Goal: Task Accomplishment & Management: Complete application form

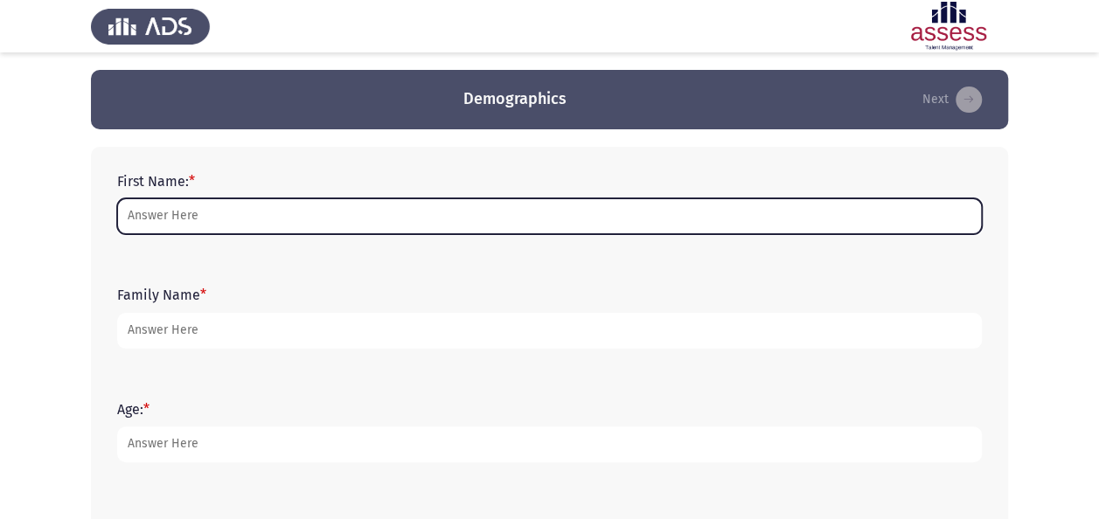
click at [436, 217] on input "First Name: *" at bounding box center [549, 217] width 865 height 36
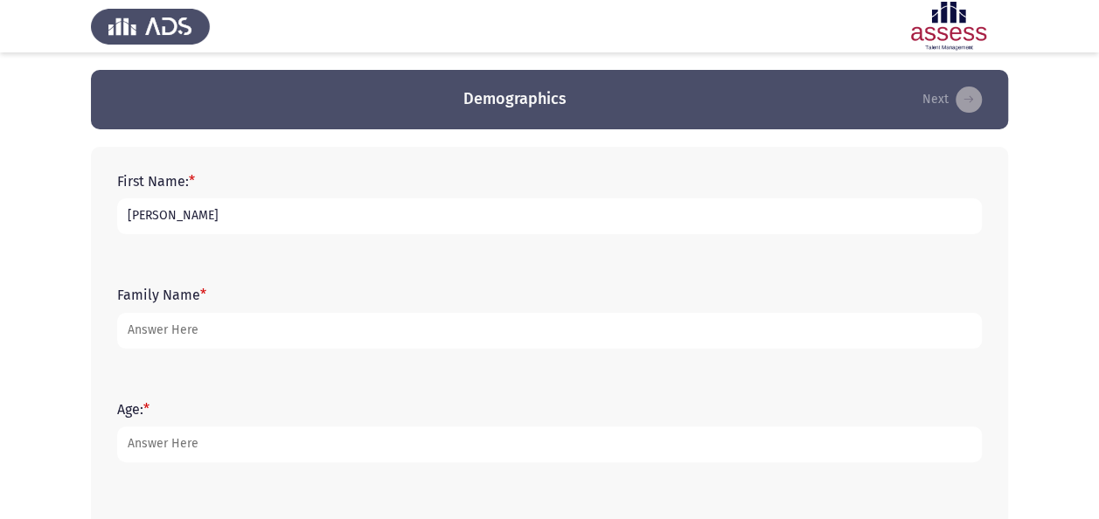
type input "[PERSON_NAME]"
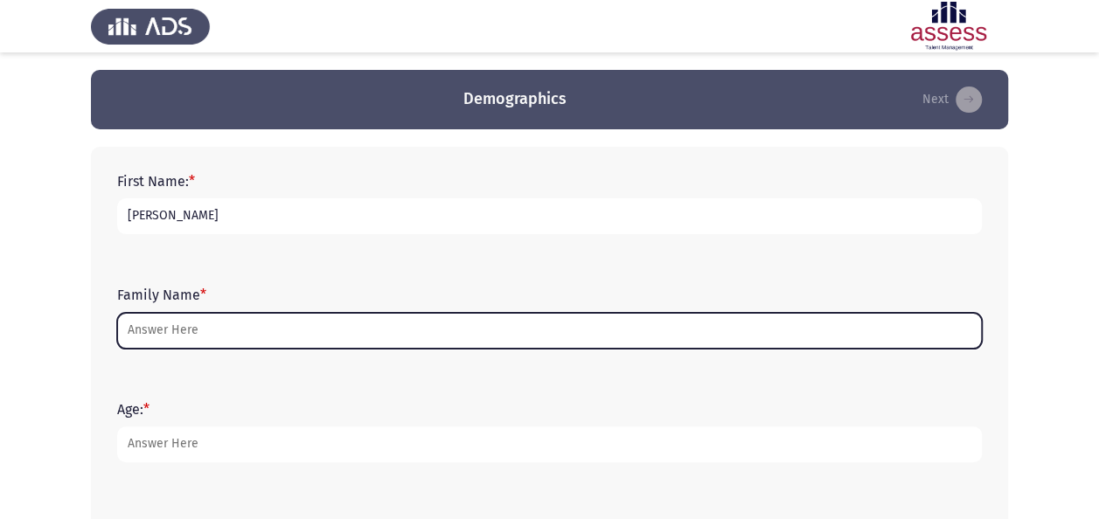
click at [322, 338] on input "Family Name *" at bounding box center [549, 331] width 865 height 36
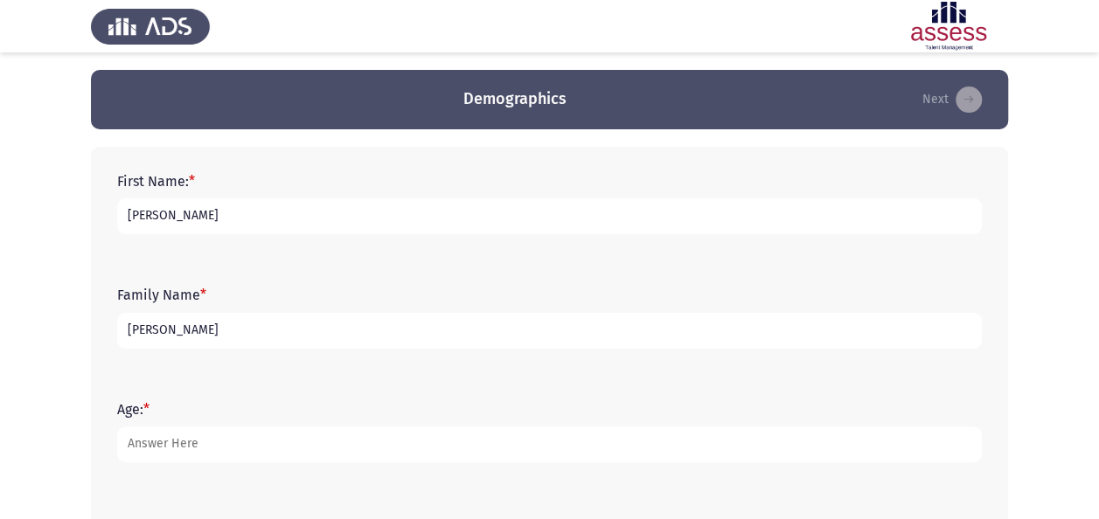
type input "[PERSON_NAME]"
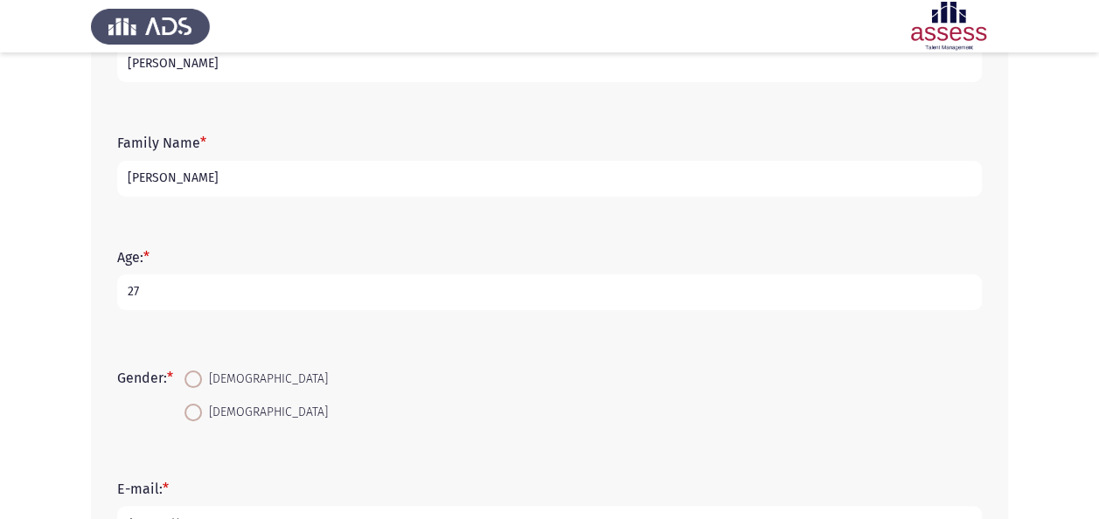
scroll to position [178, 0]
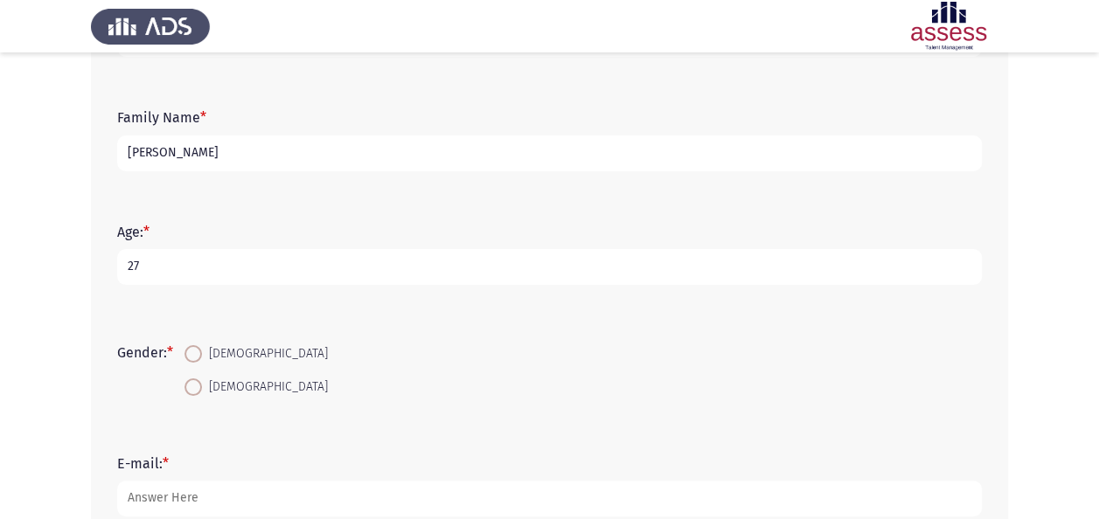
type input "27"
click at [201, 385] on span at bounding box center [193, 387] width 17 height 17
click at [201, 385] on input "[DEMOGRAPHIC_DATA]" at bounding box center [193, 387] width 17 height 17
radio input "true"
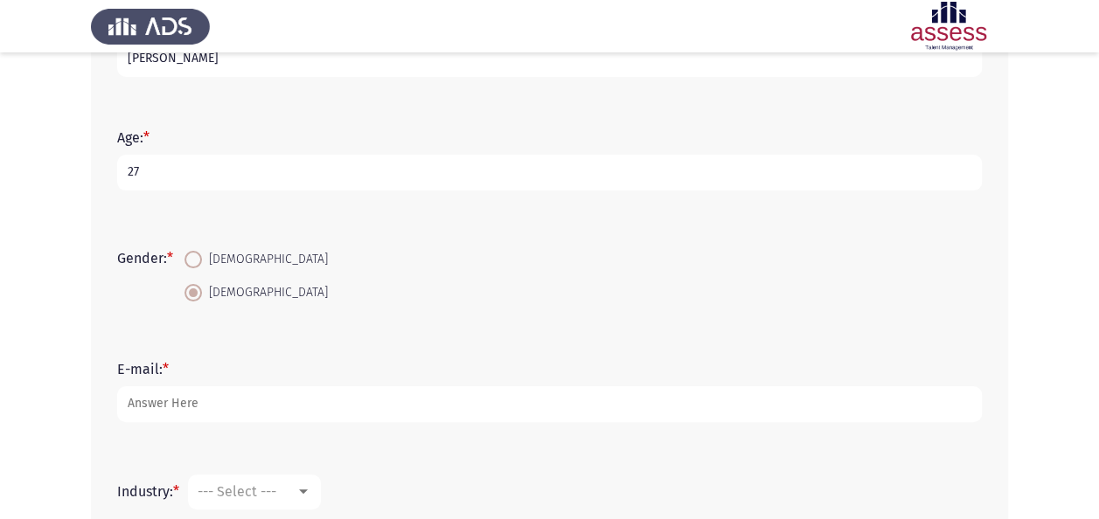
scroll to position [282, 0]
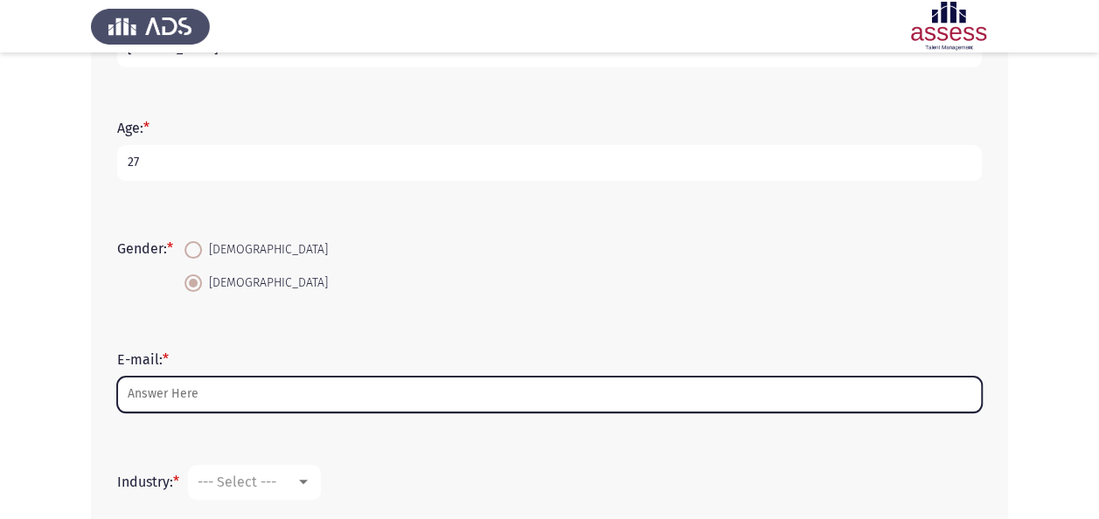
click at [259, 383] on input "E-mail: *" at bounding box center [549, 395] width 865 height 36
type input "m"
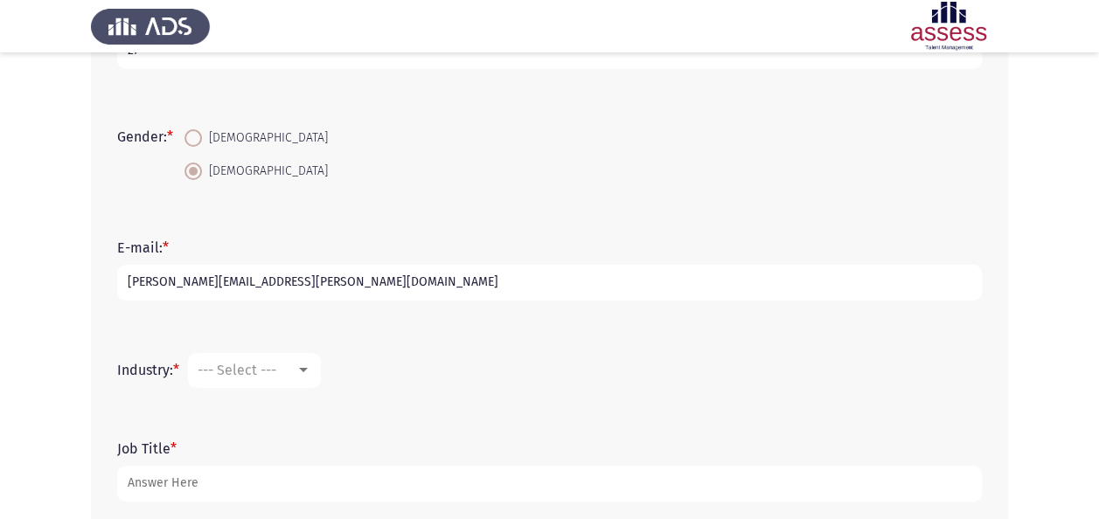
scroll to position [436, 0]
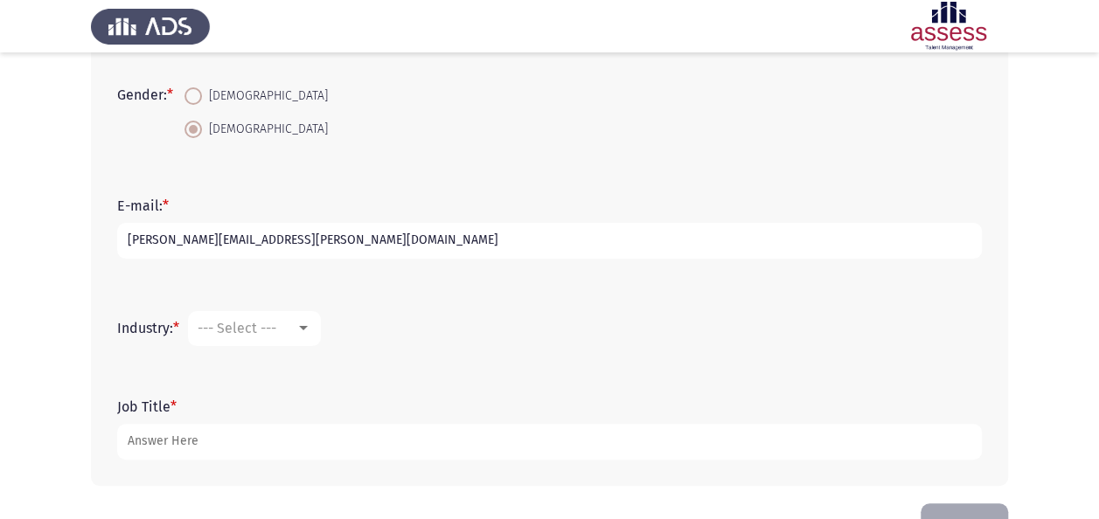
click at [178, 243] on input "[PERSON_NAME][EMAIL_ADDRESS][PERSON_NAME][DOMAIN_NAME]" at bounding box center [549, 241] width 865 height 36
type input "[PERSON_NAME][EMAIL_ADDRESS][PERSON_NAME][DOMAIN_NAME]"
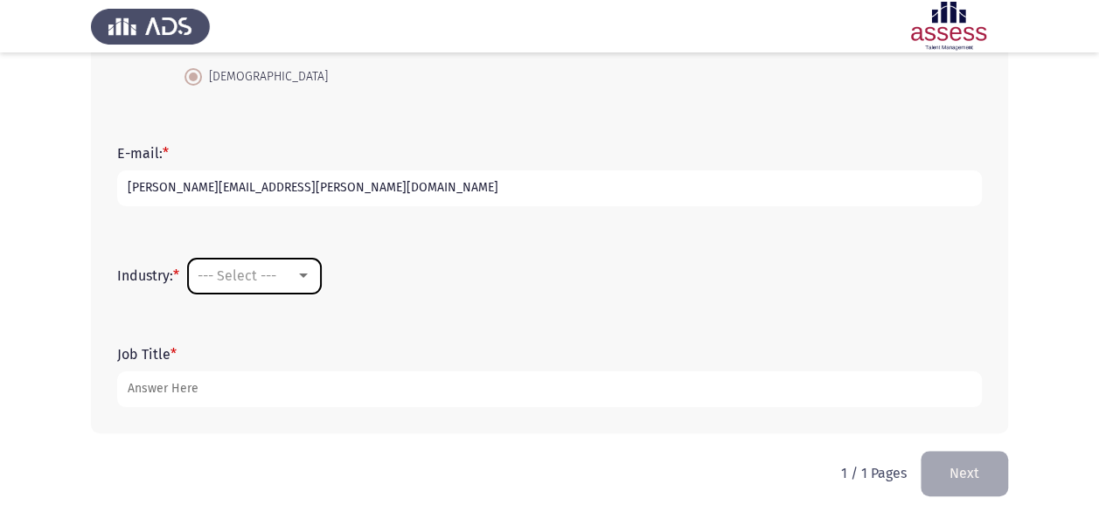
click at [262, 271] on span "--- Select ---" at bounding box center [237, 276] width 79 height 17
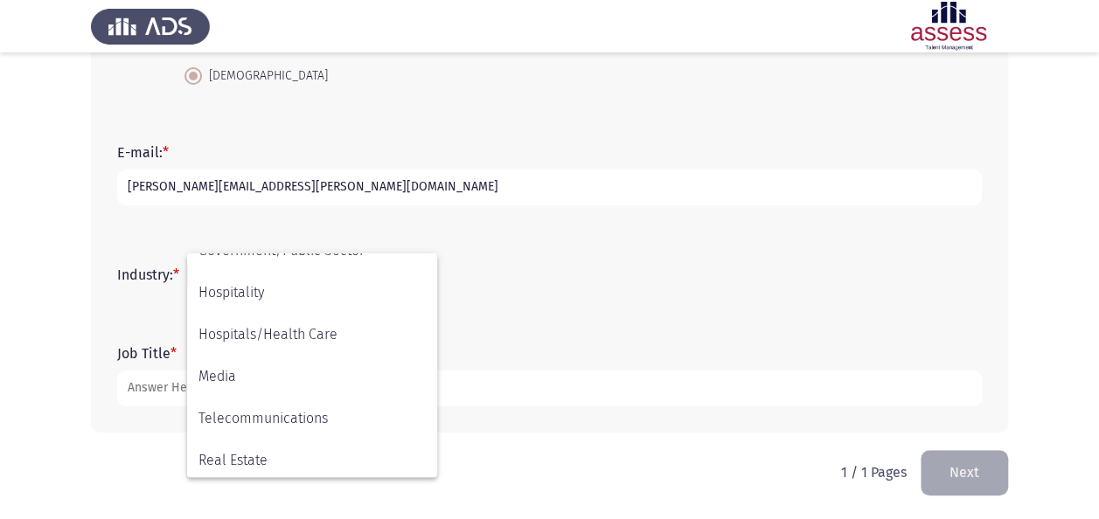
scroll to position [407, 0]
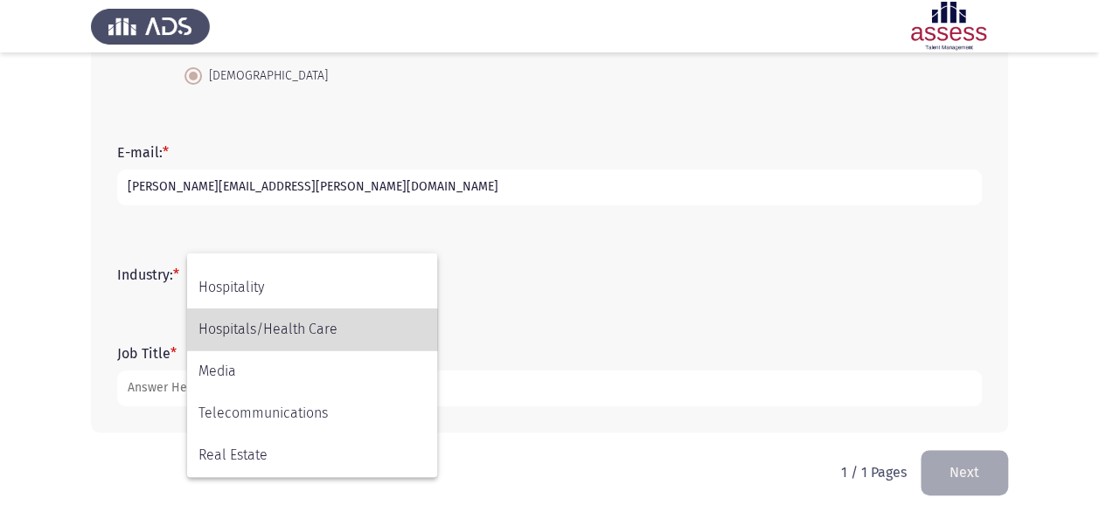
click at [259, 319] on span "Hospitals/Health Care" at bounding box center [312, 330] width 227 height 42
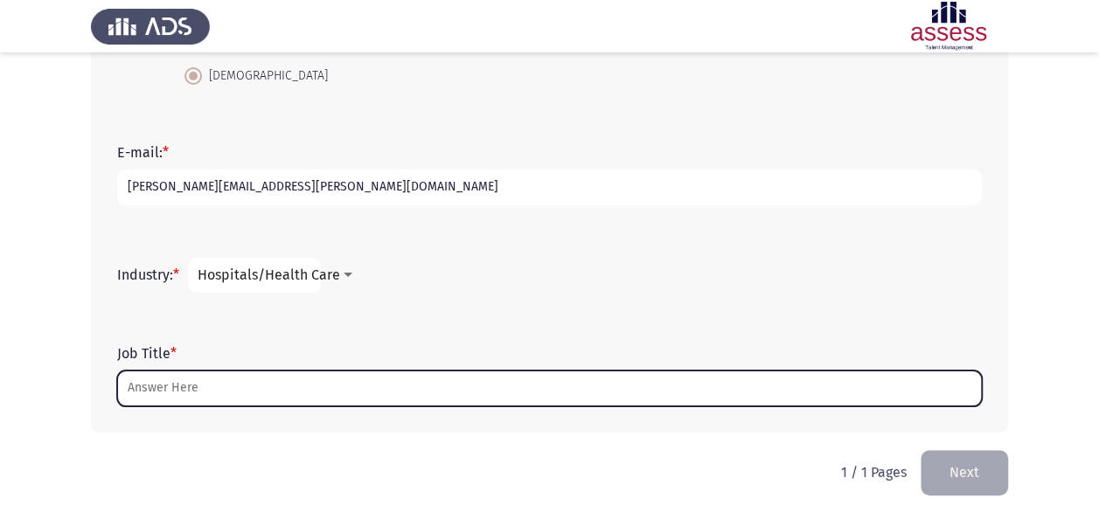
click at [209, 398] on input "Job Title *" at bounding box center [549, 389] width 865 height 36
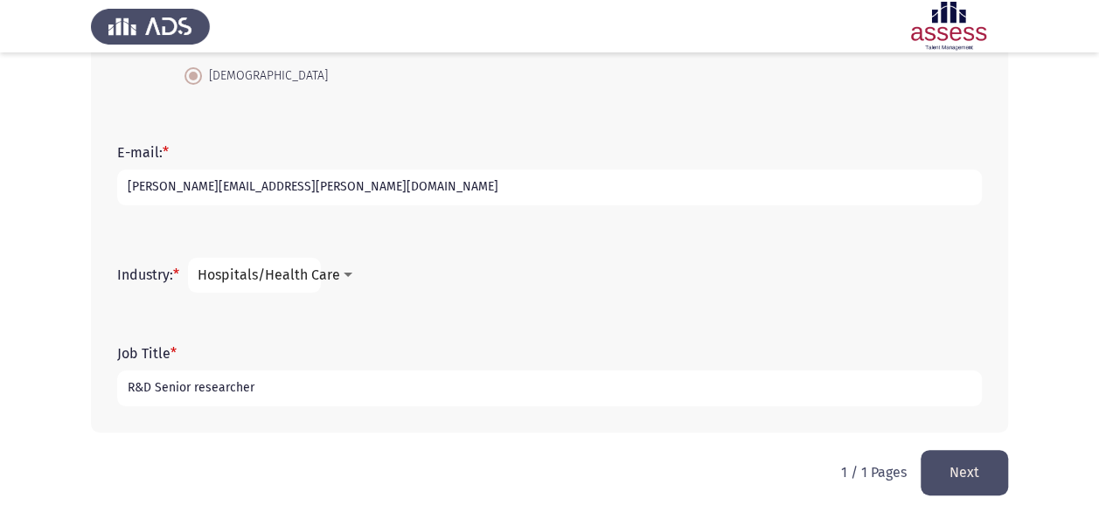
type input "R&D Senior researcher"
click at [950, 460] on button "Next" at bounding box center [964, 472] width 87 height 45
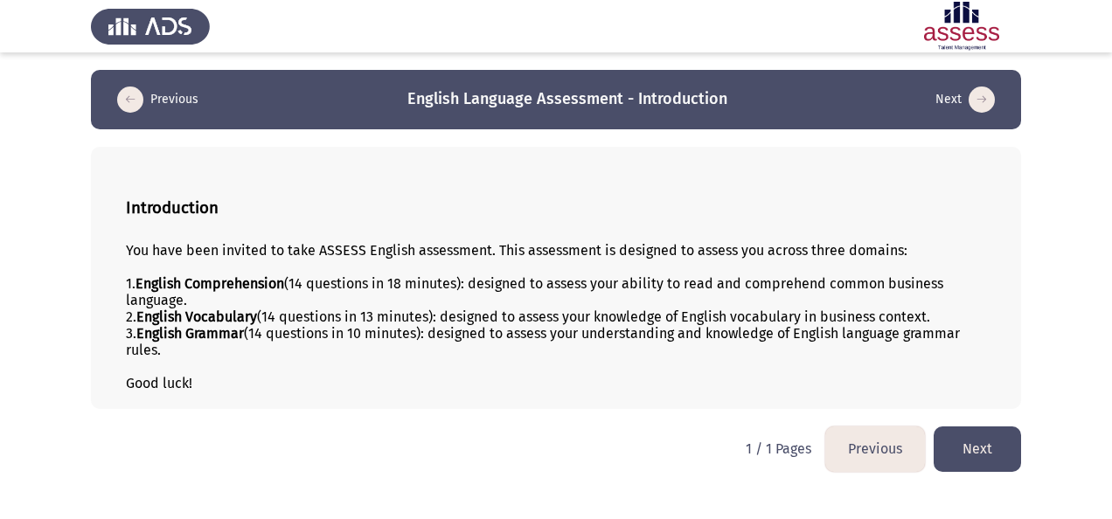
click at [983, 444] on button "Next" at bounding box center [977, 449] width 87 height 45
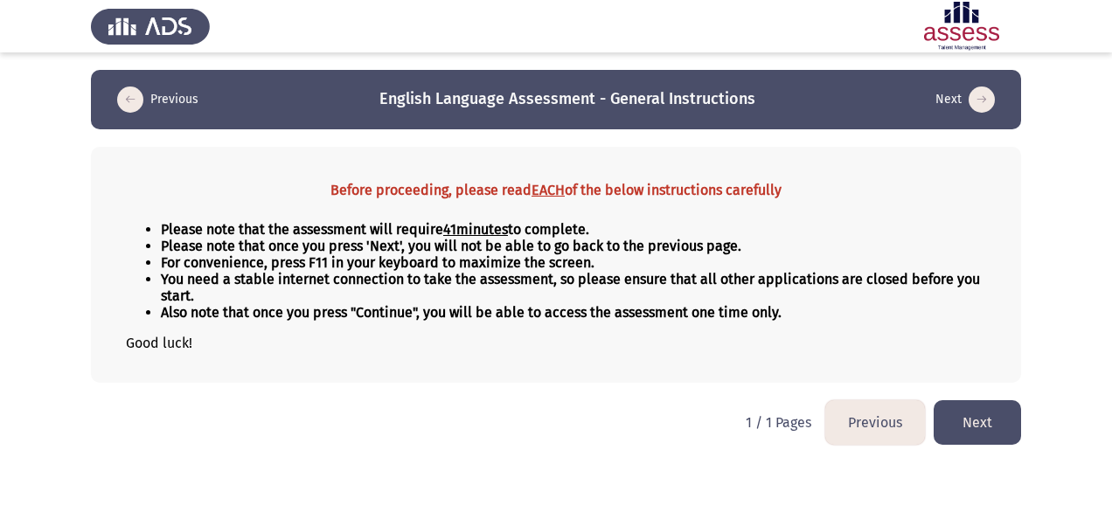
click at [965, 413] on button "Next" at bounding box center [977, 423] width 87 height 45
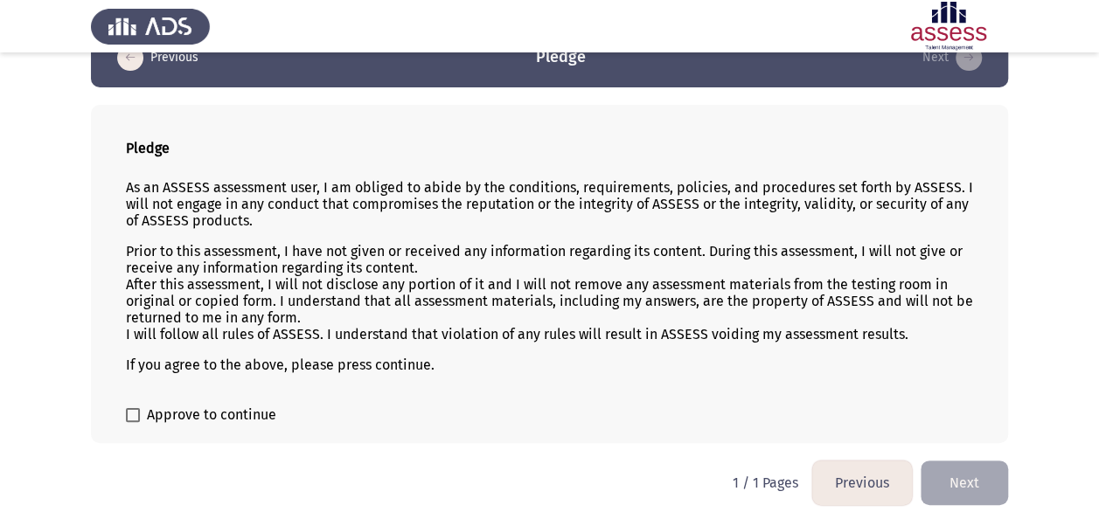
scroll to position [26, 0]
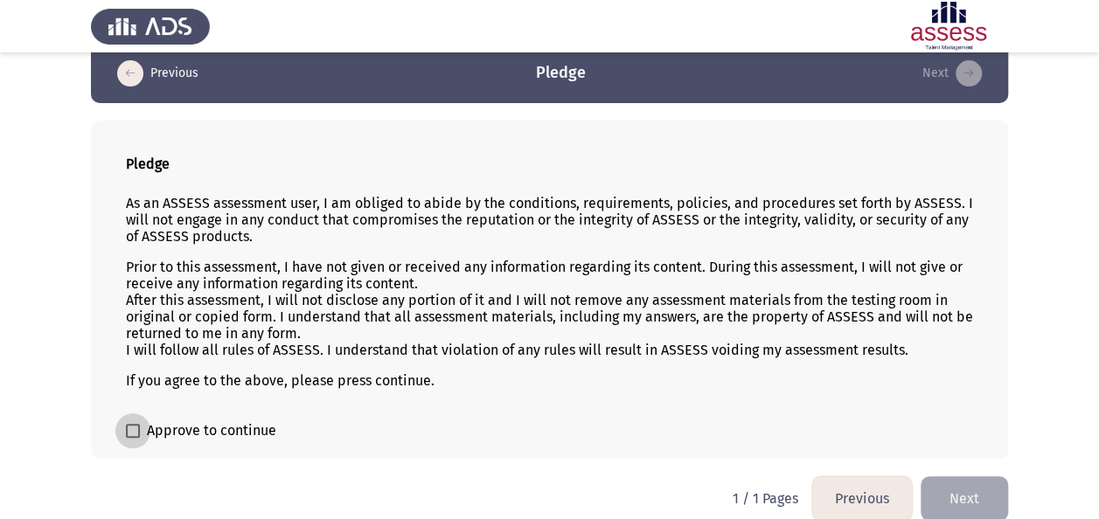
click at [205, 423] on span "Approve to continue" at bounding box center [211, 431] width 129 height 21
click at [133, 438] on input "Approve to continue" at bounding box center [132, 438] width 1 height 1
checkbox input "true"
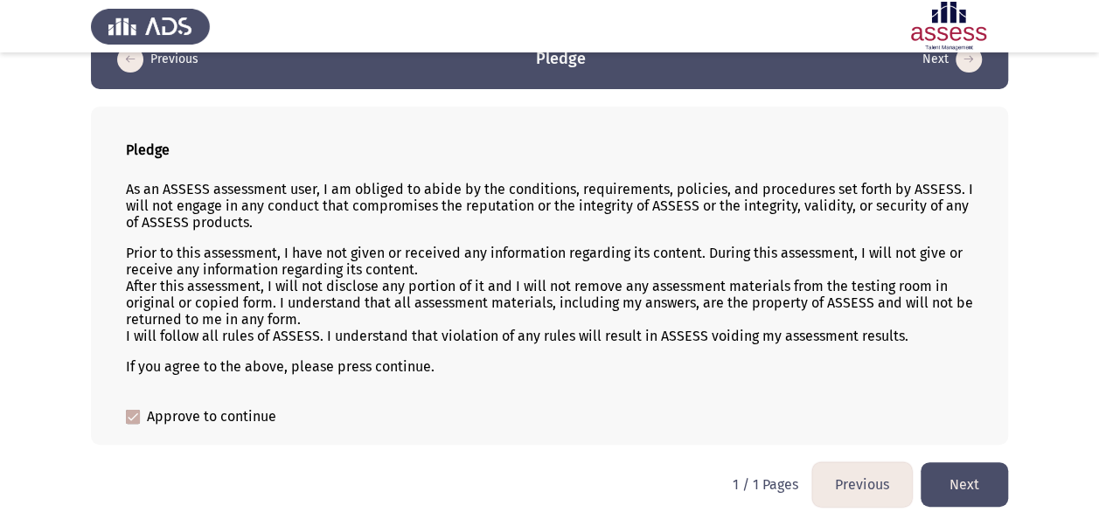
scroll to position [42, 0]
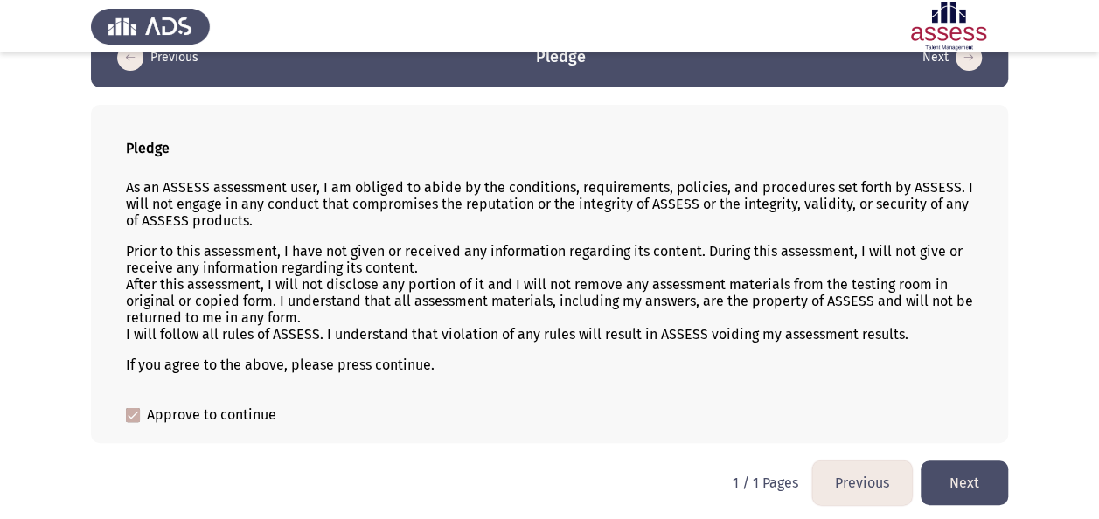
click at [957, 472] on button "Next" at bounding box center [964, 483] width 87 height 45
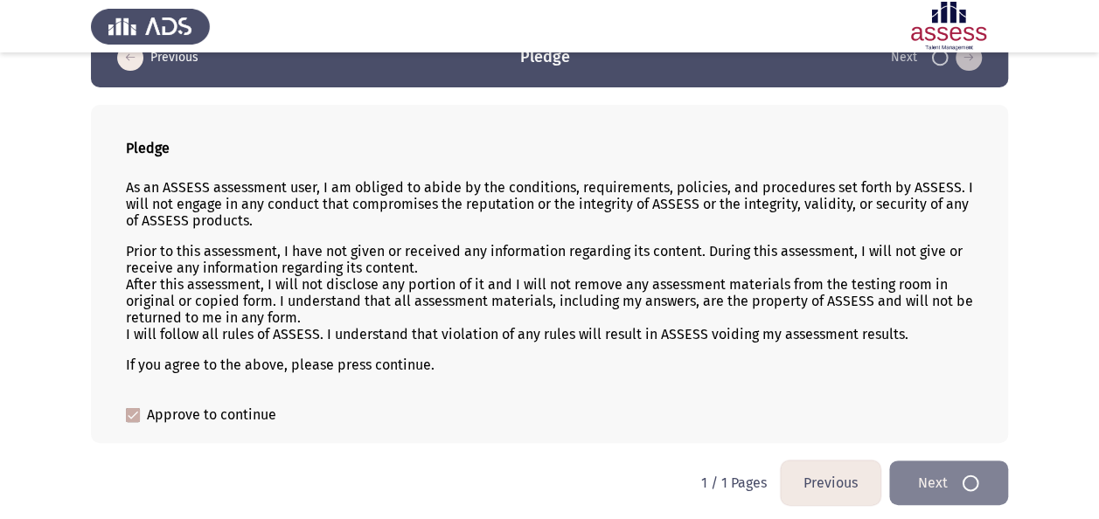
scroll to position [0, 0]
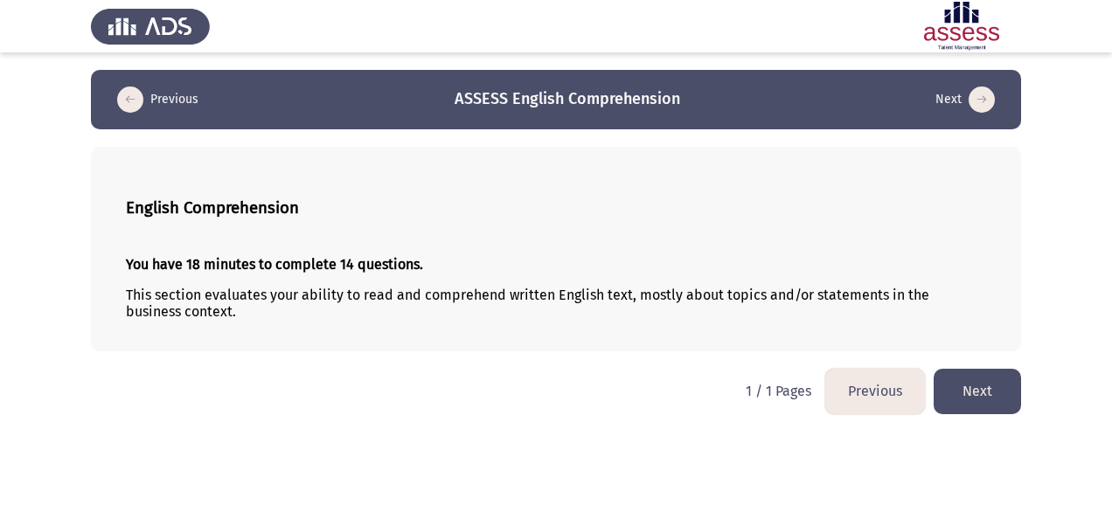
click at [965, 397] on button "Next" at bounding box center [977, 391] width 87 height 45
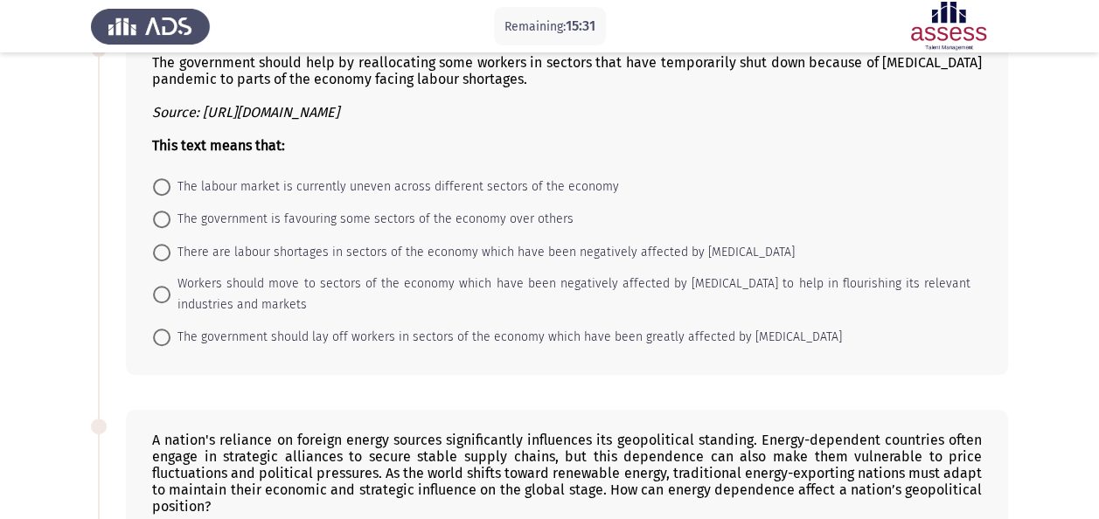
scroll to position [424, 0]
click at [457, 241] on span "There are labour shortages in sectors of the economy which have been negatively…" at bounding box center [483, 251] width 624 height 21
click at [171, 243] on input "There are labour shortages in sectors of the economy which have been negatively…" at bounding box center [161, 251] width 17 height 17
radio input "true"
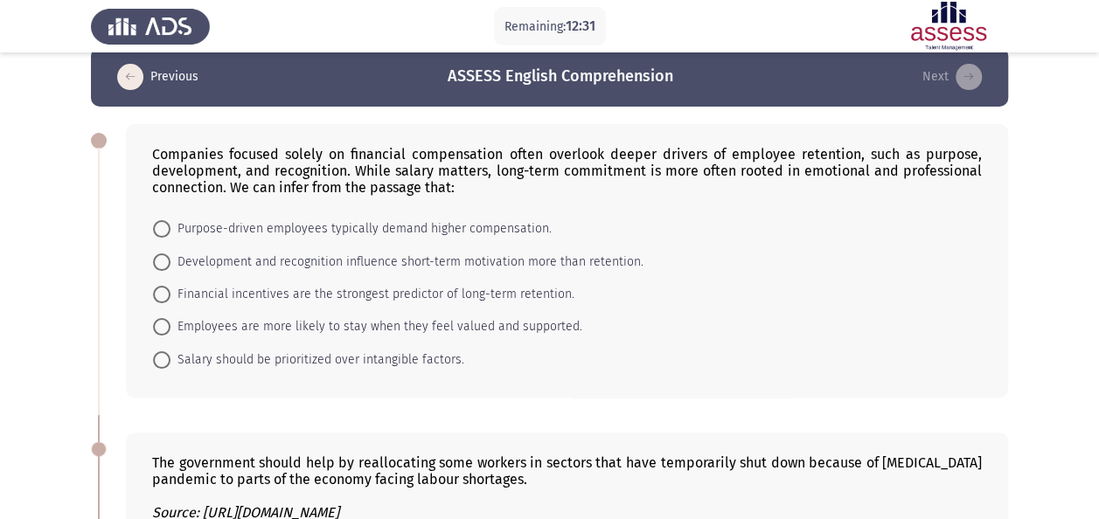
scroll to position [37, 0]
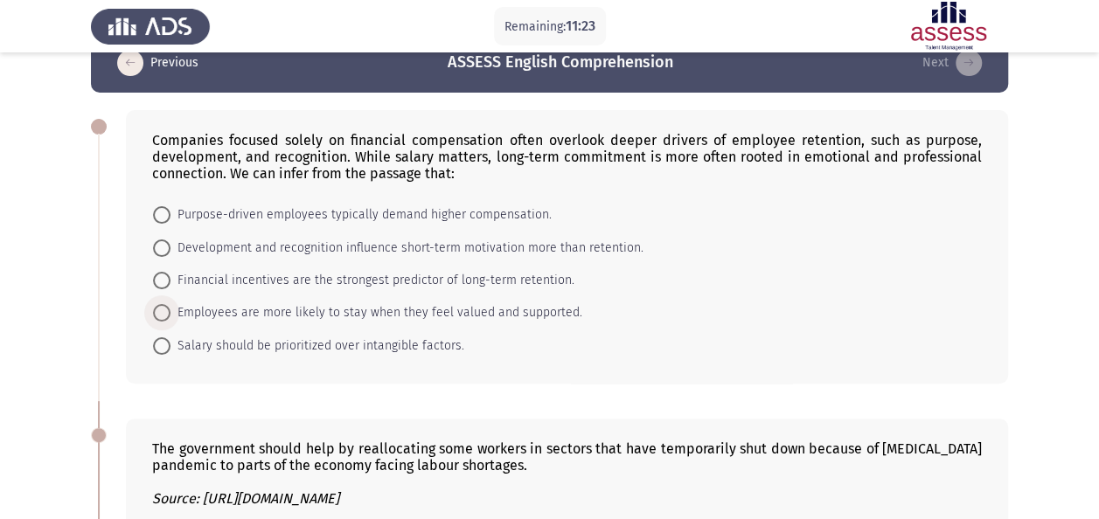
click at [419, 310] on span "Employees are more likely to stay when they feel valued and supported." at bounding box center [377, 313] width 412 height 21
click at [171, 310] on input "Employees are more likely to stay when they feel valued and supported." at bounding box center [161, 312] width 17 height 17
radio input "true"
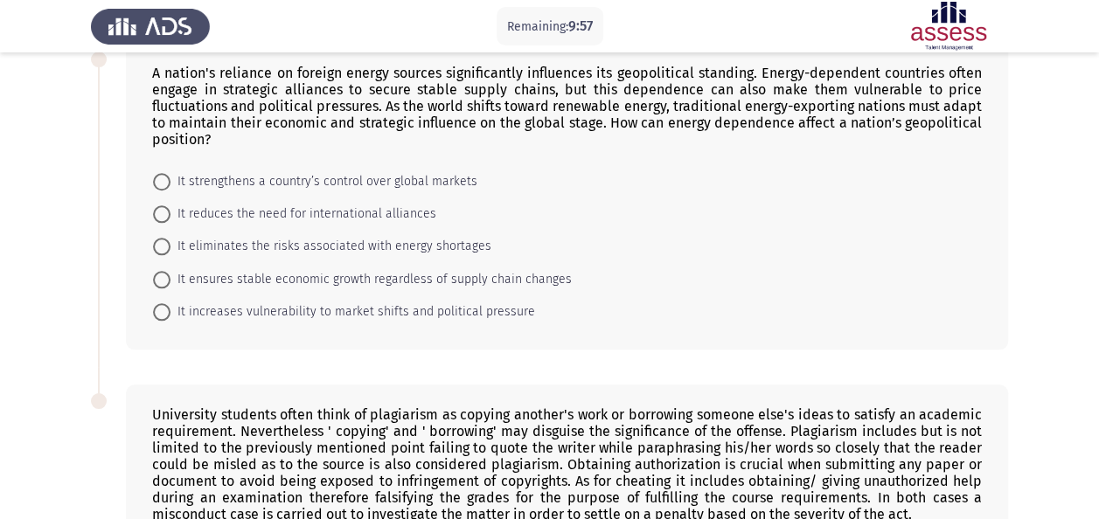
scroll to position [795, 0]
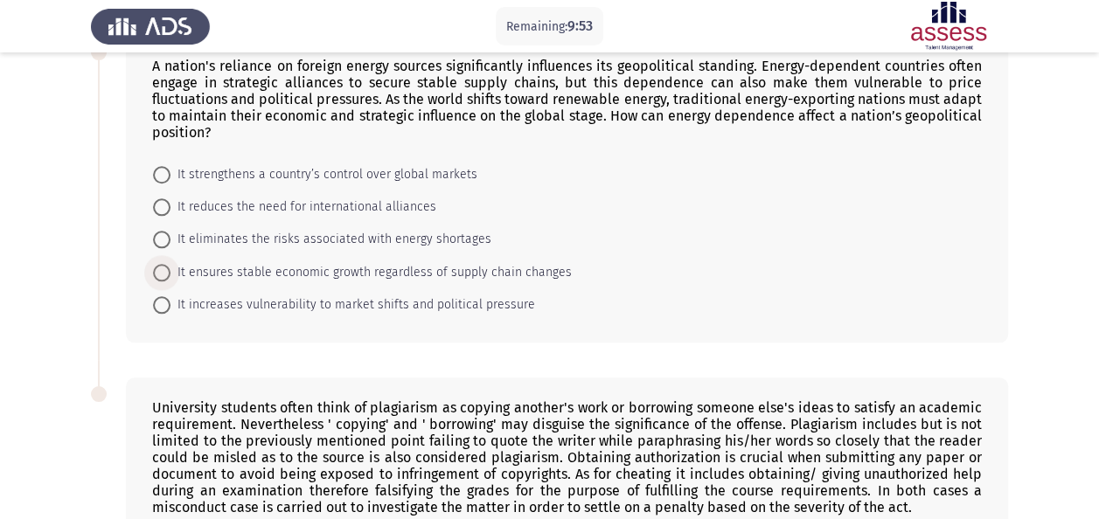
click at [341, 262] on span "It ensures stable economic growth regardless of supply chain changes" at bounding box center [371, 272] width 401 height 21
click at [171, 264] on input "It ensures stable economic growth regardless of supply chain changes" at bounding box center [161, 272] width 17 height 17
radio input "true"
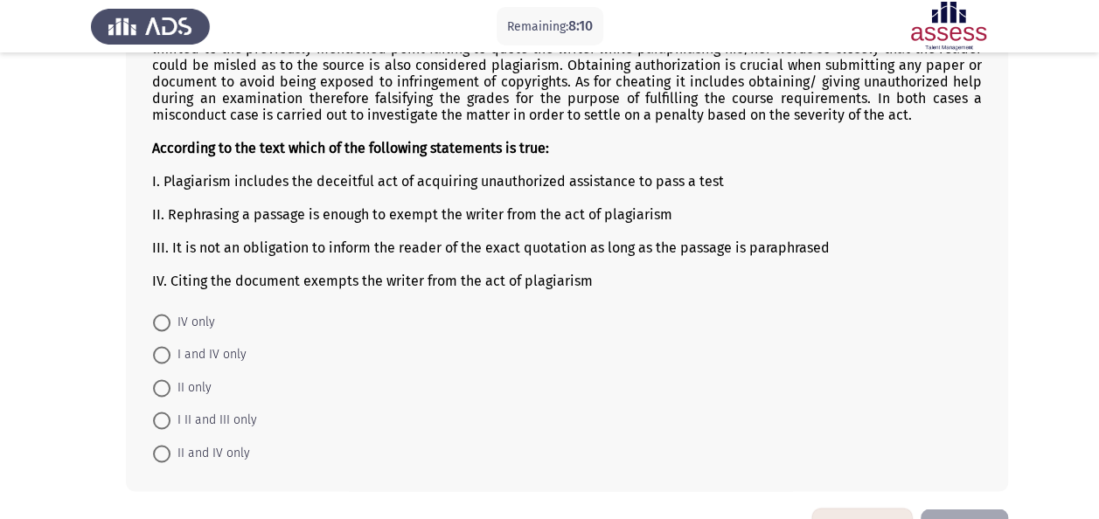
scroll to position [1188, 0]
click at [196, 311] on span "IV only" at bounding box center [193, 321] width 45 height 21
click at [171, 313] on input "IV only" at bounding box center [161, 321] width 17 height 17
radio input "true"
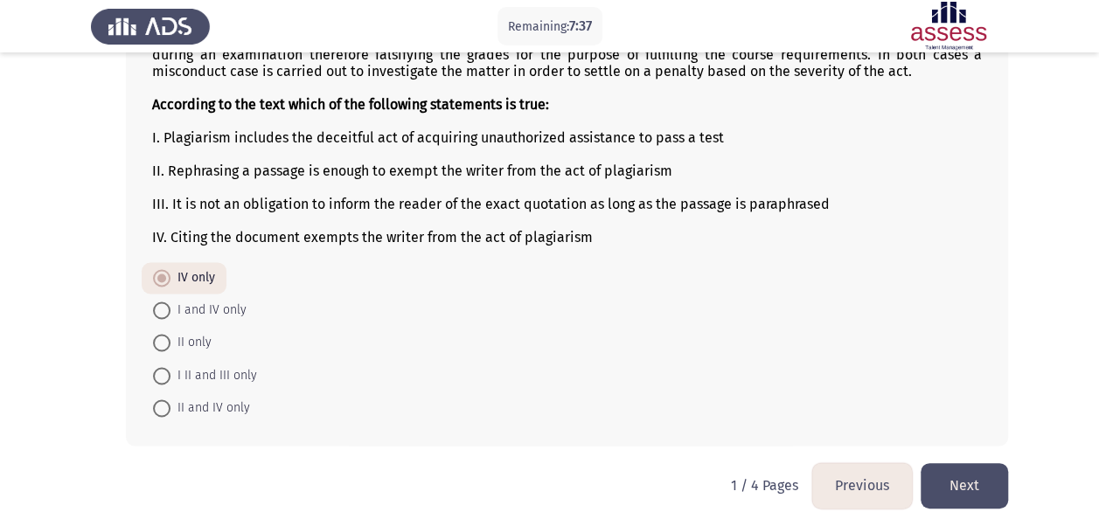
click at [989, 472] on button "Next" at bounding box center [964, 486] width 87 height 45
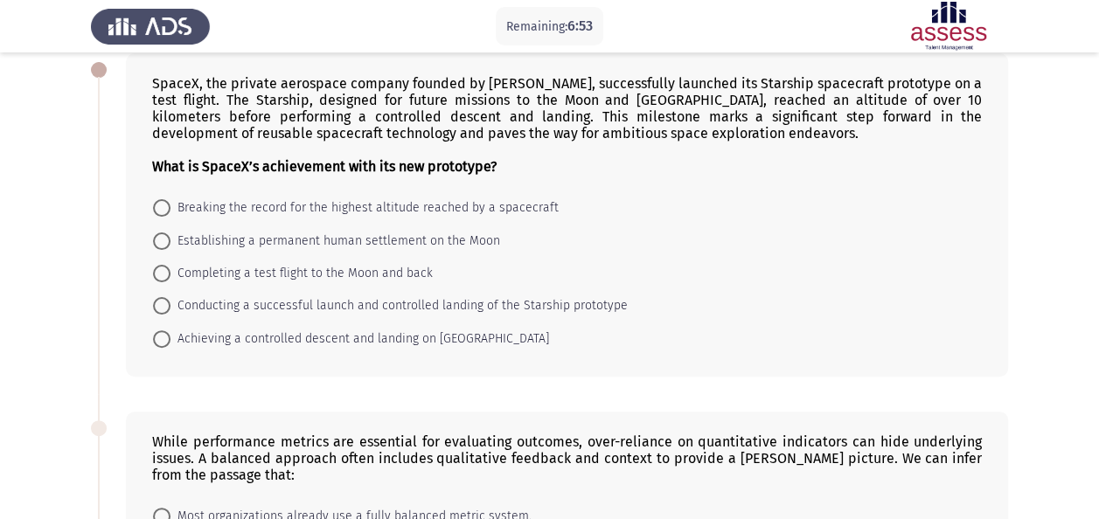
scroll to position [96, 0]
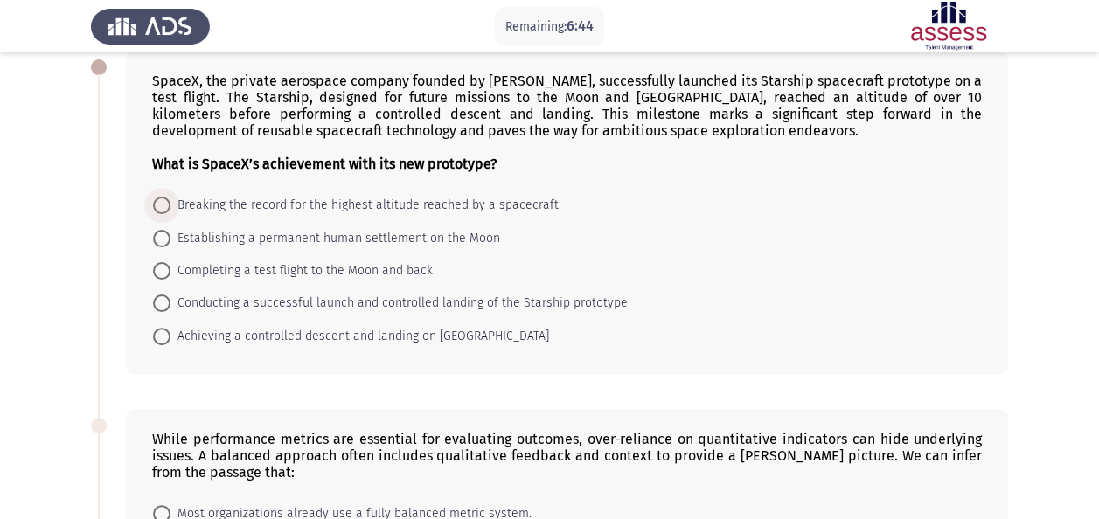
click at [236, 205] on span "Breaking the record for the highest altitude reached by a spacecraft" at bounding box center [365, 205] width 388 height 21
click at [171, 205] on input "Breaking the record for the highest altitude reached by a spacecraft" at bounding box center [161, 205] width 17 height 17
radio input "true"
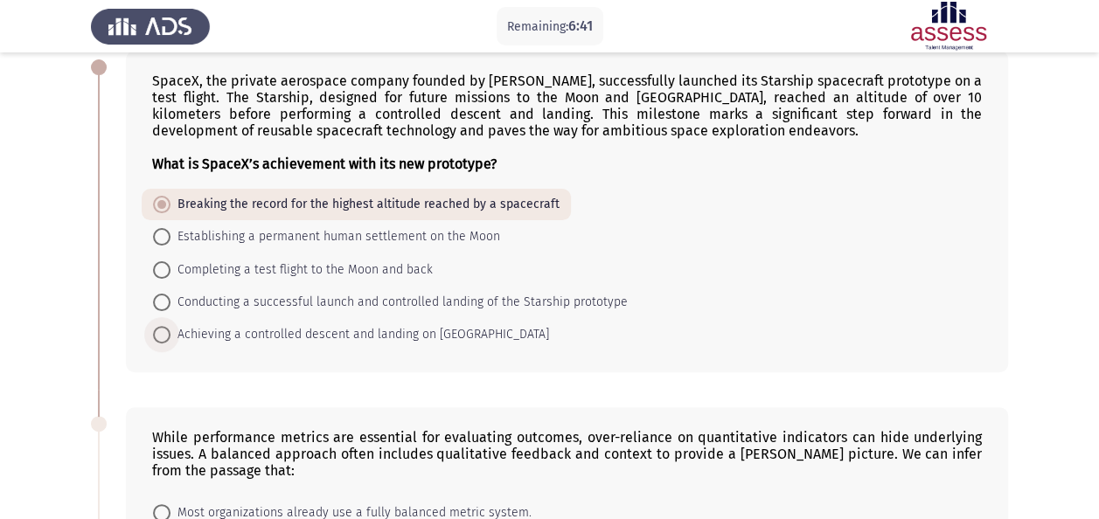
click at [411, 337] on span "Achieving a controlled descent and landing on [GEOGRAPHIC_DATA]" at bounding box center [360, 334] width 379 height 21
click at [171, 337] on input "Achieving a controlled descent and landing on [GEOGRAPHIC_DATA]" at bounding box center [161, 334] width 17 height 17
radio input "true"
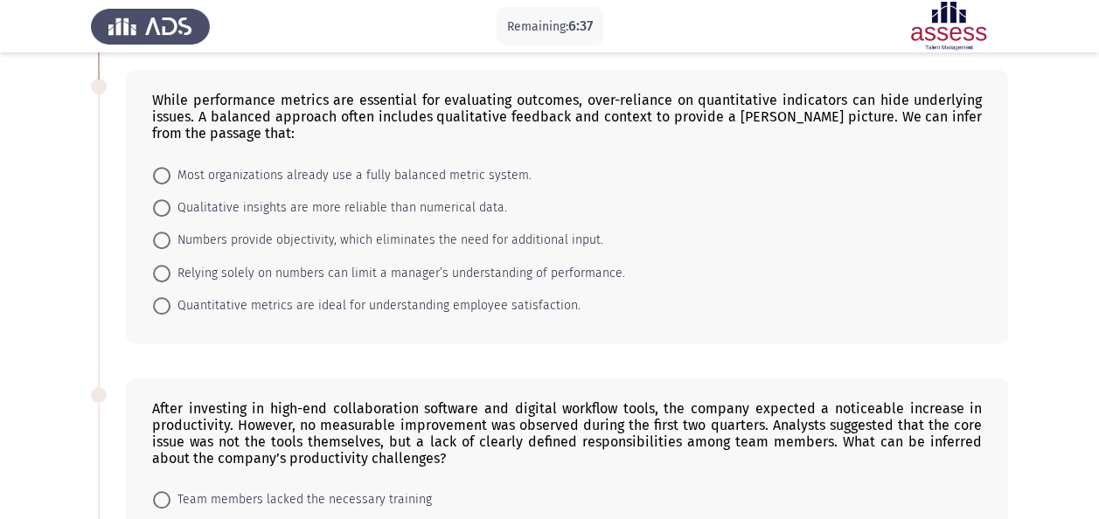
scroll to position [435, 0]
click at [308, 275] on span "Relying solely on numbers can limit a manager’s understanding of performance." at bounding box center [398, 272] width 455 height 21
click at [171, 275] on input "Relying solely on numbers can limit a manager’s understanding of performance." at bounding box center [161, 272] width 17 height 17
radio input "true"
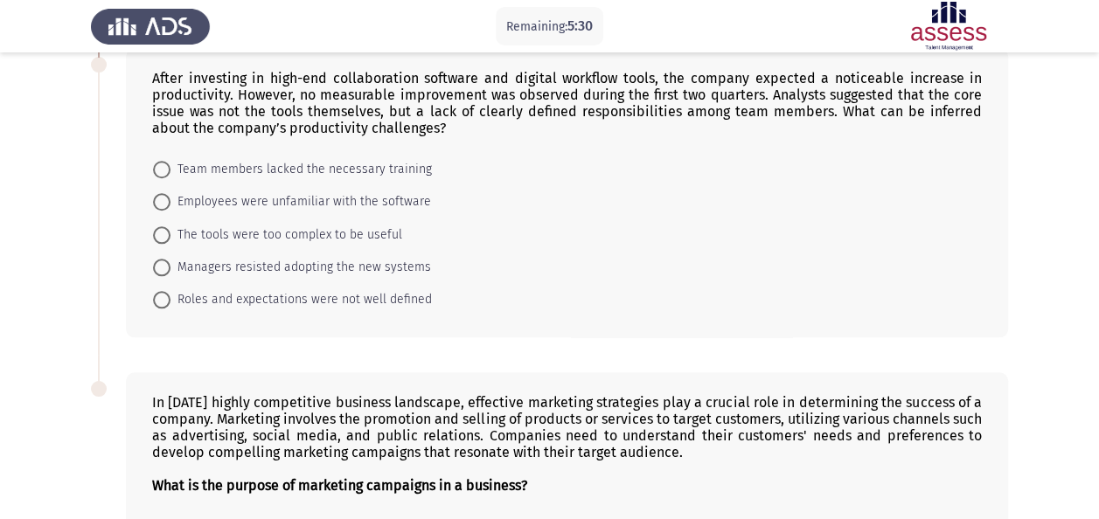
scroll to position [766, 0]
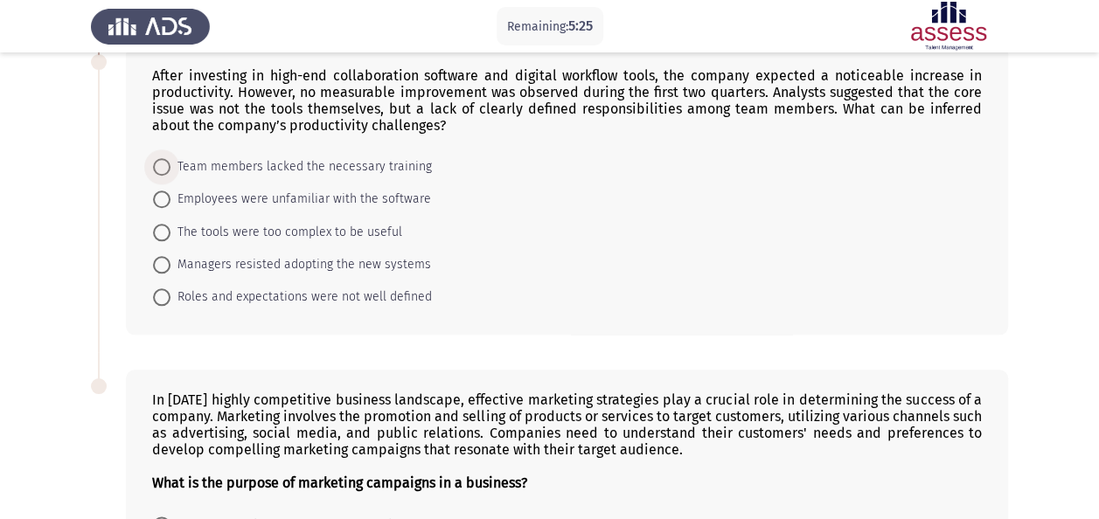
click at [289, 158] on span "Team members lacked the necessary training" at bounding box center [301, 167] width 261 height 21
click at [171, 158] on input "Team members lacked the necessary training" at bounding box center [161, 166] width 17 height 17
radio input "true"
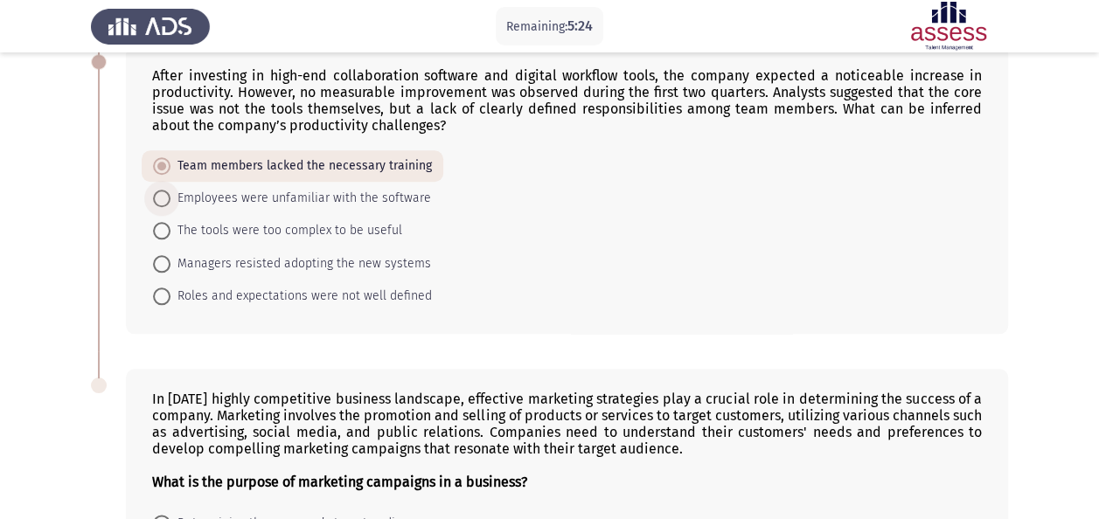
click at [290, 191] on span "Employees were unfamiliar with the software" at bounding box center [301, 198] width 261 height 21
click at [171, 191] on input "Employees were unfamiliar with the software" at bounding box center [161, 198] width 17 height 17
radio input "true"
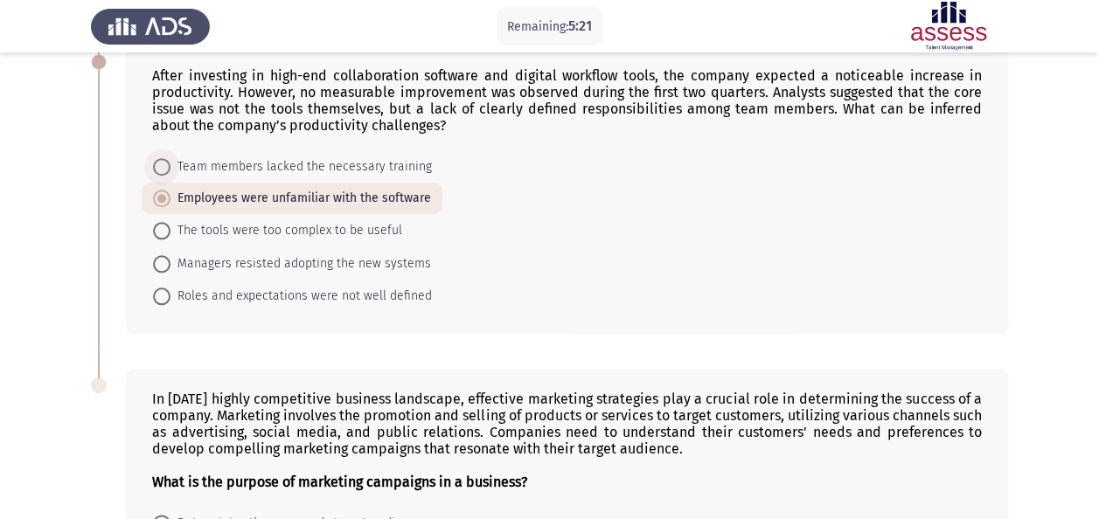
click at [289, 157] on span "Team members lacked the necessary training" at bounding box center [301, 167] width 261 height 21
click at [171, 158] on input "Team members lacked the necessary training" at bounding box center [161, 166] width 17 height 17
radio input "true"
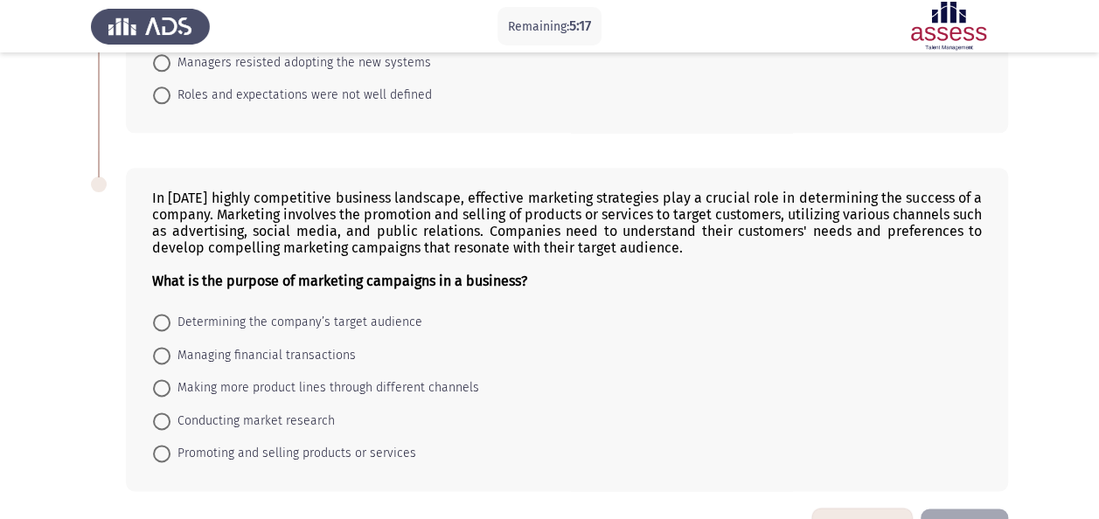
scroll to position [1015, 0]
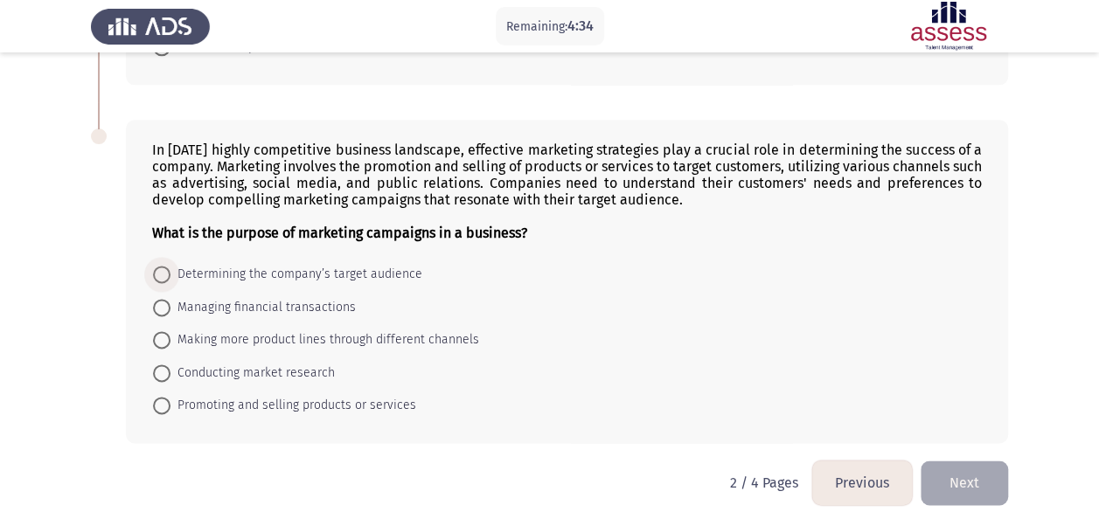
click at [386, 264] on span "Determining the company’s target audience" at bounding box center [297, 274] width 252 height 21
click at [171, 266] on input "Determining the company’s target audience" at bounding box center [161, 274] width 17 height 17
radio input "true"
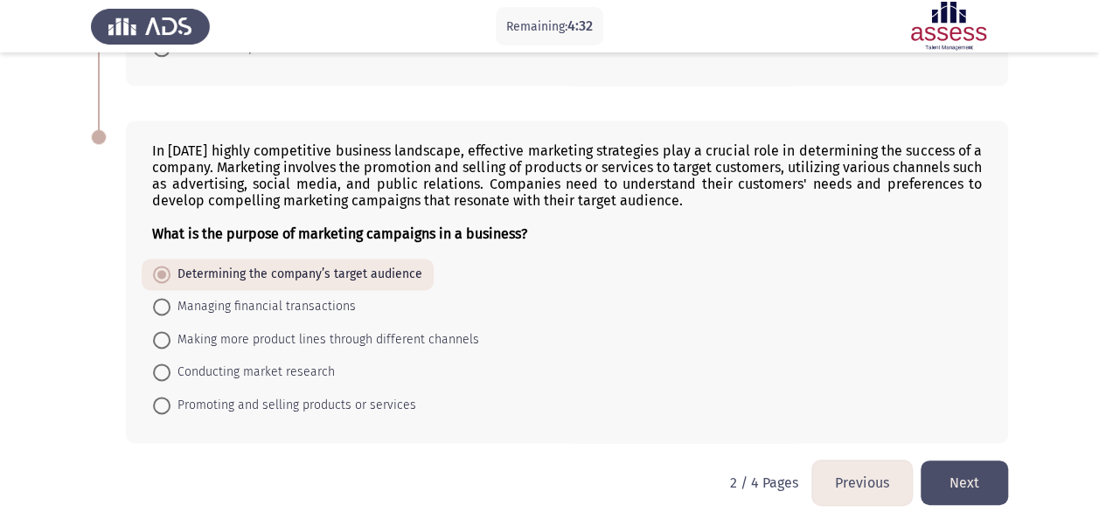
click at [955, 462] on button "Next" at bounding box center [964, 483] width 87 height 45
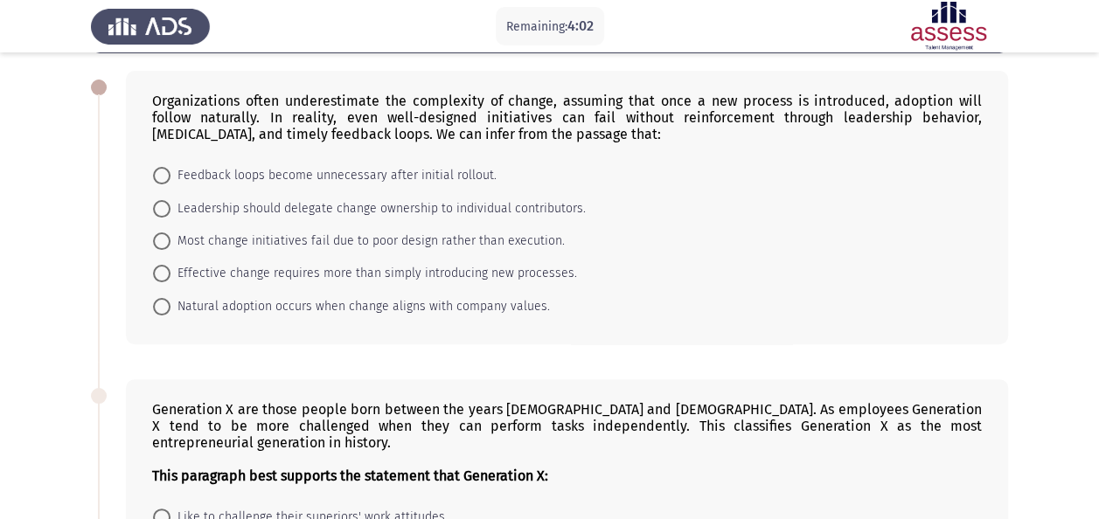
scroll to position [82, 0]
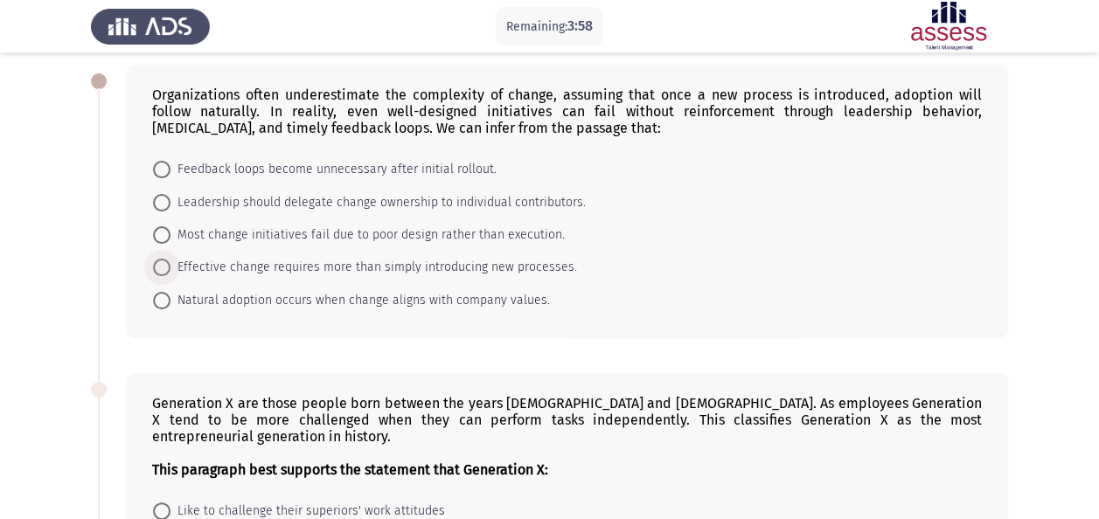
click at [226, 266] on span "Effective change requires more than simply introducing new processes." at bounding box center [374, 267] width 407 height 21
click at [171, 266] on input "Effective change requires more than simply introducing new processes." at bounding box center [161, 267] width 17 height 17
radio input "true"
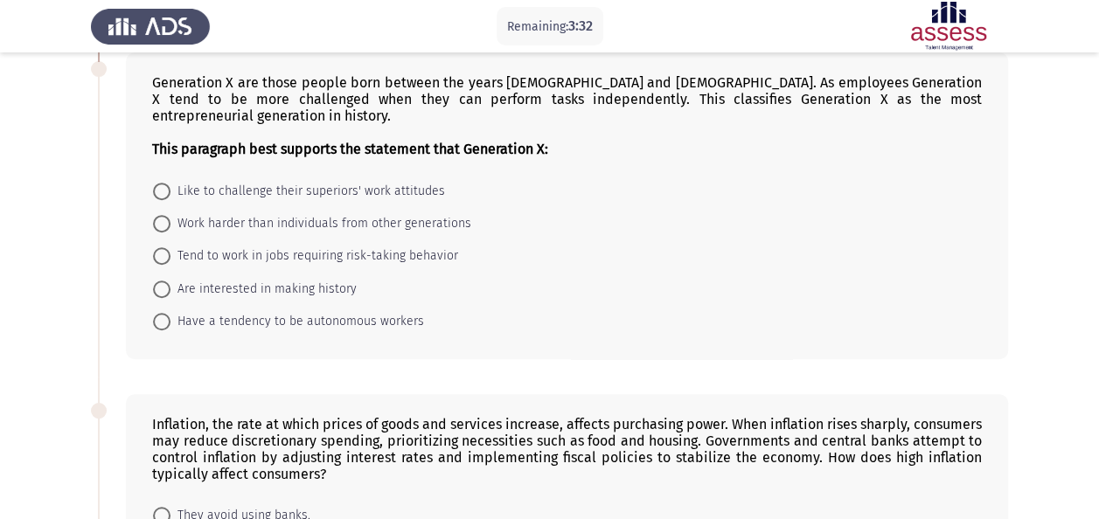
scroll to position [402, 0]
click at [297, 245] on span "Tend to work in jobs requiring risk-taking behavior" at bounding box center [315, 255] width 288 height 21
click at [171, 247] on input "Tend to work in jobs requiring risk-taking behavior" at bounding box center [161, 255] width 17 height 17
radio input "true"
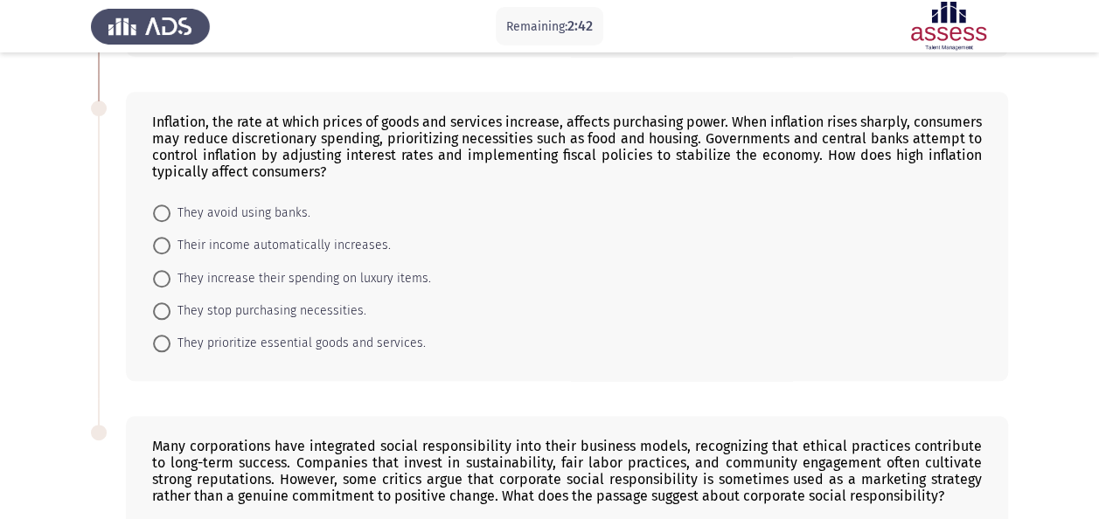
scroll to position [704, 0]
click at [282, 332] on span "They prioritize essential goods and services." at bounding box center [298, 342] width 255 height 21
click at [171, 334] on input "They prioritize essential goods and services." at bounding box center [161, 342] width 17 height 17
radio input "true"
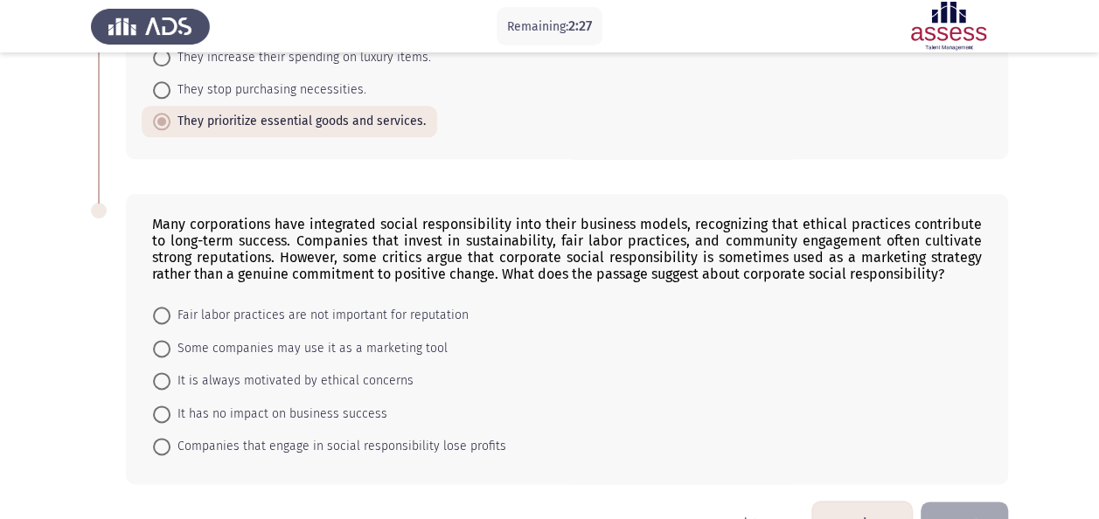
scroll to position [950, 0]
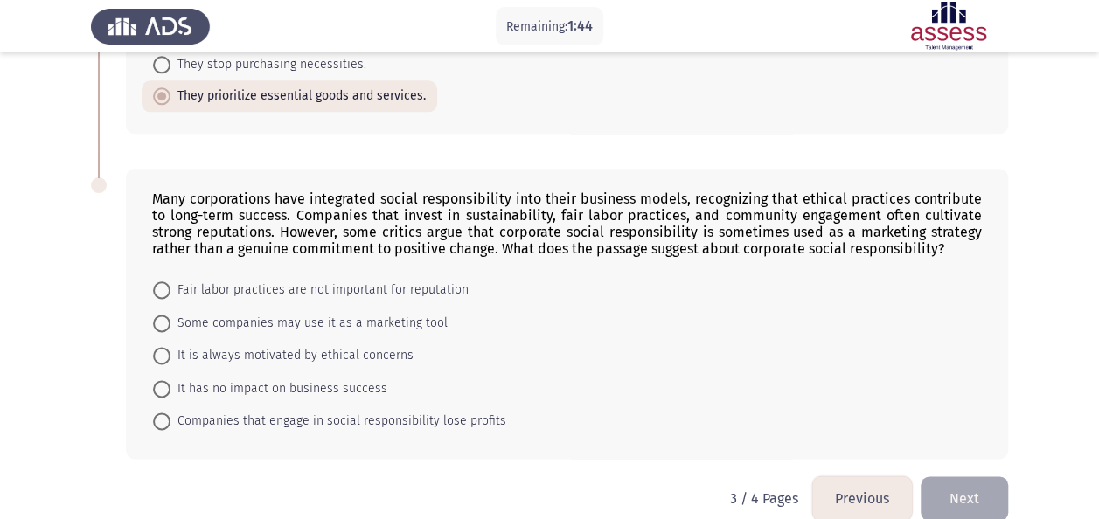
click at [381, 313] on span "Some companies may use it as a marketing tool" at bounding box center [309, 323] width 277 height 21
click at [171, 315] on input "Some companies may use it as a marketing tool" at bounding box center [161, 323] width 17 height 17
radio input "true"
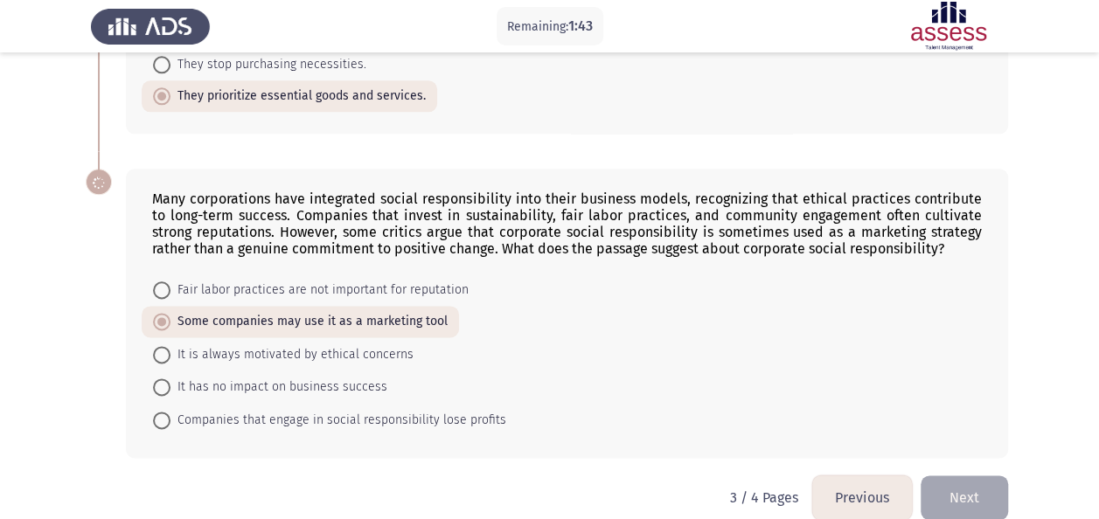
scroll to position [949, 0]
click at [982, 477] on button "Next" at bounding box center [964, 499] width 87 height 45
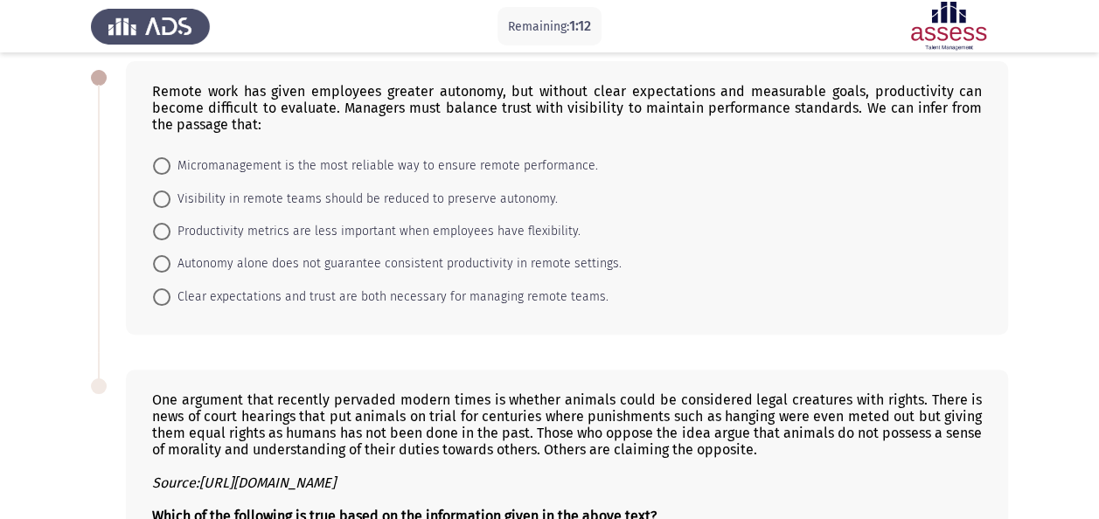
scroll to position [87, 0]
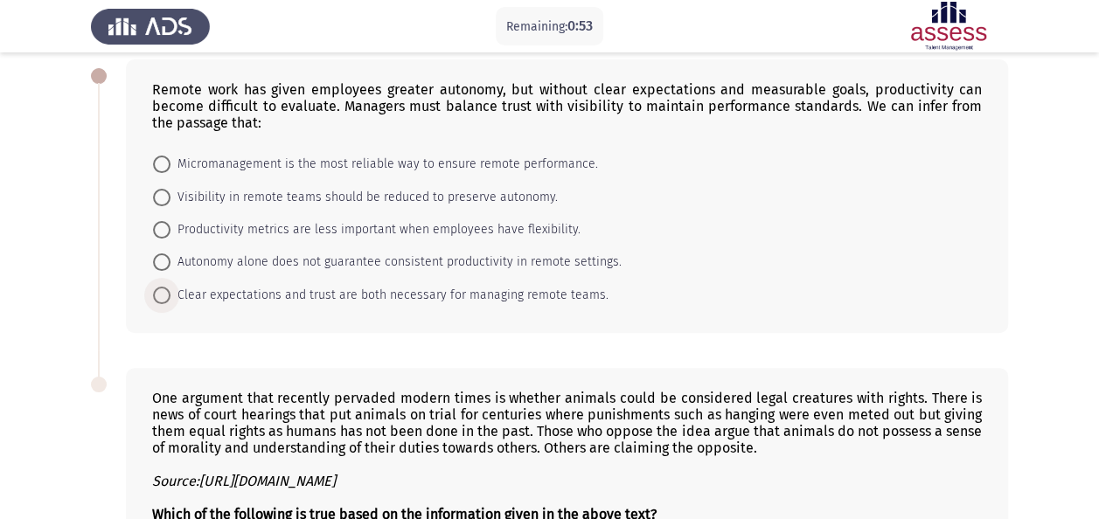
click at [380, 291] on span "Clear expectations and trust are both necessary for managing remote teams." at bounding box center [390, 295] width 438 height 21
click at [171, 291] on input "Clear expectations and trust are both necessary for managing remote teams." at bounding box center [161, 295] width 17 height 17
radio input "true"
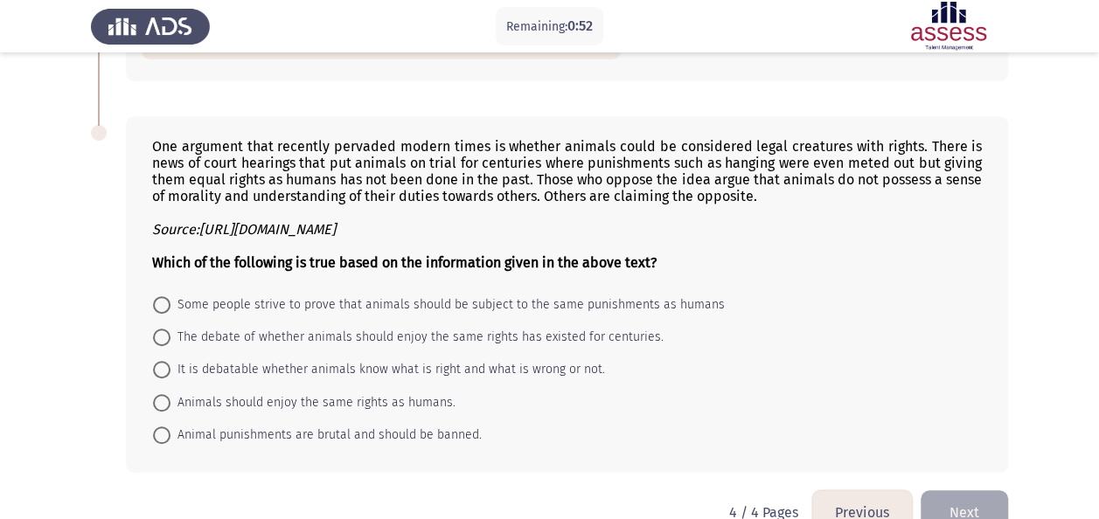
scroll to position [373, 0]
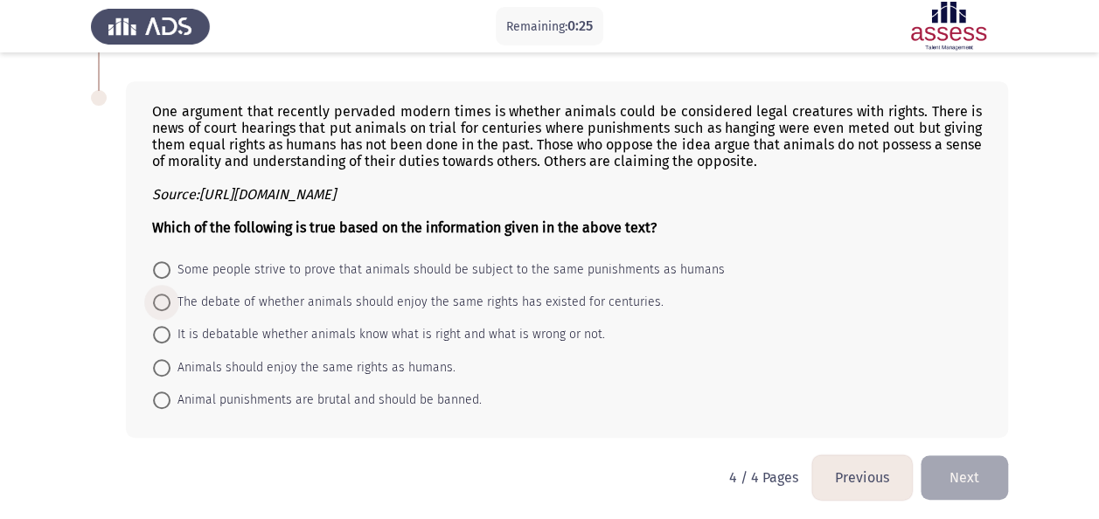
click at [262, 297] on span "The debate of whether animals should enjoy the same rights has existed for cent…" at bounding box center [417, 302] width 493 height 21
click at [171, 297] on input "The debate of whether animals should enjoy the same rights has existed for cent…" at bounding box center [161, 302] width 17 height 17
radio input "true"
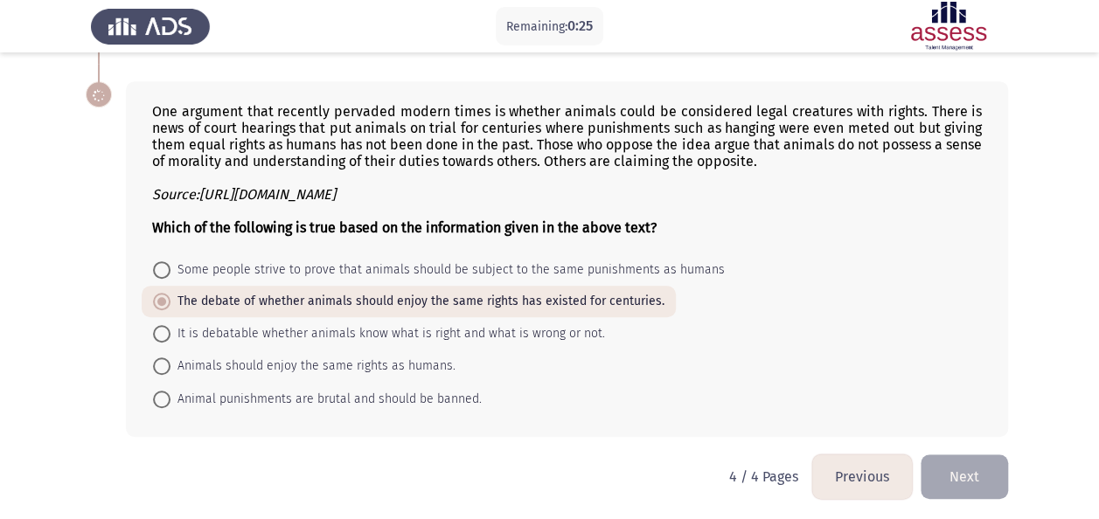
scroll to position [372, 0]
click at [981, 483] on button "Next" at bounding box center [964, 478] width 87 height 45
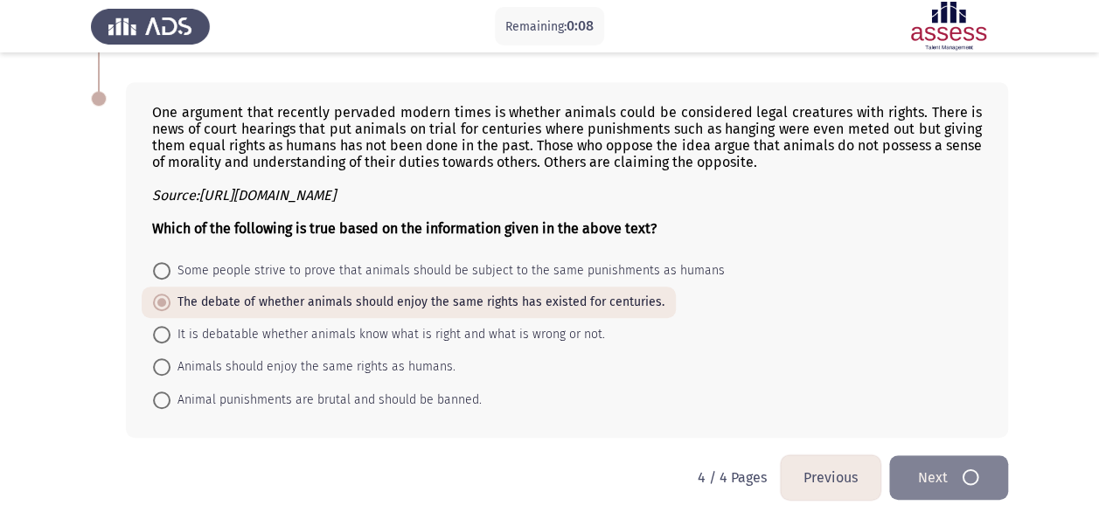
scroll to position [0, 0]
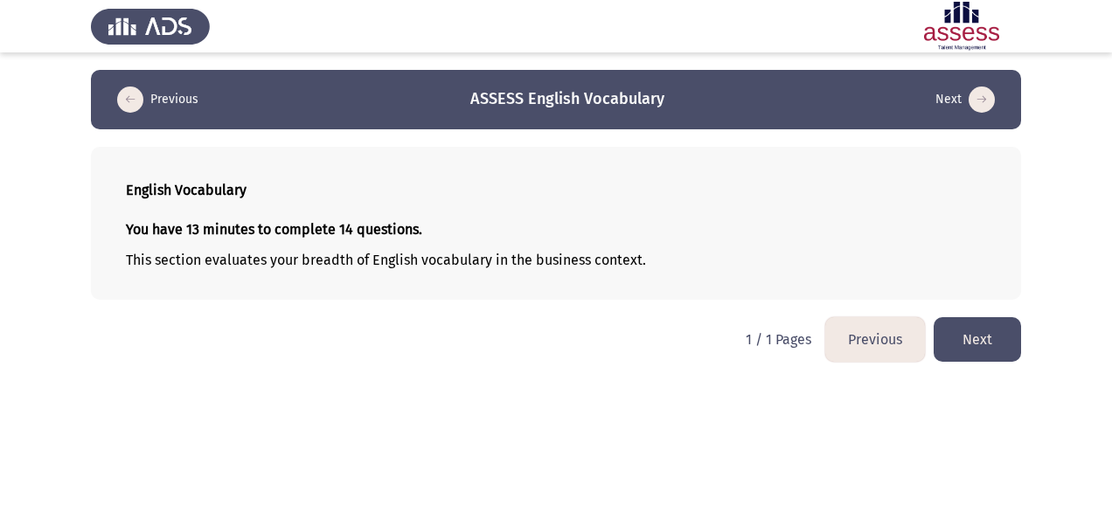
click at [965, 330] on button "Next" at bounding box center [977, 339] width 87 height 45
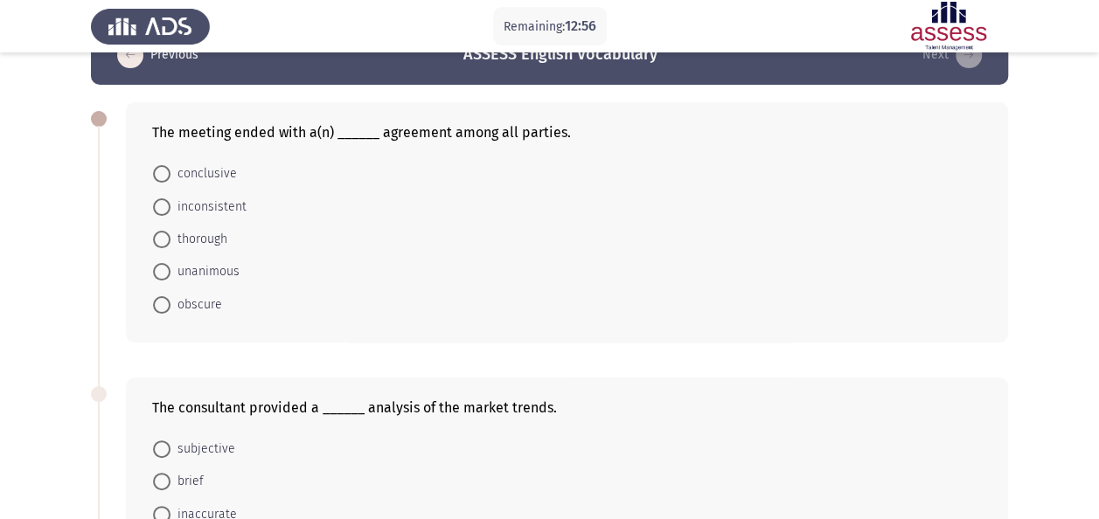
scroll to position [45, 0]
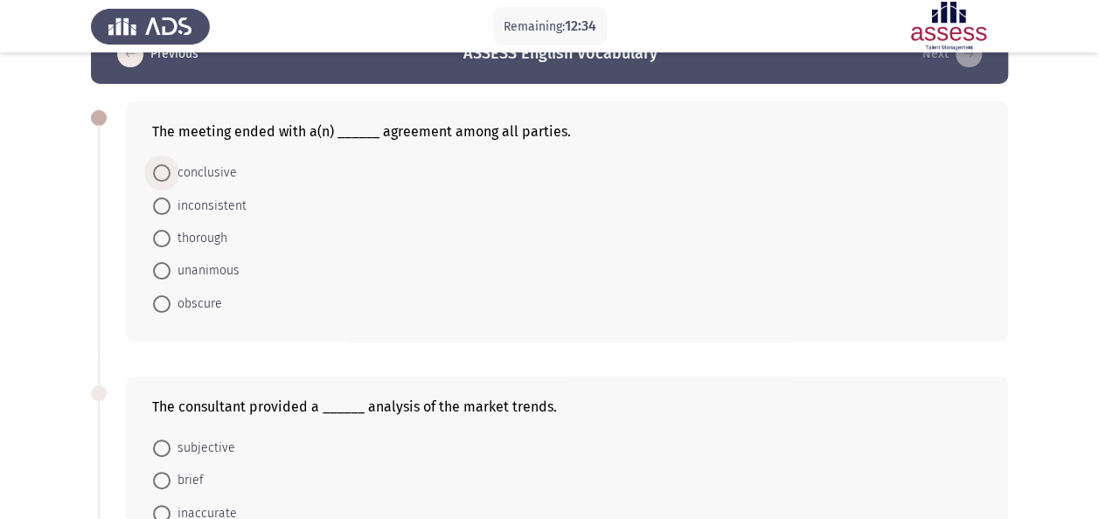
click at [208, 173] on span "conclusive" at bounding box center [204, 173] width 66 height 21
click at [171, 173] on input "conclusive" at bounding box center [161, 172] width 17 height 17
radio input "true"
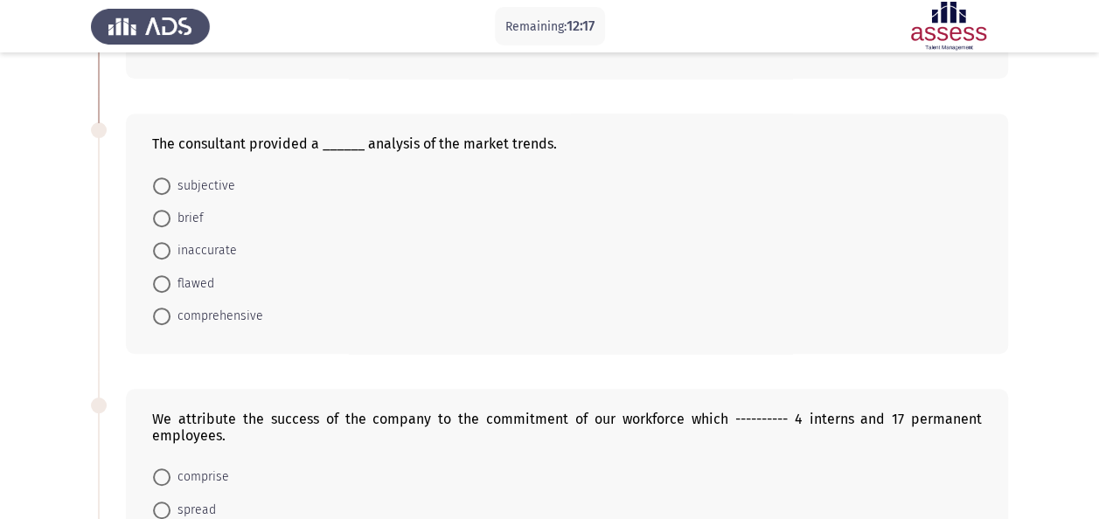
scroll to position [308, 0]
click at [194, 216] on span "brief" at bounding box center [187, 217] width 33 height 21
click at [171, 216] on input "brief" at bounding box center [161, 217] width 17 height 17
radio input "true"
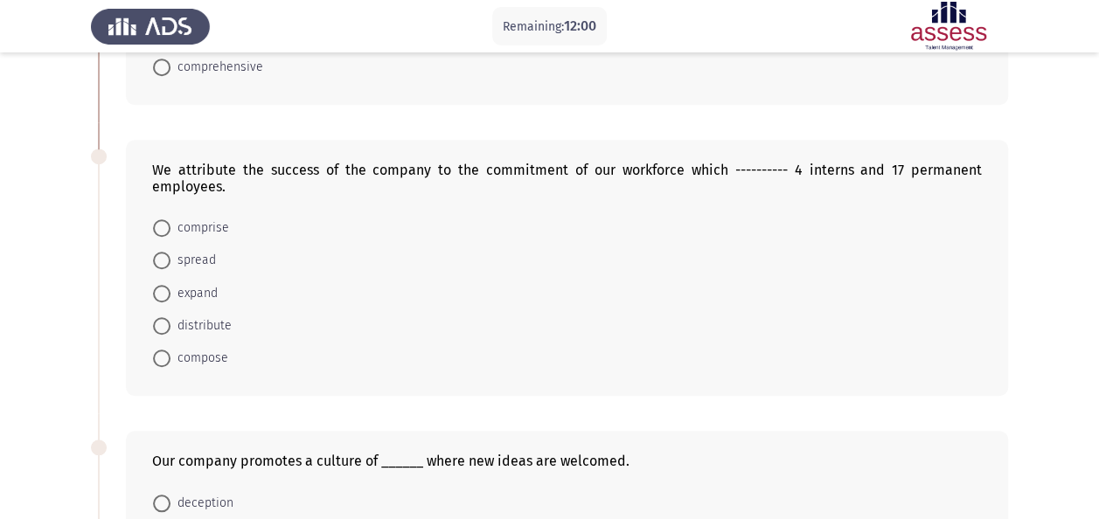
scroll to position [556, 0]
click at [206, 356] on span "compose" at bounding box center [200, 357] width 58 height 21
click at [171, 356] on input "compose" at bounding box center [161, 357] width 17 height 17
radio input "true"
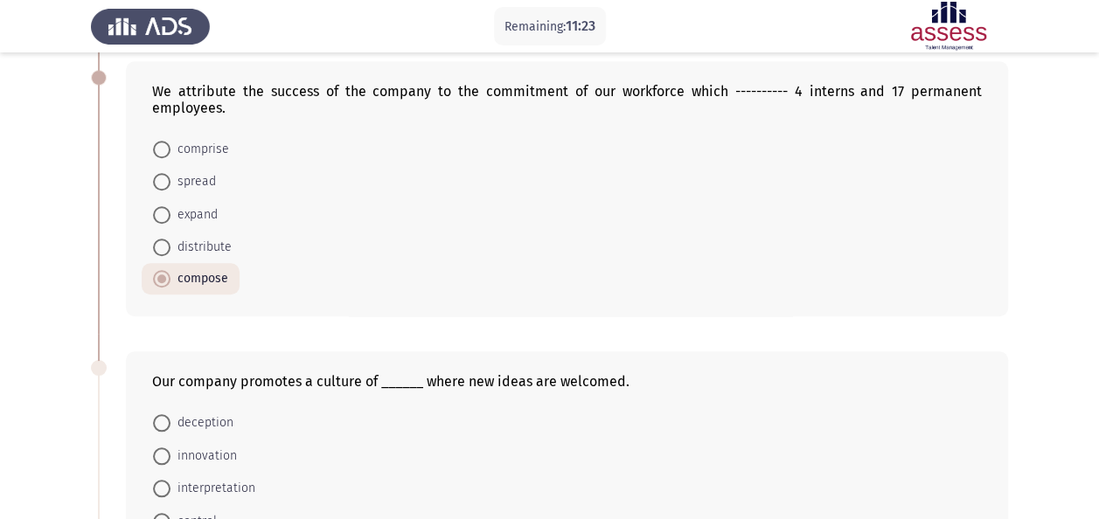
scroll to position [635, 0]
click at [181, 210] on span "expand" at bounding box center [194, 214] width 47 height 21
click at [171, 210] on input "expand" at bounding box center [161, 214] width 17 height 17
radio input "true"
click at [199, 275] on span "compose" at bounding box center [200, 278] width 58 height 21
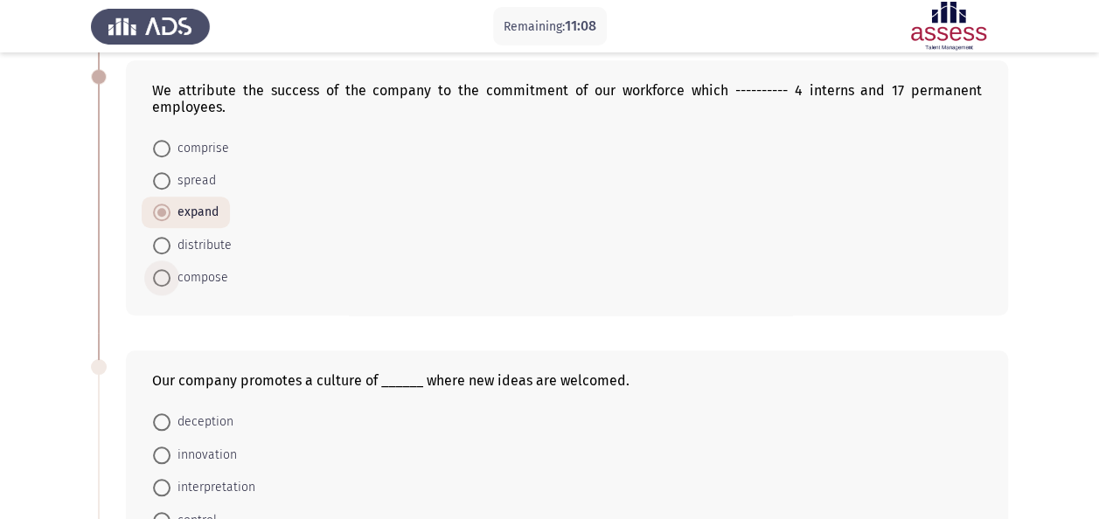
click at [171, 275] on input "compose" at bounding box center [161, 277] width 17 height 17
radio input "true"
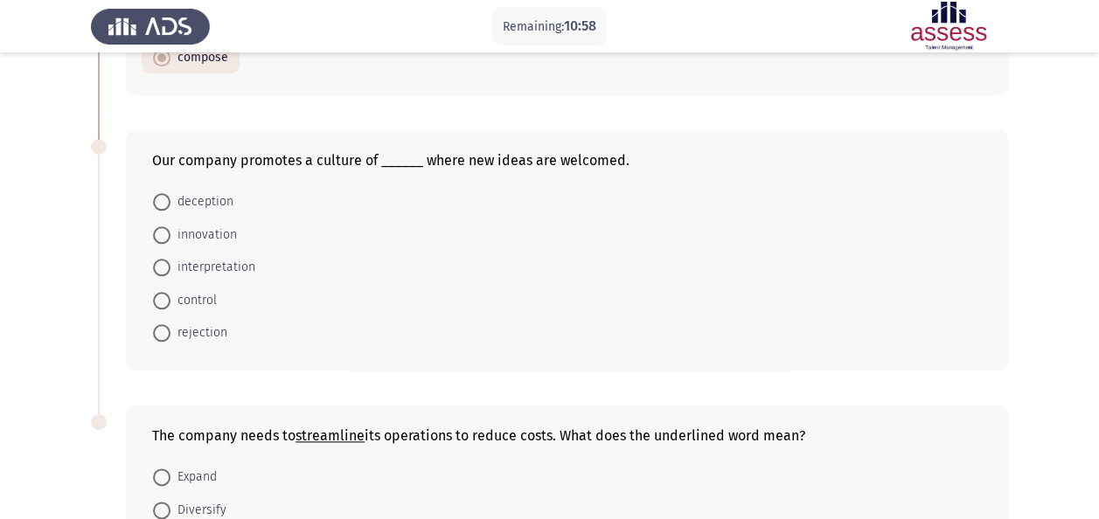
scroll to position [857, 0]
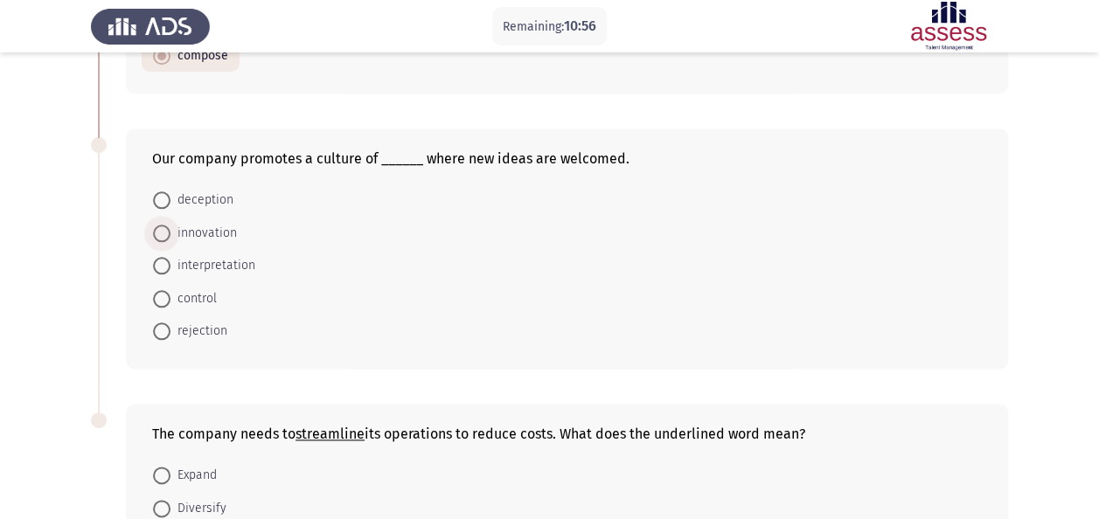
click at [207, 224] on span "innovation" at bounding box center [204, 233] width 66 height 21
click at [171, 225] on input "innovation" at bounding box center [161, 233] width 17 height 17
radio input "true"
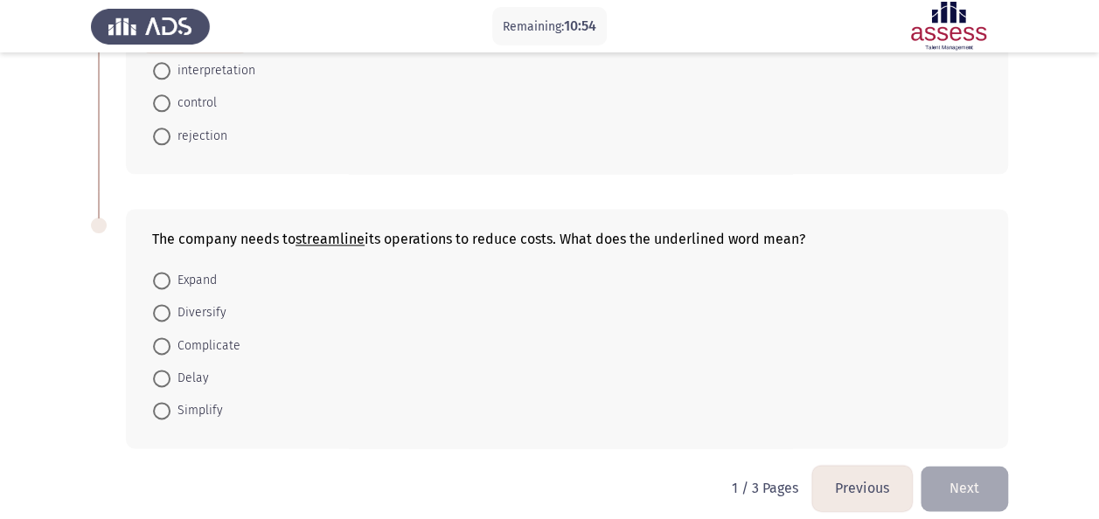
scroll to position [1059, 0]
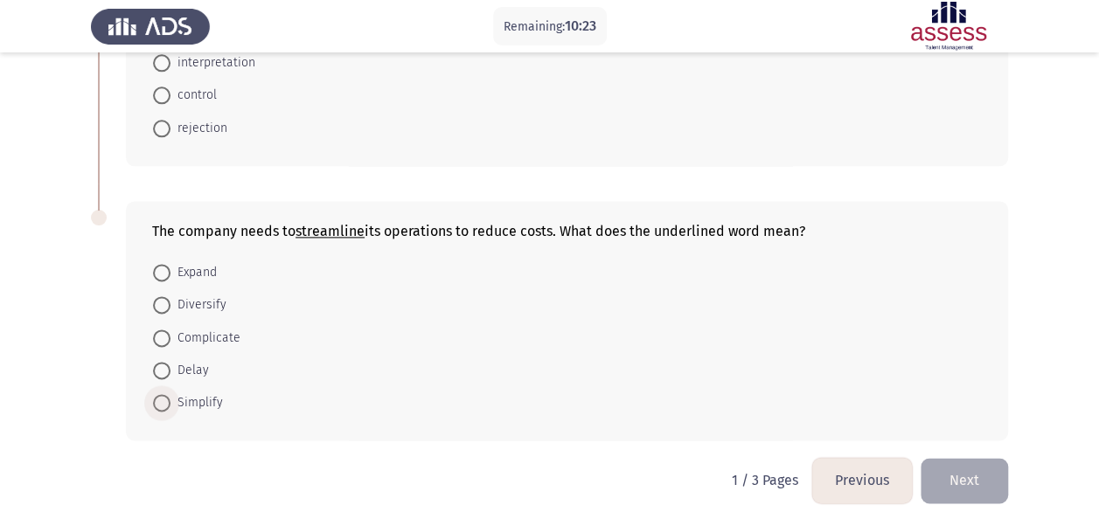
click at [200, 393] on span "Simplify" at bounding box center [197, 403] width 52 height 21
click at [171, 394] on input "Simplify" at bounding box center [161, 402] width 17 height 17
radio input "true"
click at [976, 476] on button "Next" at bounding box center [964, 480] width 87 height 45
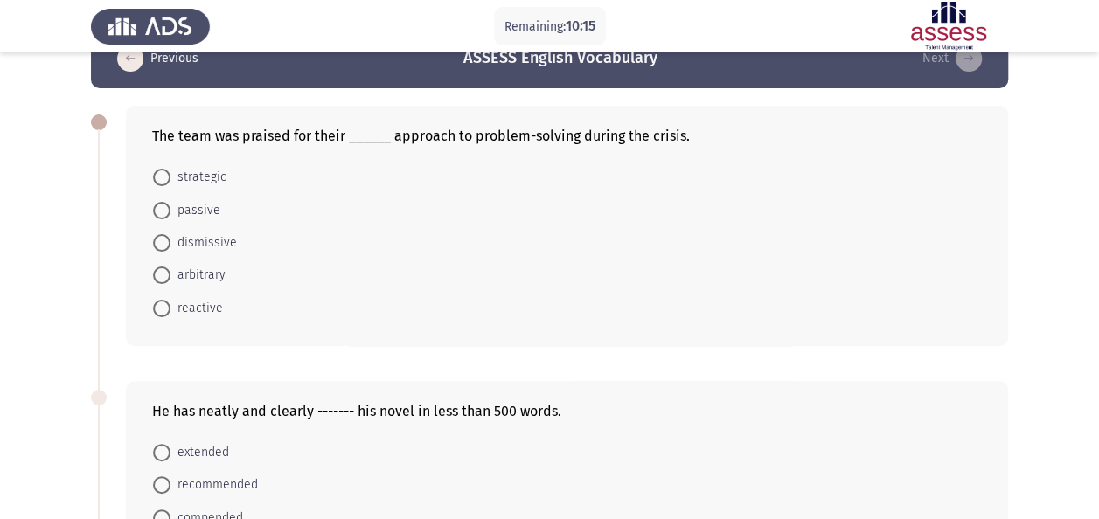
scroll to position [42, 0]
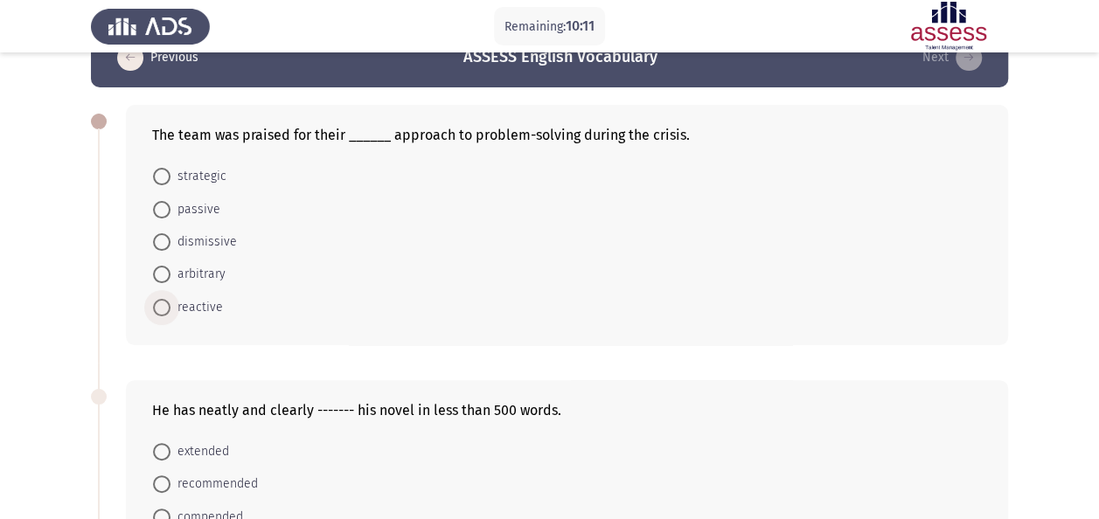
click at [192, 308] on span "reactive" at bounding box center [197, 307] width 52 height 21
click at [171, 308] on input "reactive" at bounding box center [161, 307] width 17 height 17
radio input "true"
click at [212, 171] on span "strategic" at bounding box center [199, 176] width 56 height 21
click at [171, 171] on input "strategic" at bounding box center [161, 176] width 17 height 17
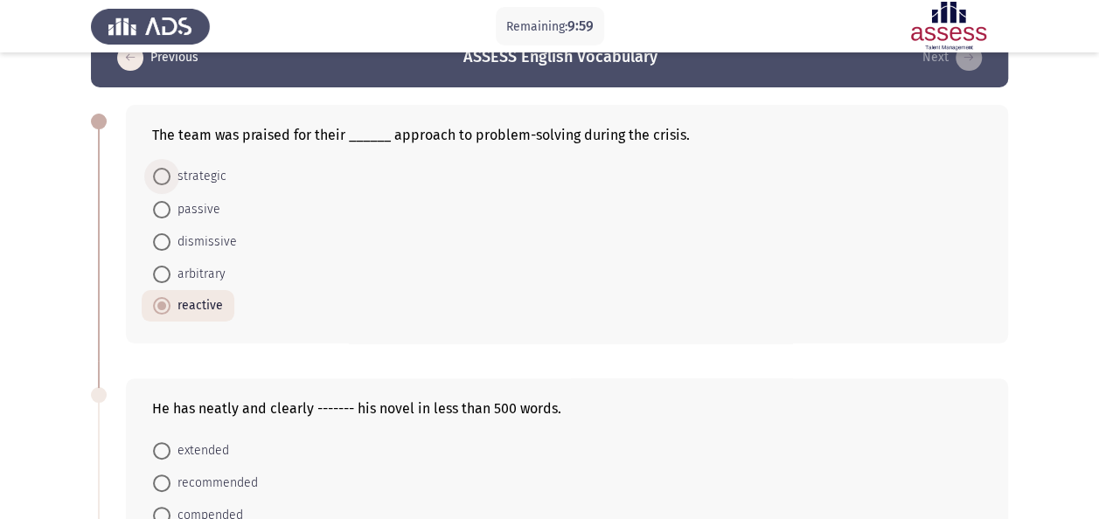
radio input "true"
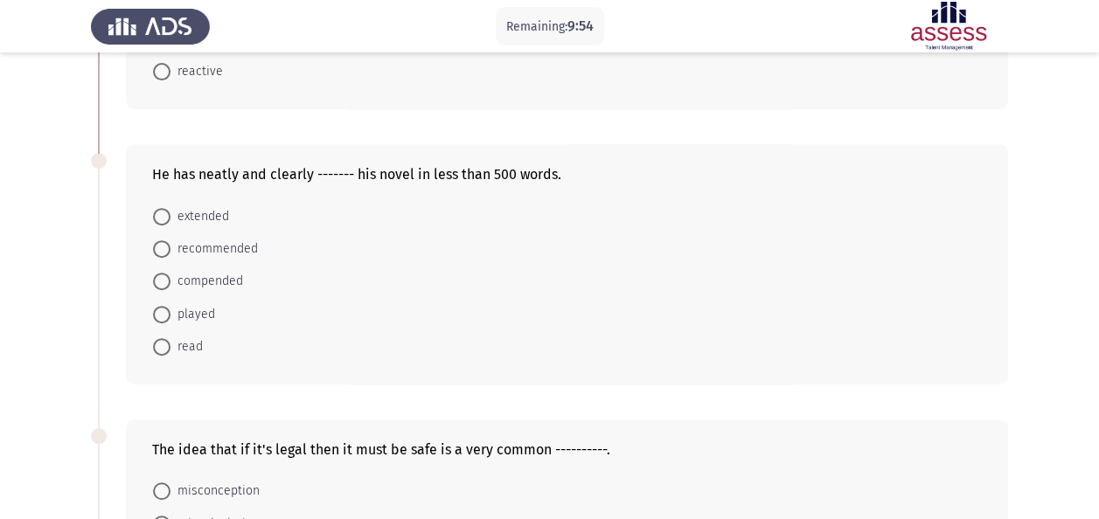
scroll to position [277, 0]
click at [224, 278] on span "compended" at bounding box center [207, 280] width 73 height 21
click at [171, 278] on input "compended" at bounding box center [161, 280] width 17 height 17
radio input "true"
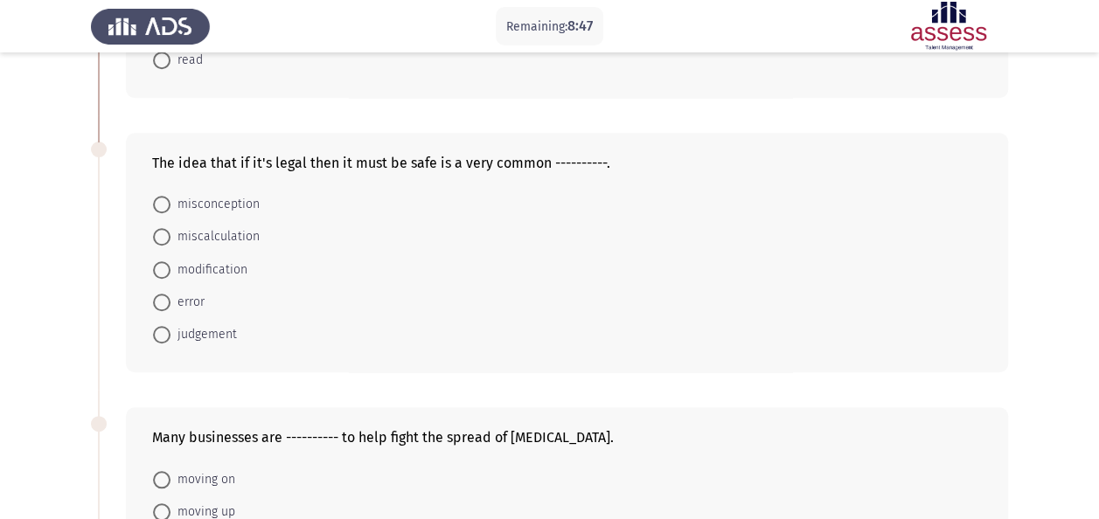
scroll to position [563, 0]
click at [220, 193] on span "misconception" at bounding box center [215, 203] width 89 height 21
click at [171, 195] on input "misconception" at bounding box center [161, 203] width 17 height 17
radio input "true"
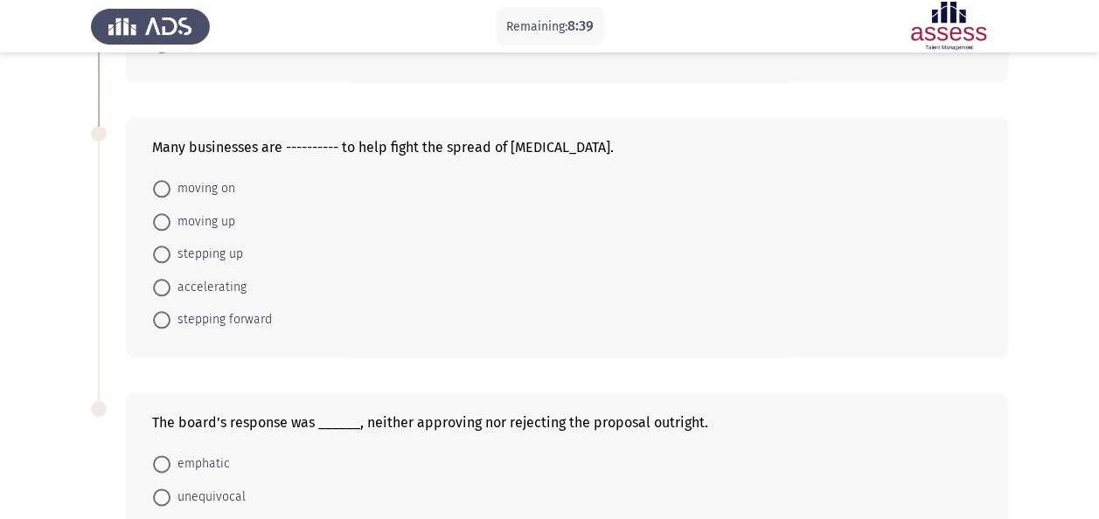
scroll to position [853, 0]
click at [241, 309] on span "stepping forward" at bounding box center [221, 319] width 101 height 21
click at [171, 310] on input "stepping forward" at bounding box center [161, 318] width 17 height 17
radio input "true"
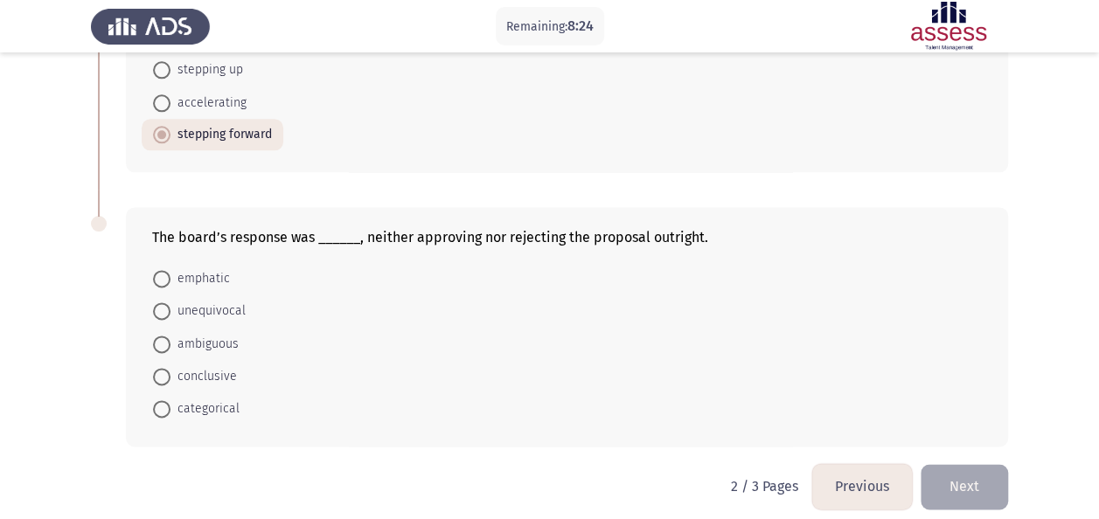
scroll to position [1042, 0]
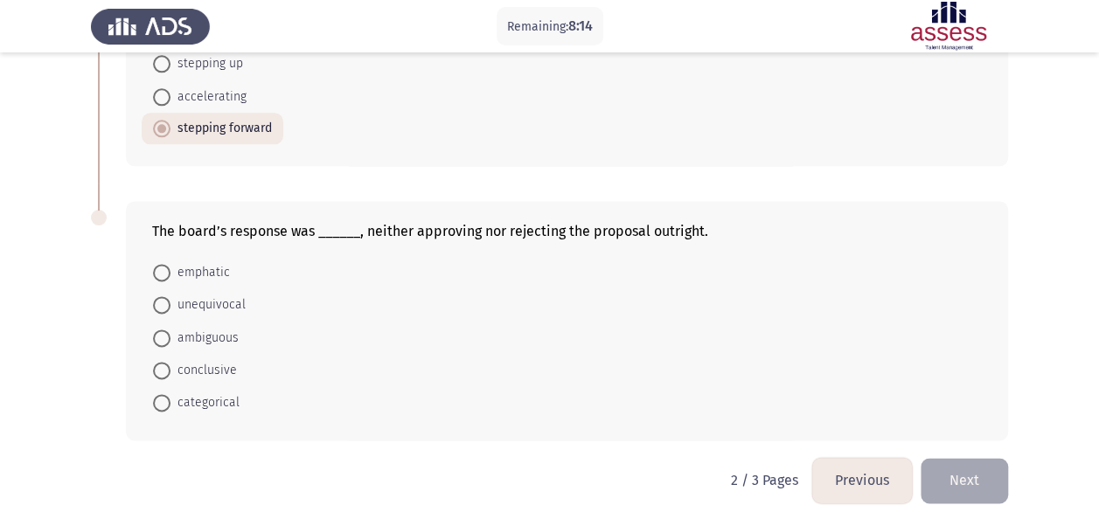
click at [303, 275] on form "emphatic unequivocal ambiguous conclusive categorical" at bounding box center [567, 338] width 830 height 164
click at [187, 339] on span "ambiguous" at bounding box center [205, 338] width 68 height 21
click at [171, 339] on input "ambiguous" at bounding box center [161, 338] width 17 height 17
radio input "true"
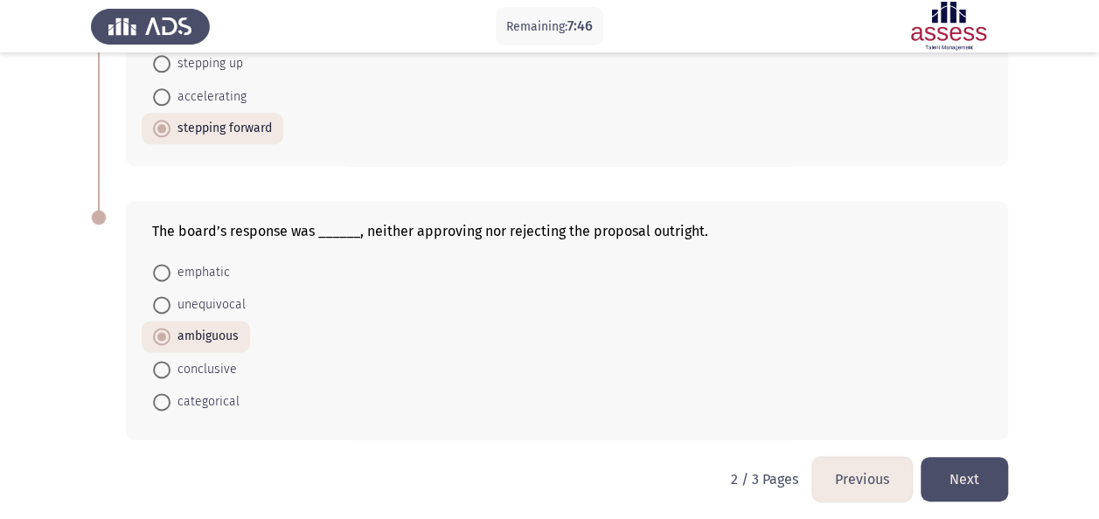
click at [989, 479] on button "Next" at bounding box center [964, 479] width 87 height 45
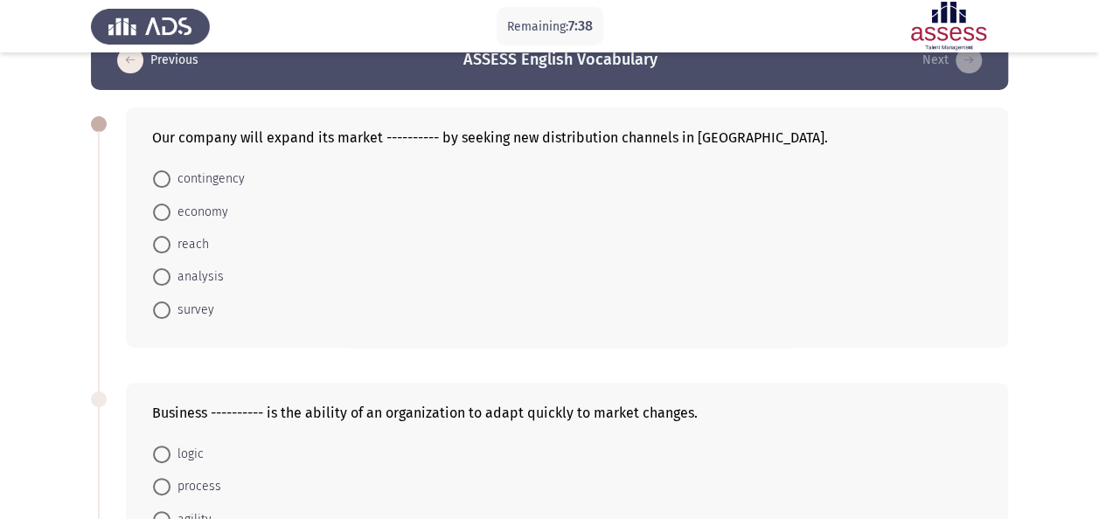
scroll to position [45, 0]
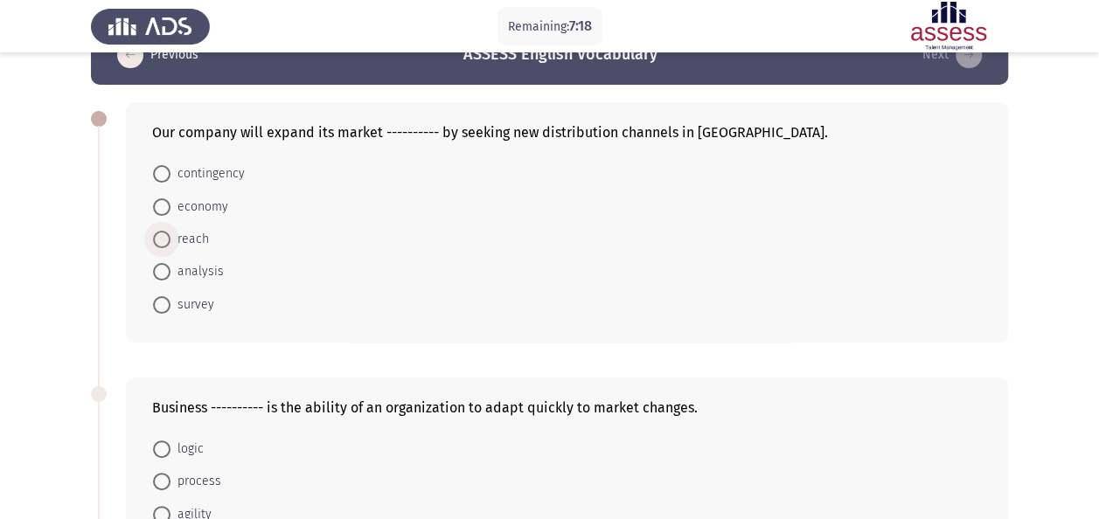
click at [184, 247] on span "reach" at bounding box center [190, 239] width 38 height 21
click at [171, 247] on input "reach" at bounding box center [161, 239] width 17 height 17
radio input "true"
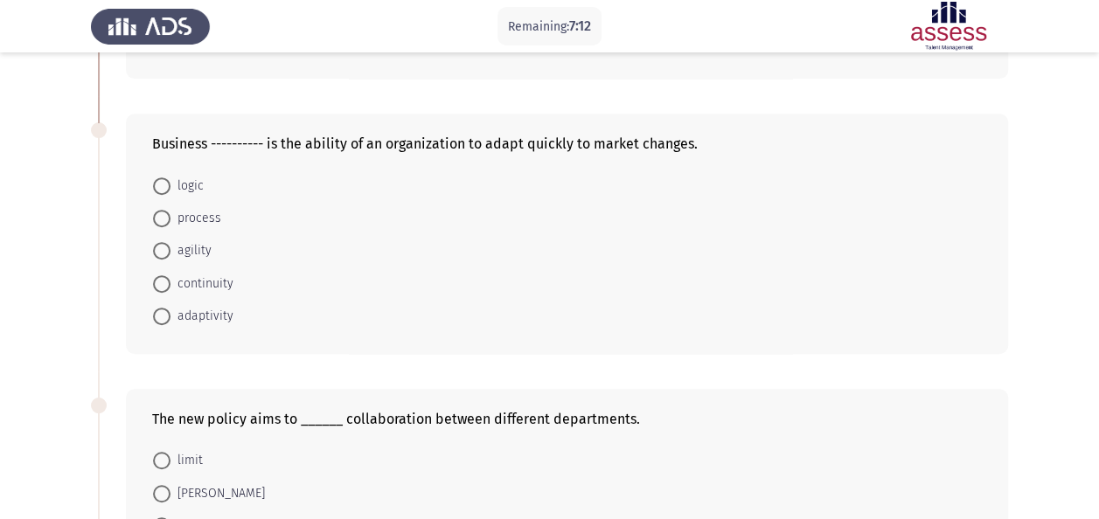
scroll to position [309, 0]
click at [192, 241] on span "agility" at bounding box center [191, 249] width 41 height 21
click at [171, 241] on input "agility" at bounding box center [161, 248] width 17 height 17
radio input "true"
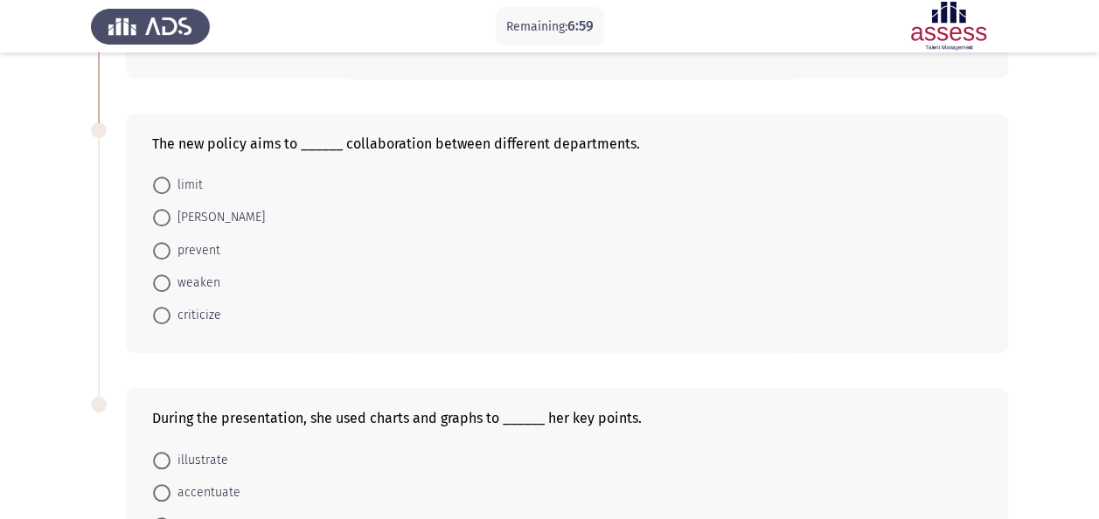
scroll to position [582, 0]
click at [189, 215] on span "[PERSON_NAME]" at bounding box center [218, 216] width 94 height 21
click at [171, 215] on input "[PERSON_NAME]" at bounding box center [161, 216] width 17 height 17
radio input "true"
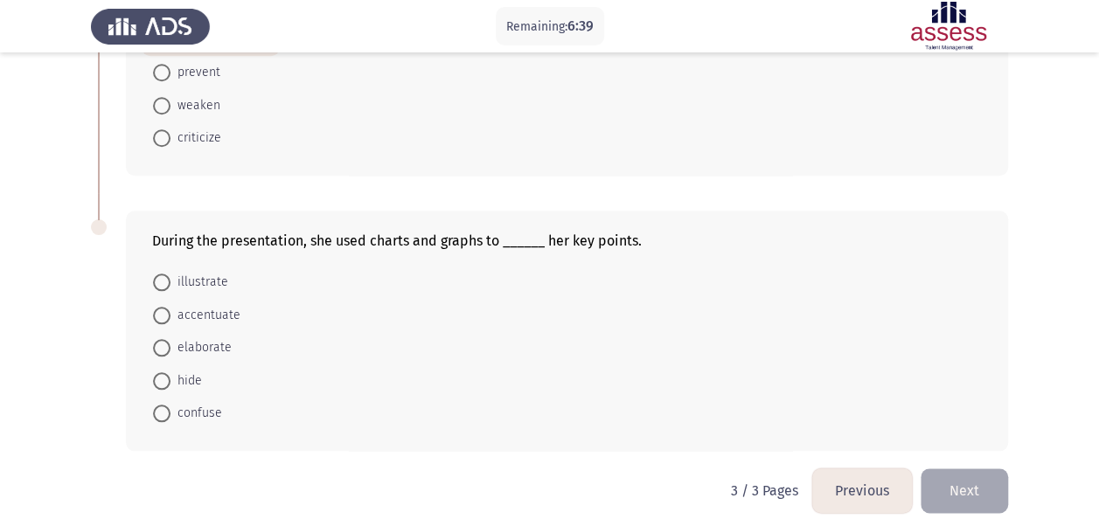
scroll to position [770, 0]
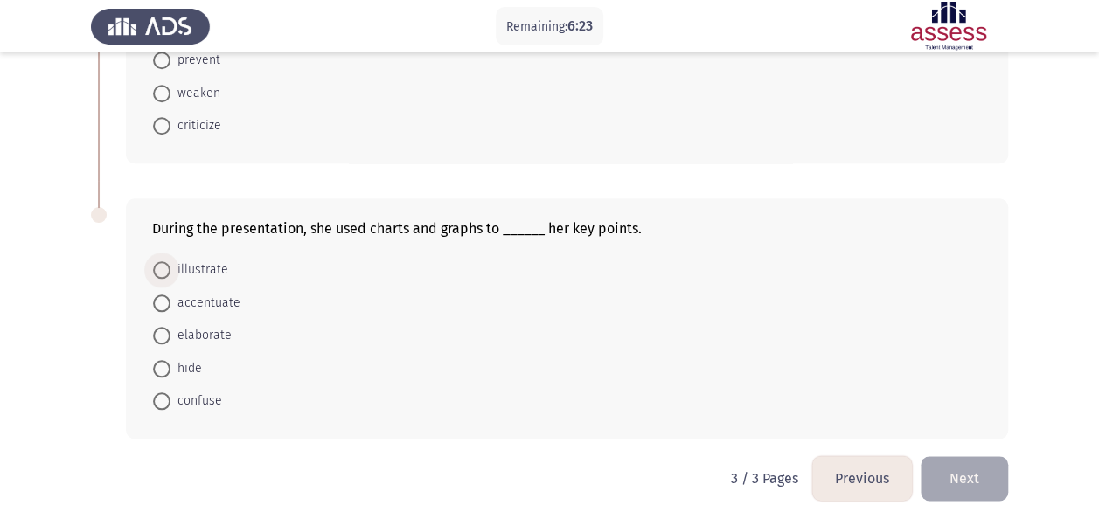
click at [177, 273] on span "illustrate" at bounding box center [200, 270] width 58 height 21
click at [171, 273] on input "illustrate" at bounding box center [161, 269] width 17 height 17
radio input "true"
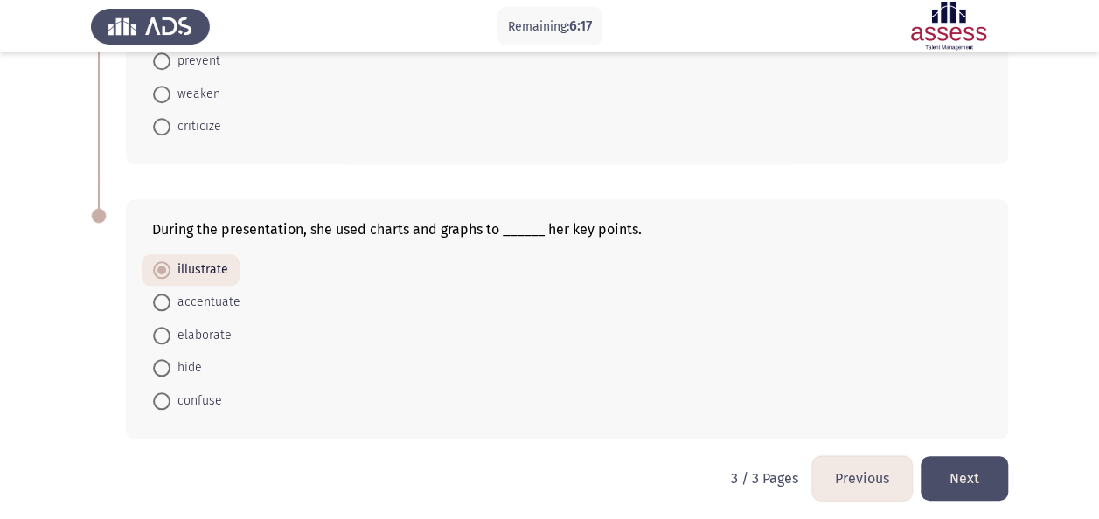
click at [850, 488] on button "Previous" at bounding box center [862, 479] width 100 height 45
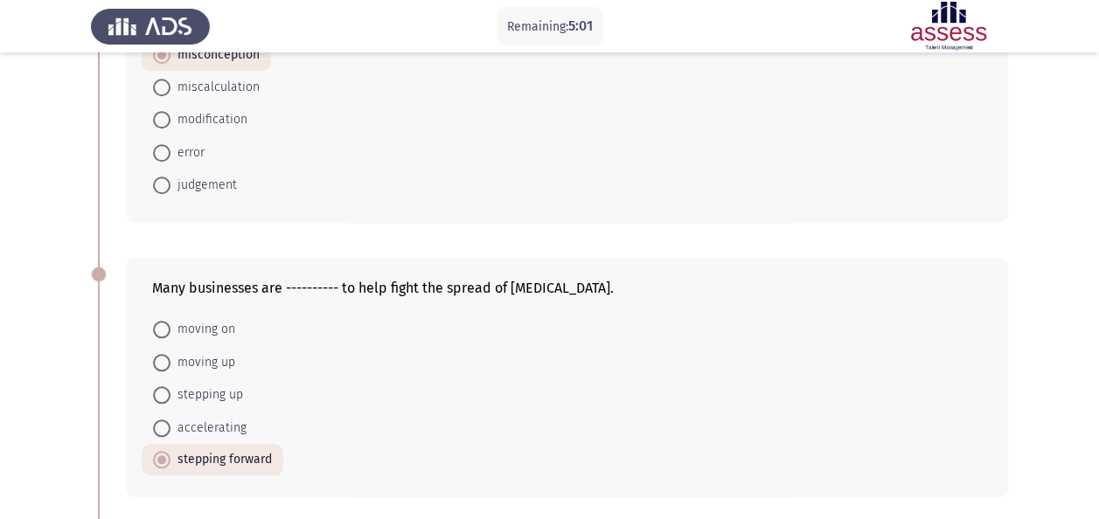
scroll to position [839, 0]
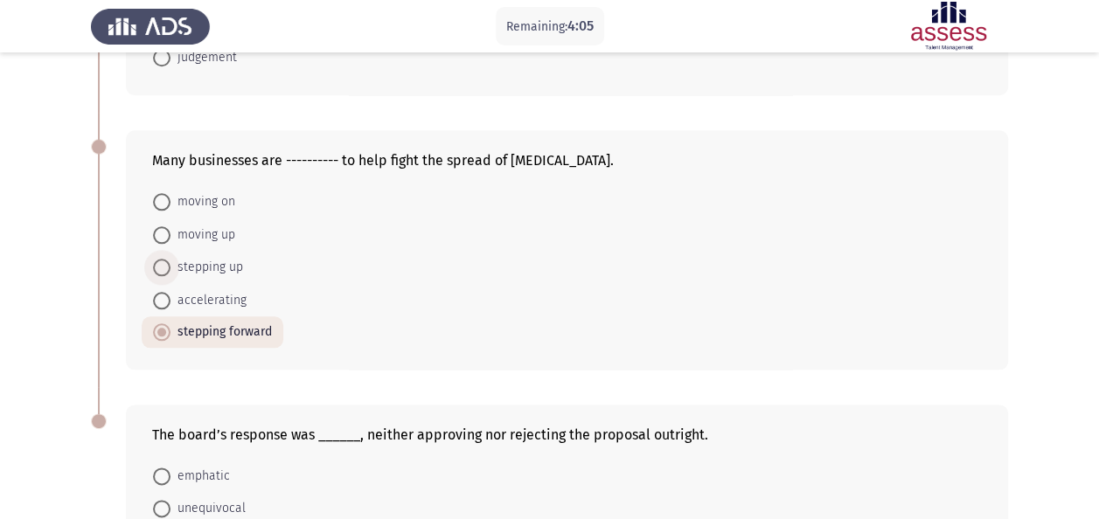
click at [177, 266] on span "stepping up" at bounding box center [207, 267] width 73 height 21
click at [171, 266] on input "stepping up" at bounding box center [161, 267] width 17 height 17
radio input "true"
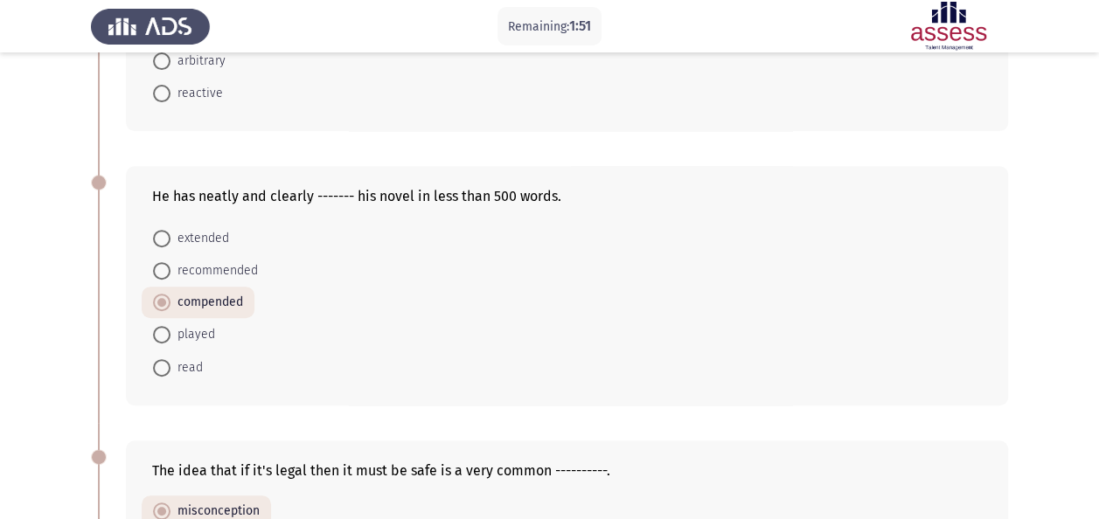
scroll to position [256, 0]
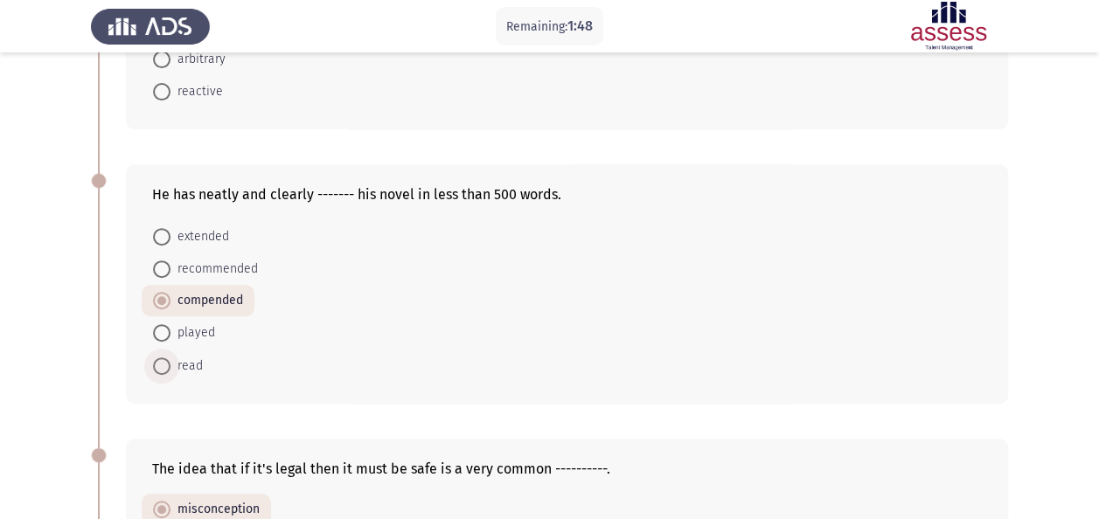
click at [159, 366] on span at bounding box center [161, 366] width 17 height 17
click at [159, 366] on input "read" at bounding box center [161, 366] width 17 height 17
radio input "true"
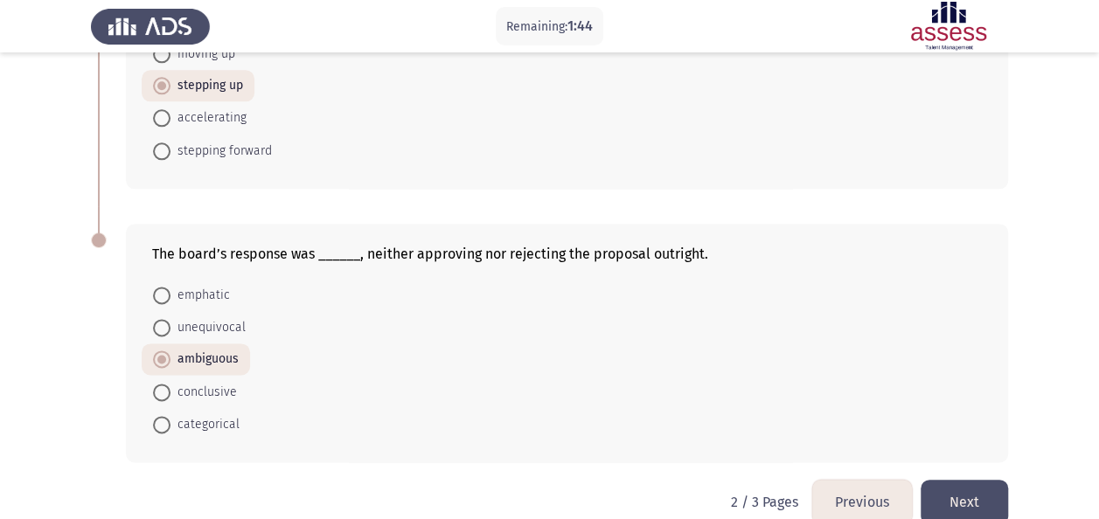
scroll to position [1042, 0]
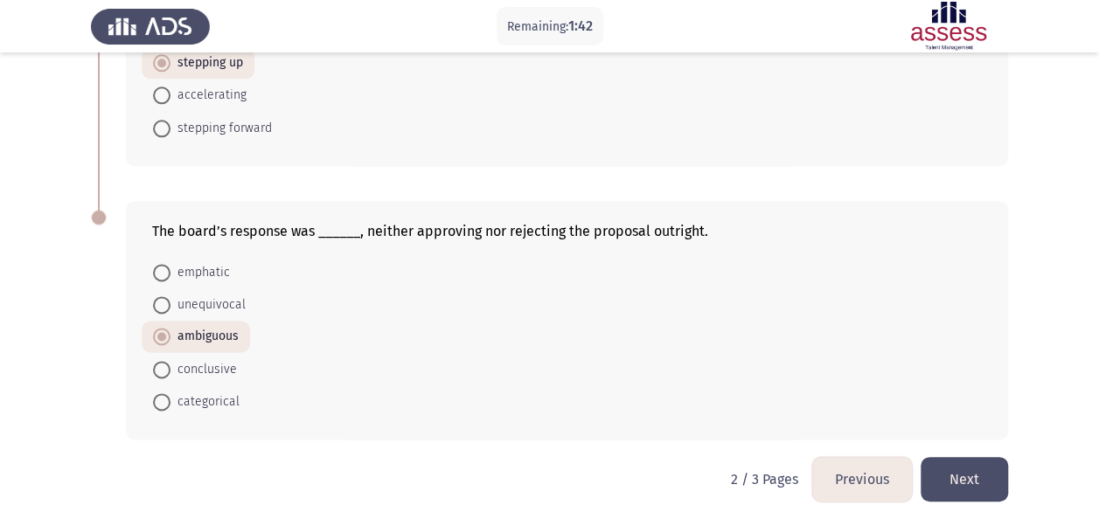
click at [856, 478] on button "Previous" at bounding box center [862, 479] width 100 height 45
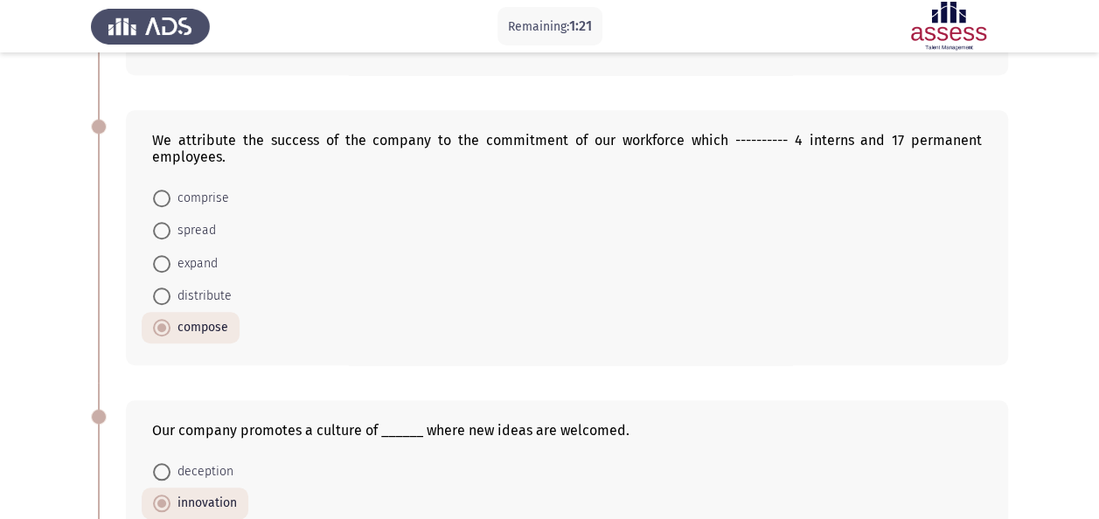
scroll to position [586, 0]
click at [178, 198] on span "comprise" at bounding box center [200, 197] width 59 height 21
click at [171, 198] on input "comprise" at bounding box center [161, 197] width 17 height 17
radio input "true"
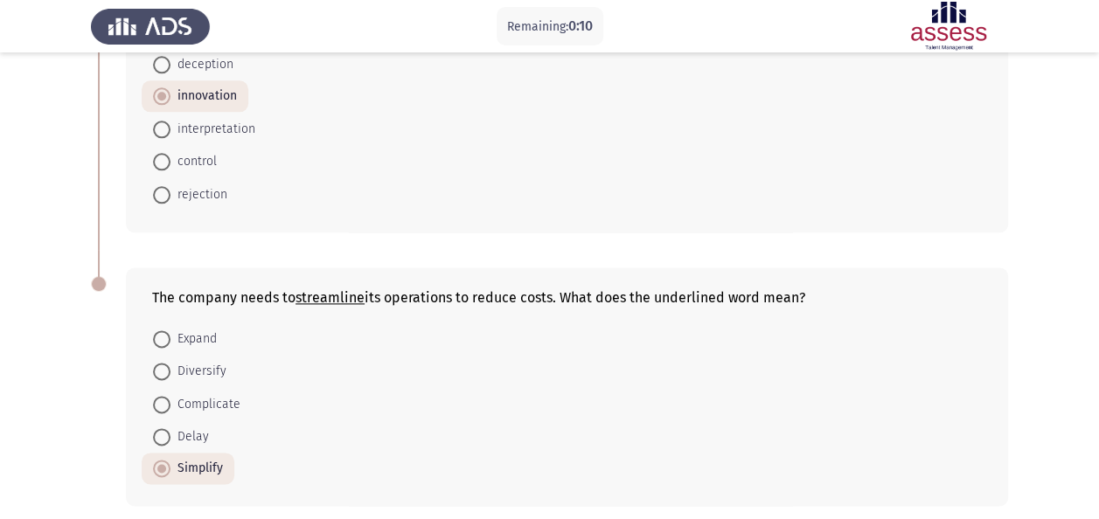
scroll to position [1058, 0]
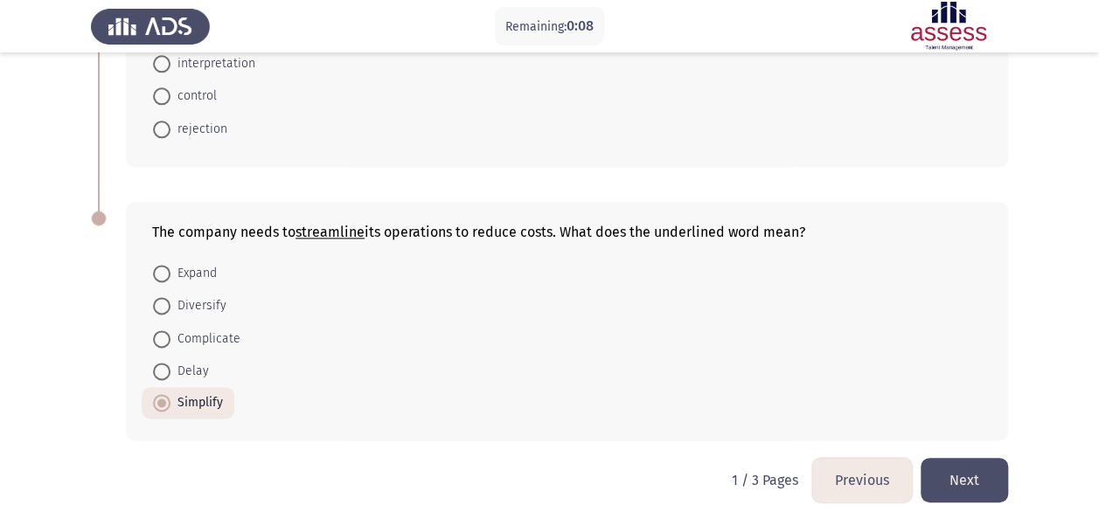
click at [953, 469] on button "Next" at bounding box center [964, 480] width 87 height 45
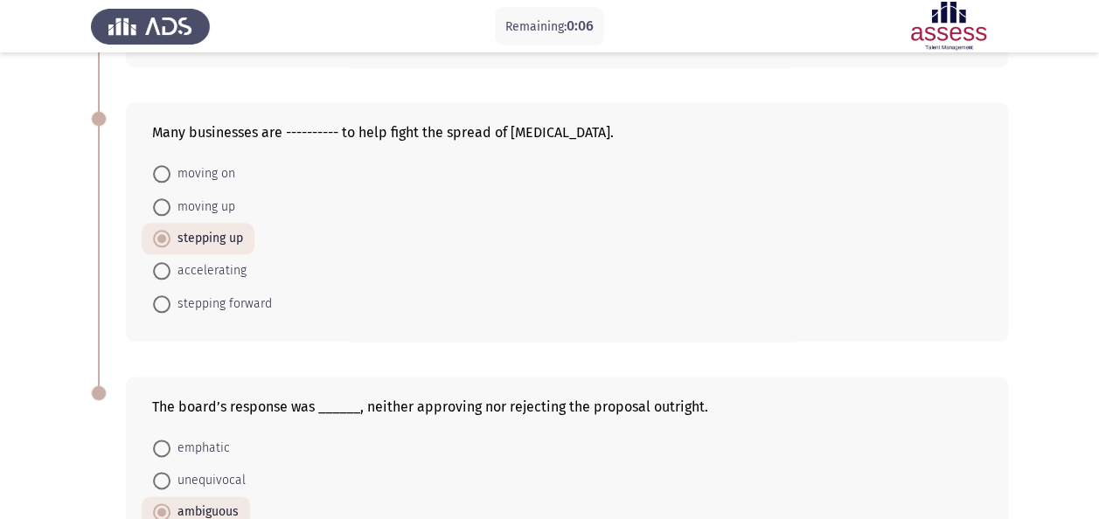
scroll to position [1042, 0]
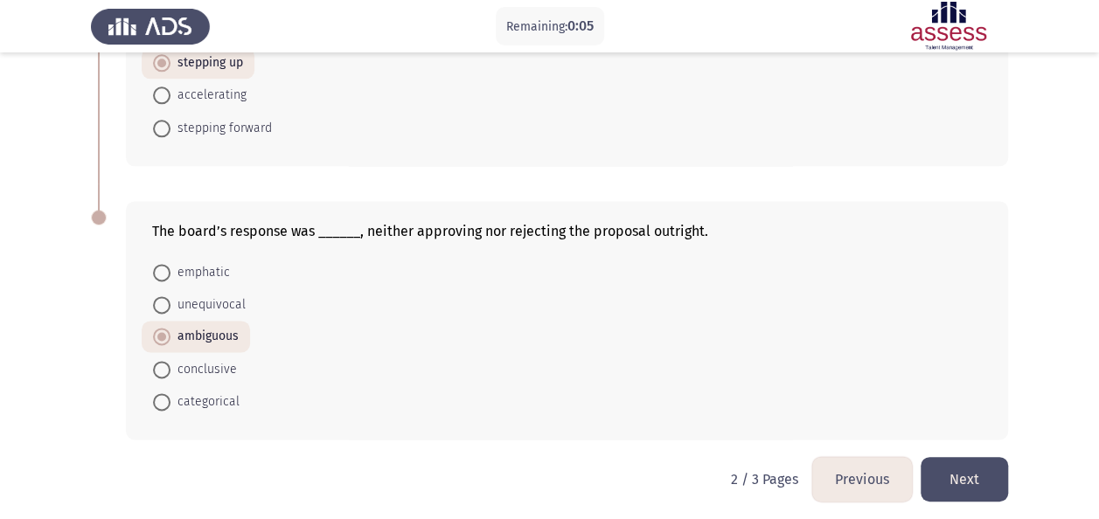
click at [977, 468] on button "Next" at bounding box center [964, 479] width 87 height 45
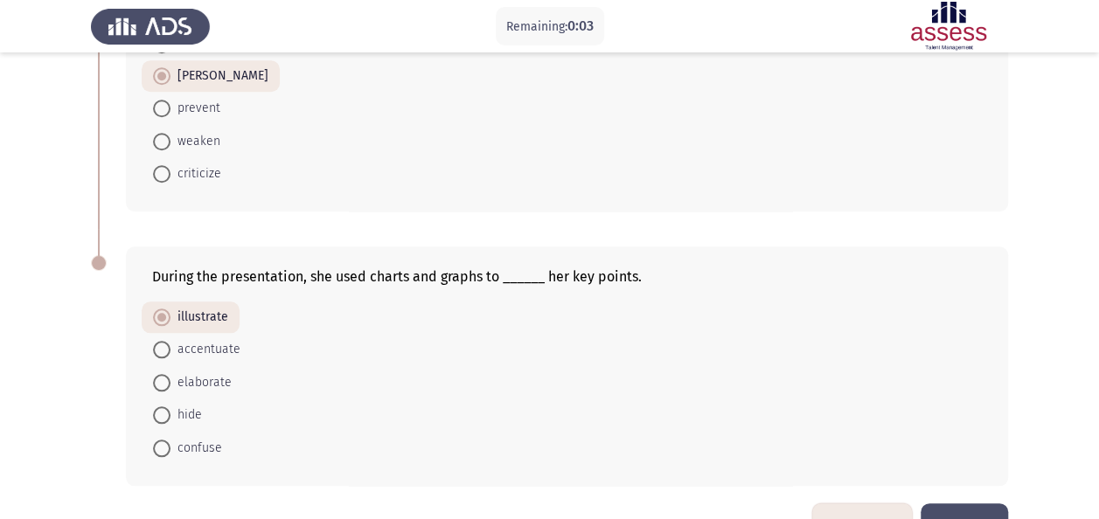
scroll to position [770, 0]
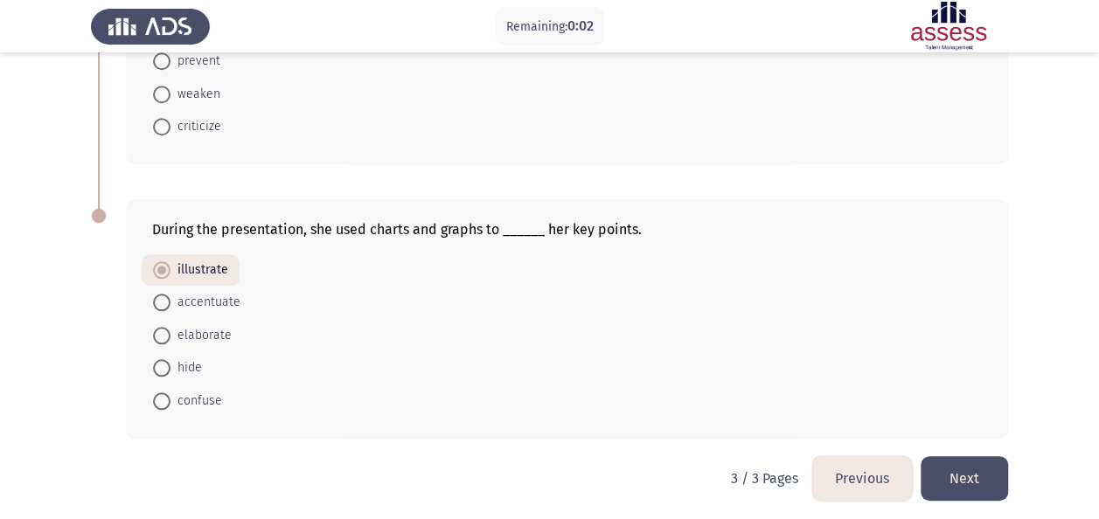
click at [987, 483] on button "Next" at bounding box center [964, 479] width 87 height 45
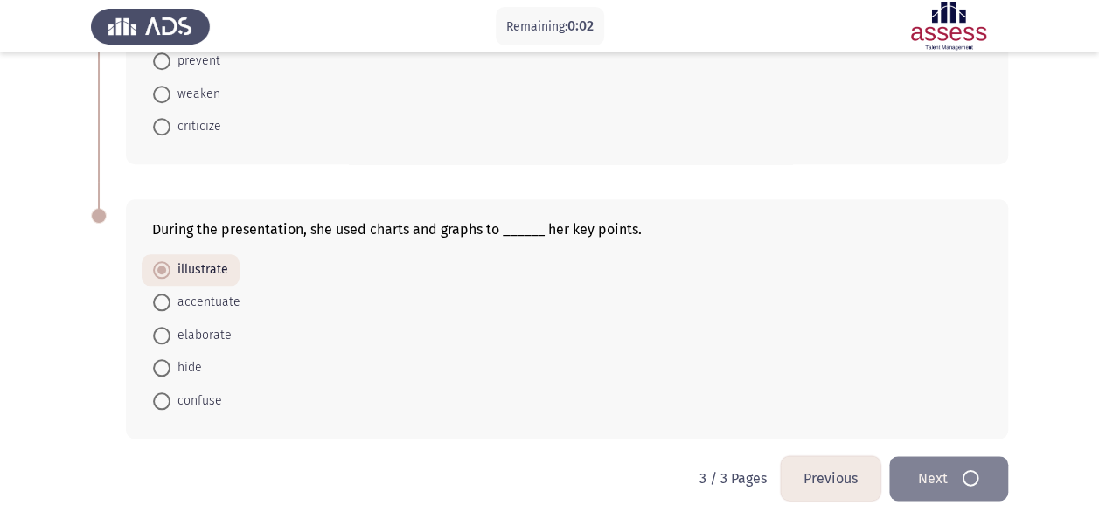
scroll to position [0, 0]
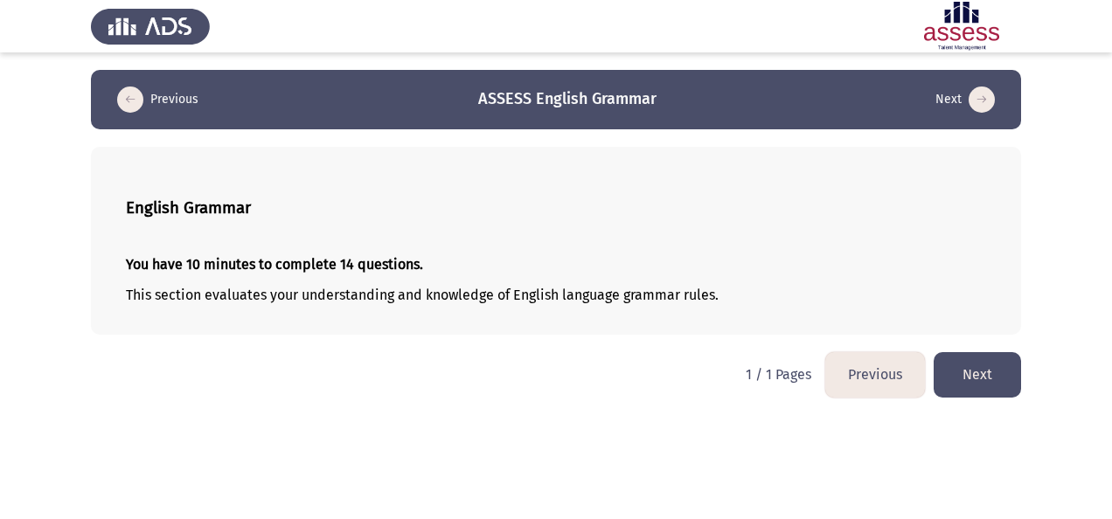
click at [956, 366] on button "Next" at bounding box center [977, 374] width 87 height 45
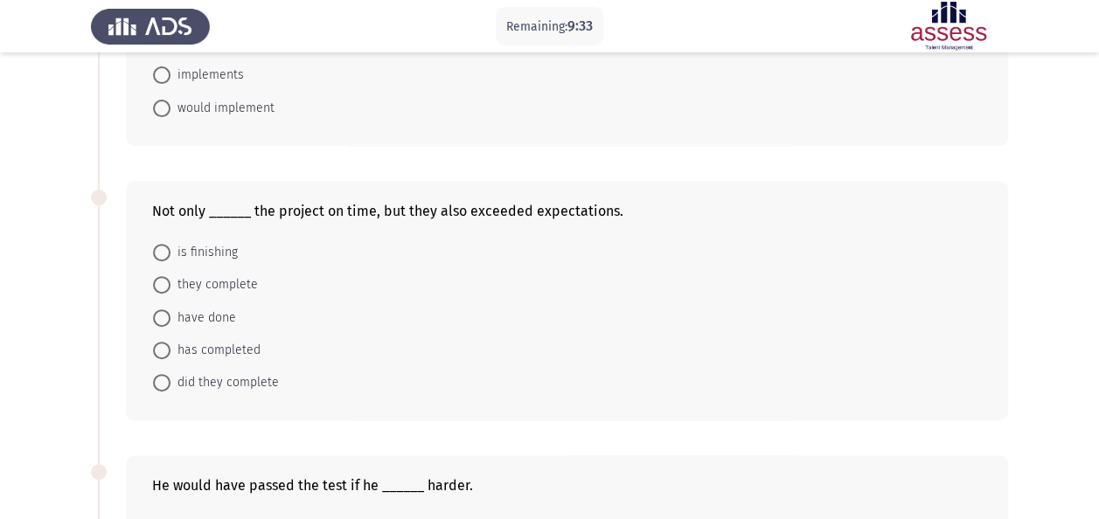
scroll to position [266, 0]
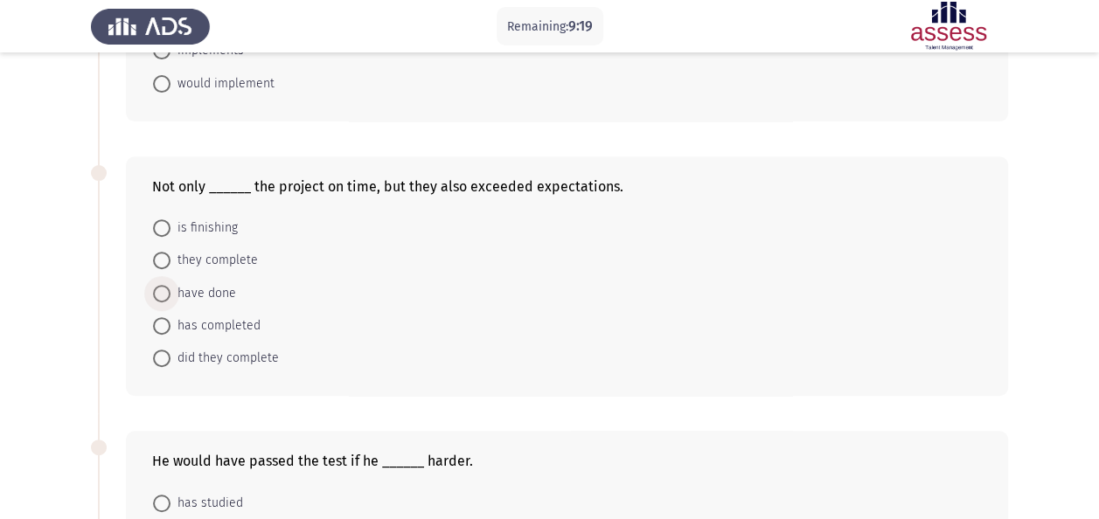
click at [183, 289] on span "have done" at bounding box center [204, 293] width 66 height 21
click at [171, 289] on input "have done" at bounding box center [161, 293] width 17 height 17
radio input "true"
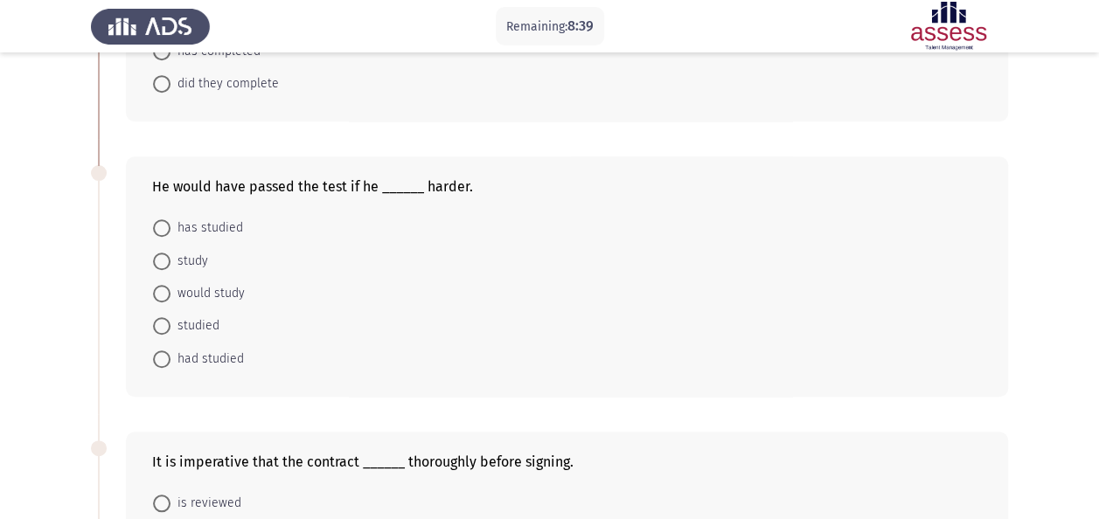
scroll to position [559, 0]
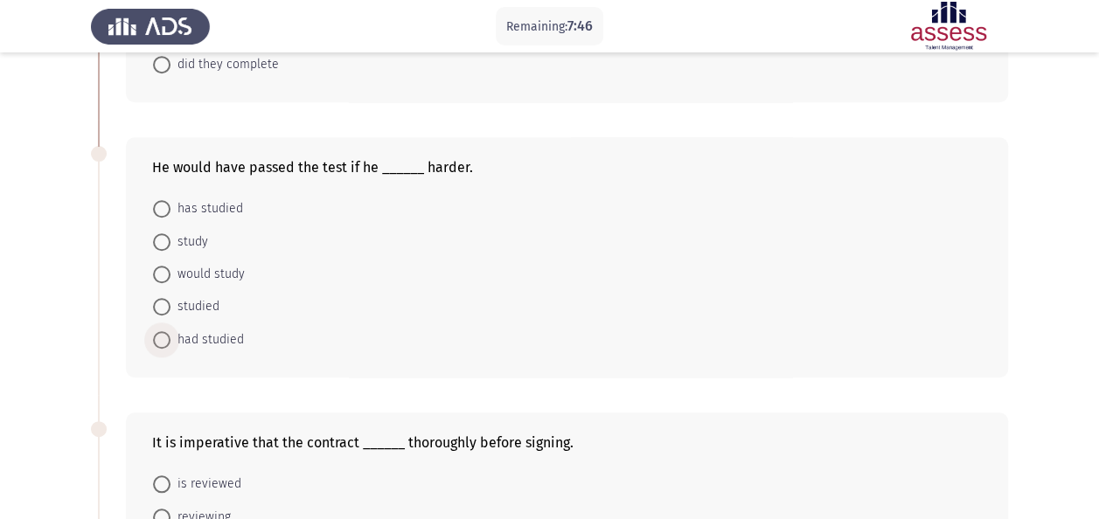
click at [205, 336] on span "had studied" at bounding box center [207, 340] width 73 height 21
click at [171, 336] on input "had studied" at bounding box center [161, 339] width 17 height 17
radio input "true"
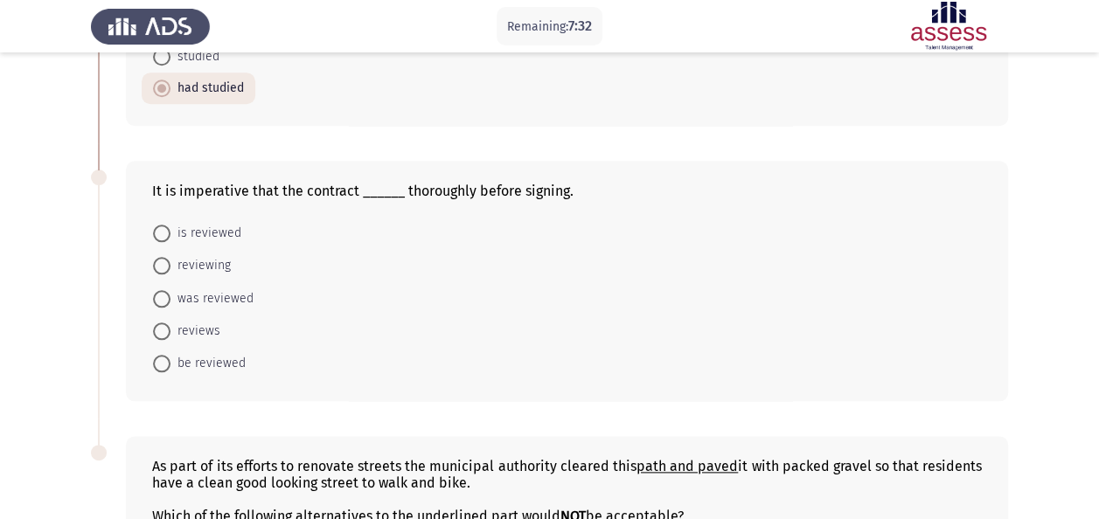
scroll to position [819, 0]
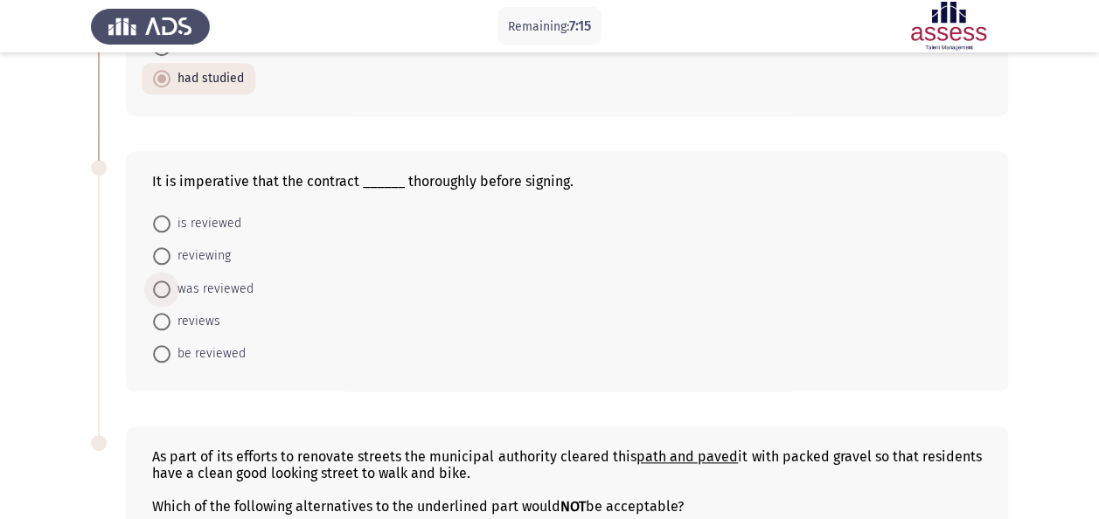
click at [219, 285] on span "was reviewed" at bounding box center [212, 289] width 83 height 21
click at [171, 285] on input "was reviewed" at bounding box center [161, 289] width 17 height 17
radio input "true"
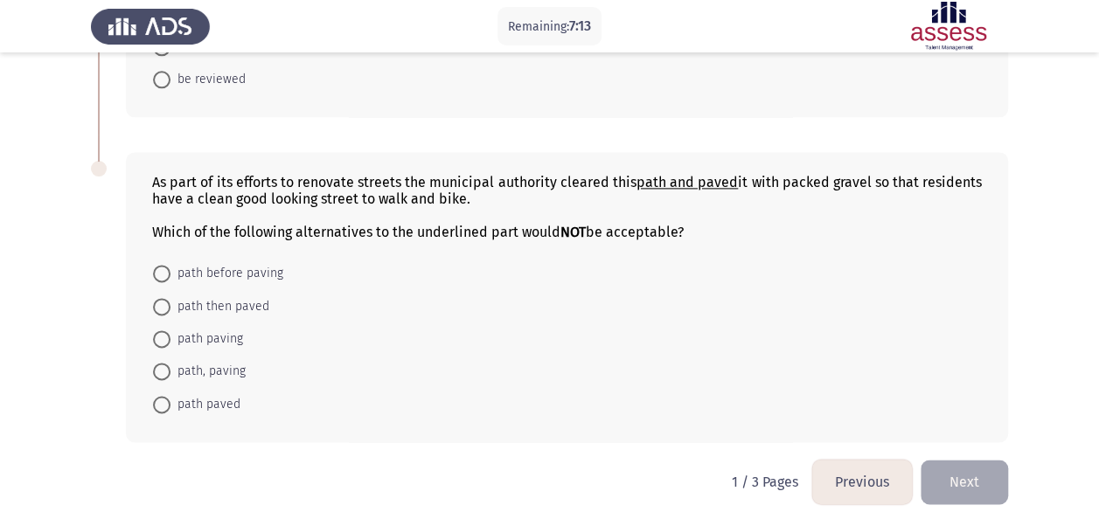
scroll to position [1093, 0]
click at [220, 334] on span "path paving" at bounding box center [207, 338] width 73 height 21
click at [171, 334] on input "path paving" at bounding box center [161, 338] width 17 height 17
radio input "true"
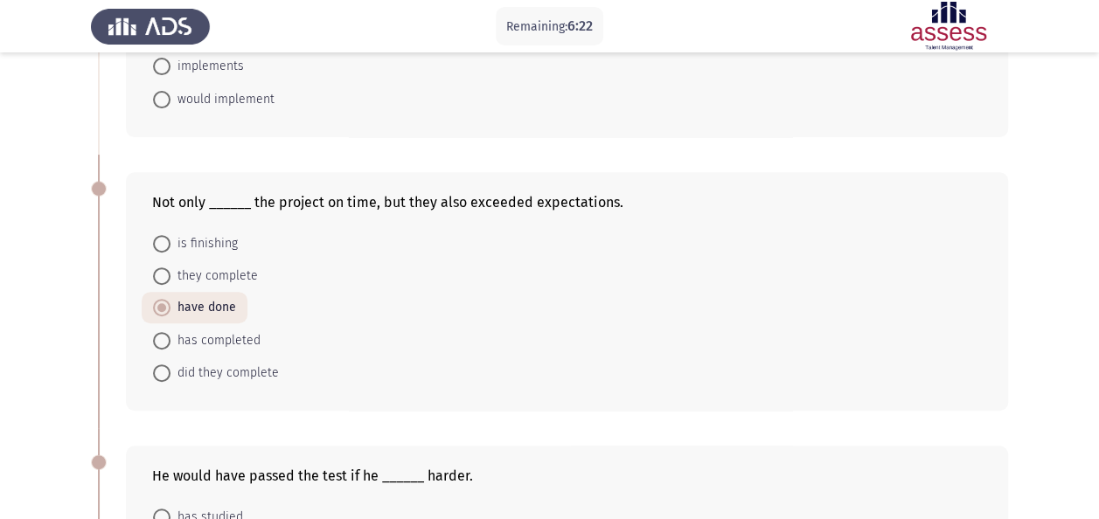
scroll to position [0, 0]
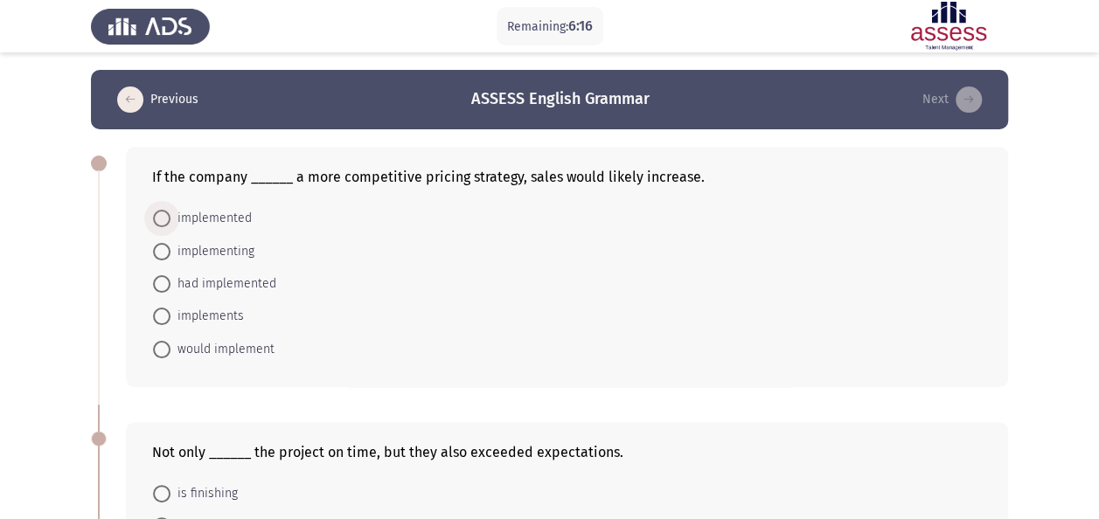
click at [210, 222] on span "implemented" at bounding box center [211, 218] width 81 height 21
click at [171, 222] on input "implemented" at bounding box center [161, 218] width 17 height 17
radio input "true"
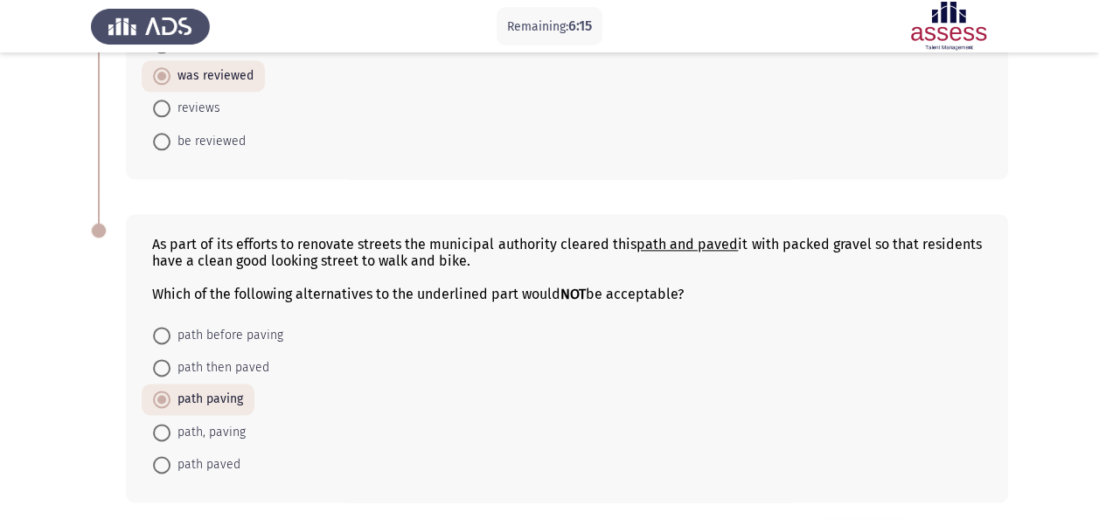
scroll to position [1091, 0]
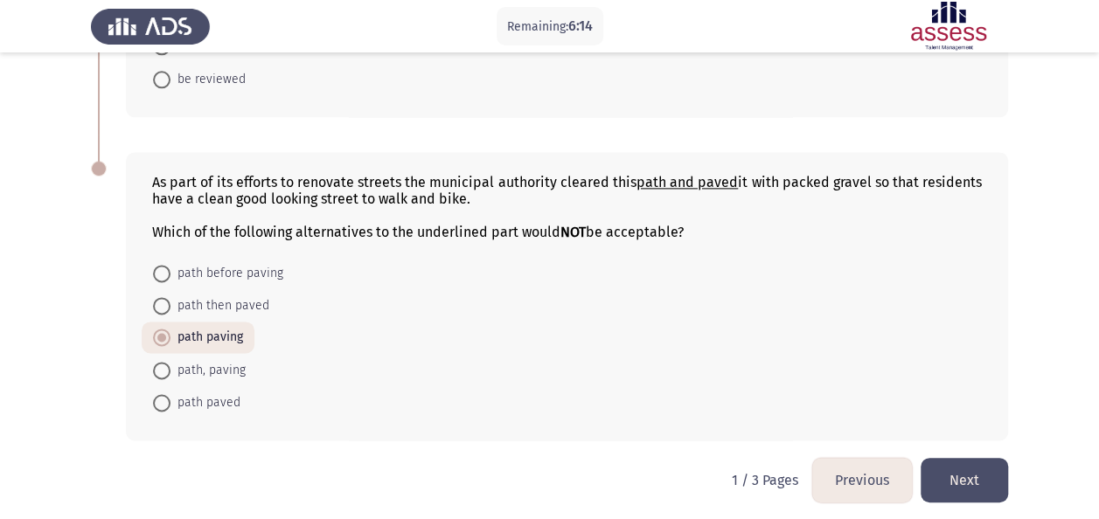
click at [978, 467] on button "Next" at bounding box center [964, 480] width 87 height 45
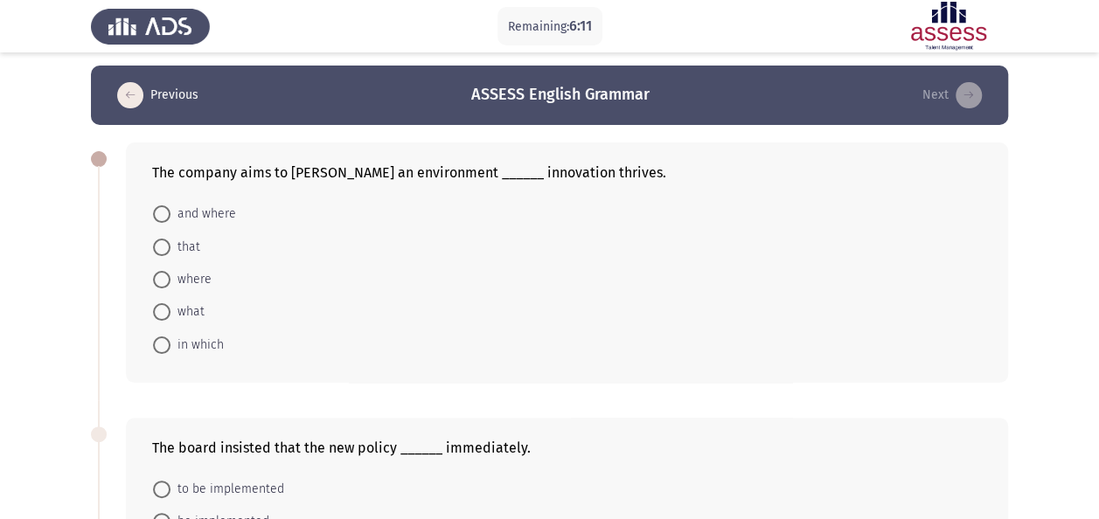
scroll to position [3, 0]
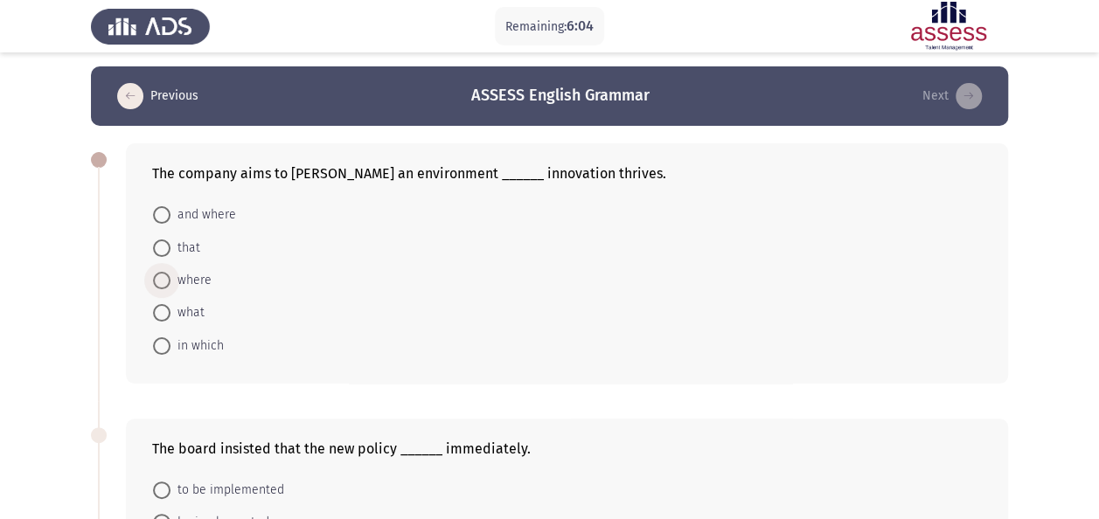
click at [177, 280] on span "where" at bounding box center [191, 280] width 41 height 21
click at [171, 280] on input "where" at bounding box center [161, 280] width 17 height 17
radio input "true"
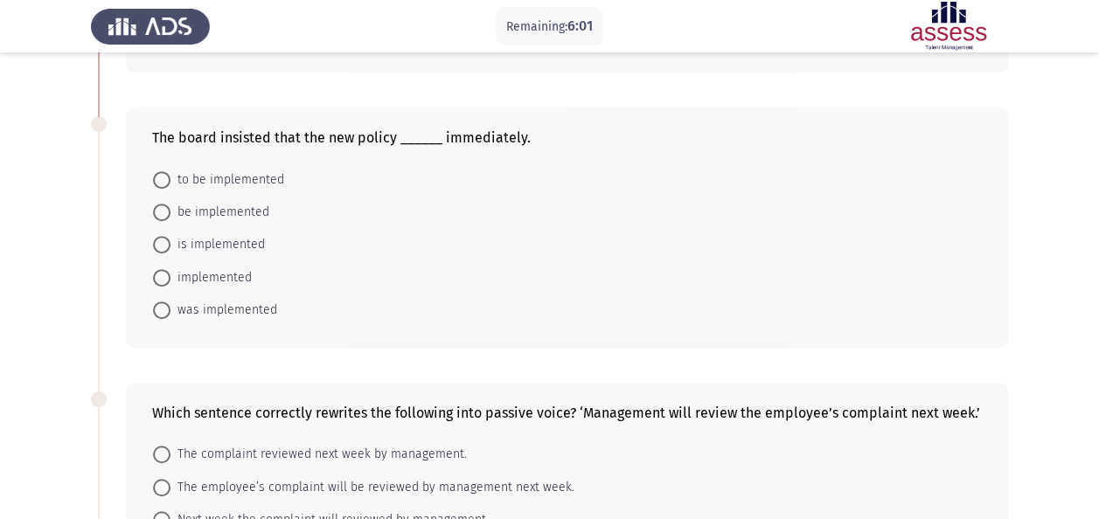
scroll to position [314, 0]
click at [234, 213] on span "be implemented" at bounding box center [220, 211] width 99 height 21
click at [171, 213] on input "be implemented" at bounding box center [161, 211] width 17 height 17
radio input "true"
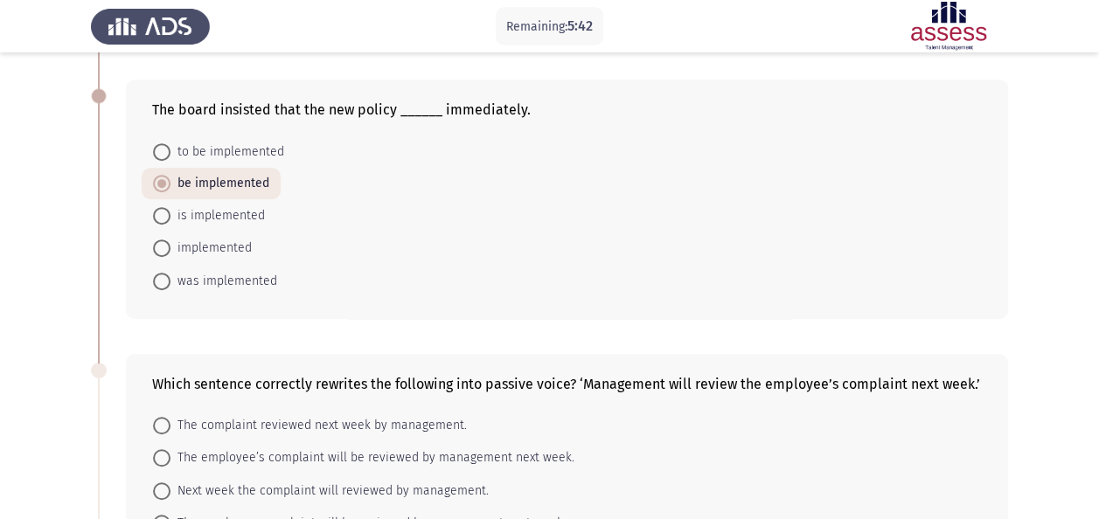
scroll to position [342, 0]
click at [224, 217] on span "is implemented" at bounding box center [218, 215] width 94 height 21
click at [171, 217] on input "is implemented" at bounding box center [161, 214] width 17 height 17
radio input "true"
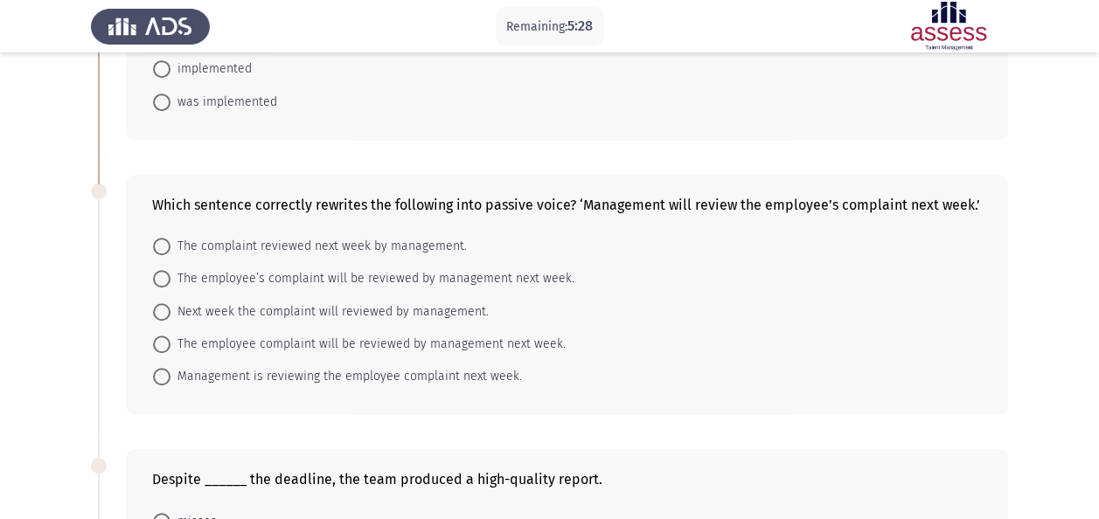
scroll to position [539, 0]
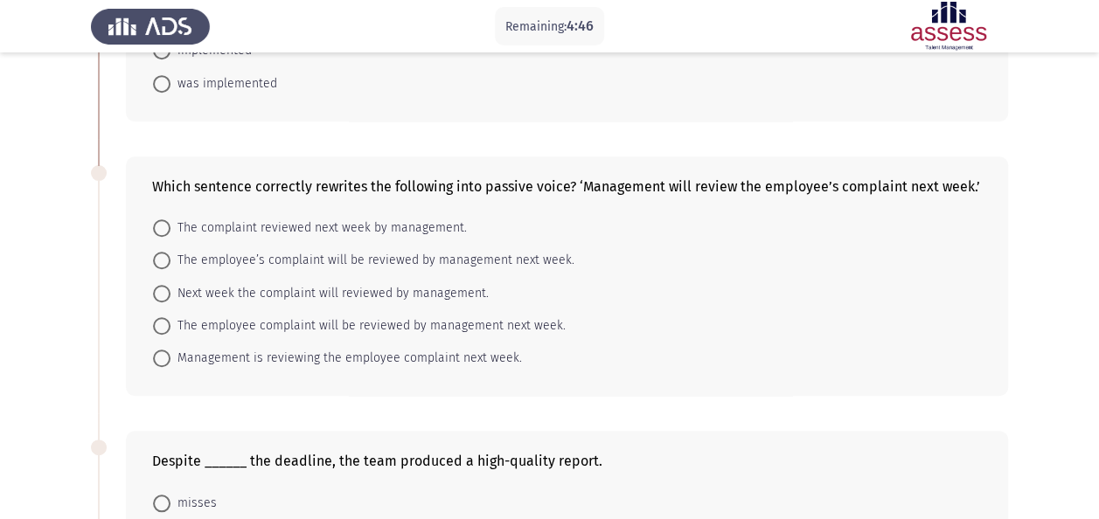
click at [268, 257] on span "The employee’s complaint will be reviewed by management next week." at bounding box center [373, 260] width 404 height 21
click at [171, 257] on input "The employee’s complaint will be reviewed by management next week." at bounding box center [161, 260] width 17 height 17
radio input "true"
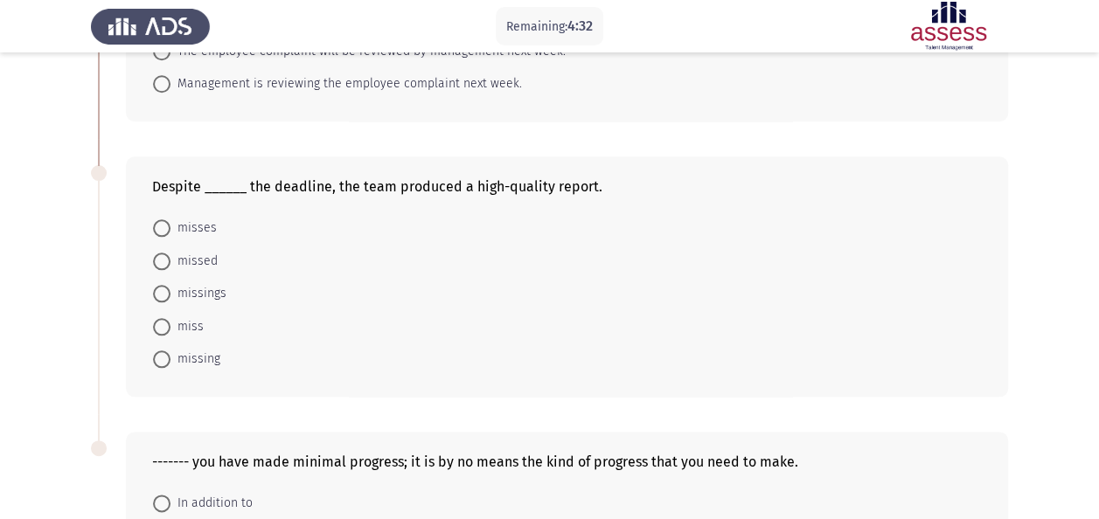
scroll to position [813, 0]
click at [187, 359] on span "missing" at bounding box center [196, 358] width 50 height 21
click at [171, 359] on input "missing" at bounding box center [161, 358] width 17 height 17
radio input "true"
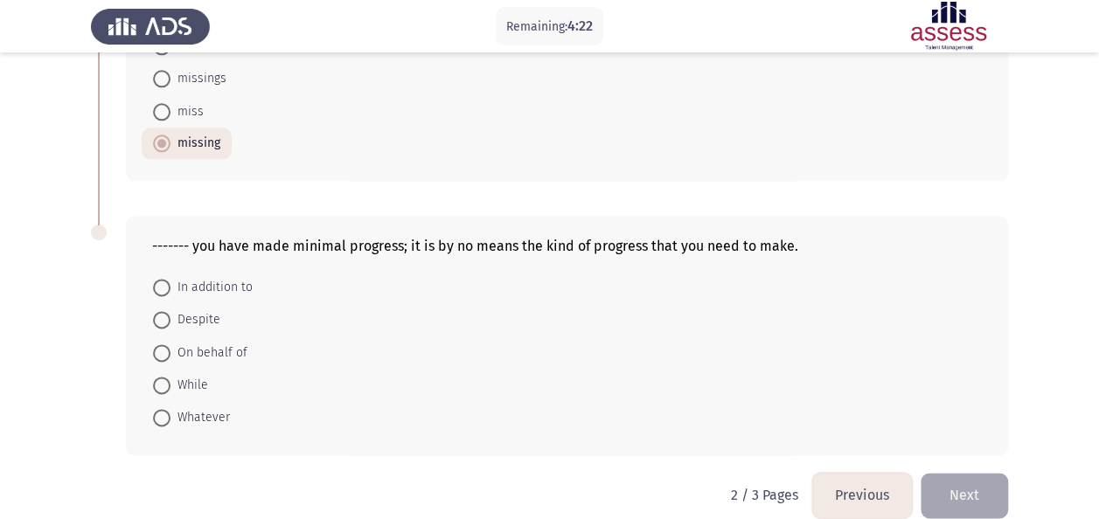
scroll to position [1042, 0]
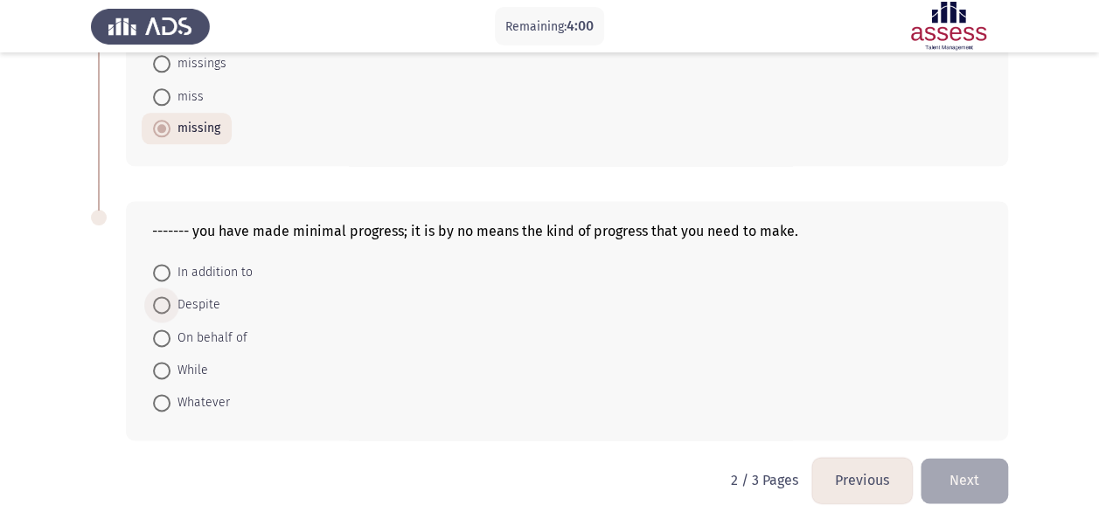
click at [194, 299] on span "Despite" at bounding box center [196, 305] width 50 height 21
click at [171, 299] on input "Despite" at bounding box center [161, 304] width 17 height 17
radio input "true"
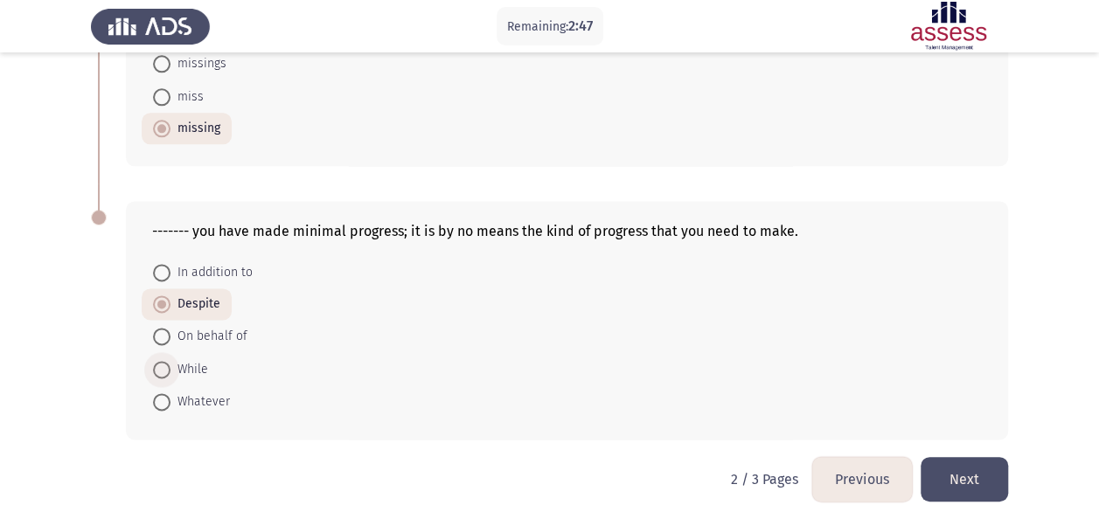
click at [192, 367] on span "While" at bounding box center [190, 369] width 38 height 21
click at [171, 367] on input "While" at bounding box center [161, 369] width 17 height 17
radio input "true"
click at [973, 486] on button "Next" at bounding box center [964, 479] width 87 height 45
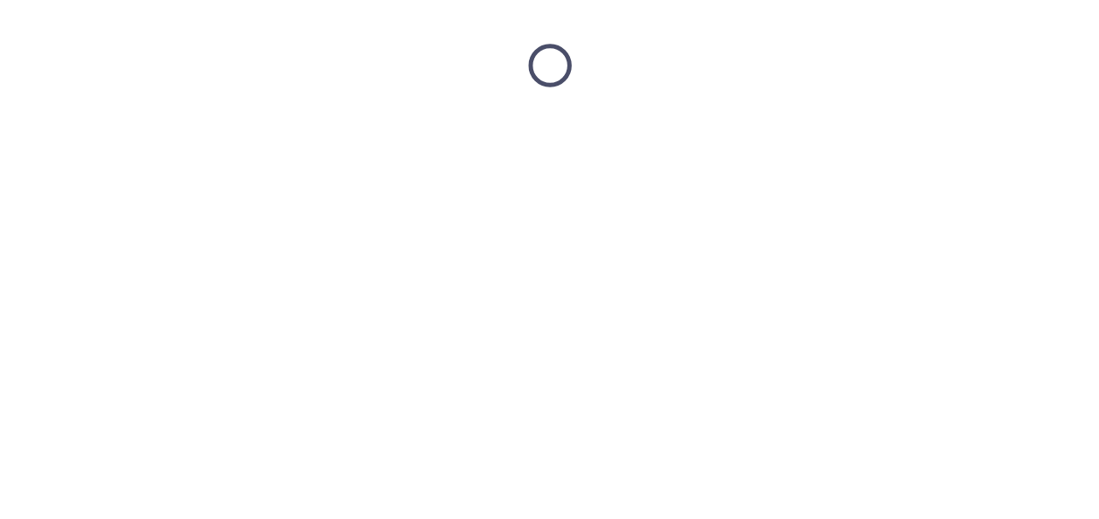
scroll to position [0, 0]
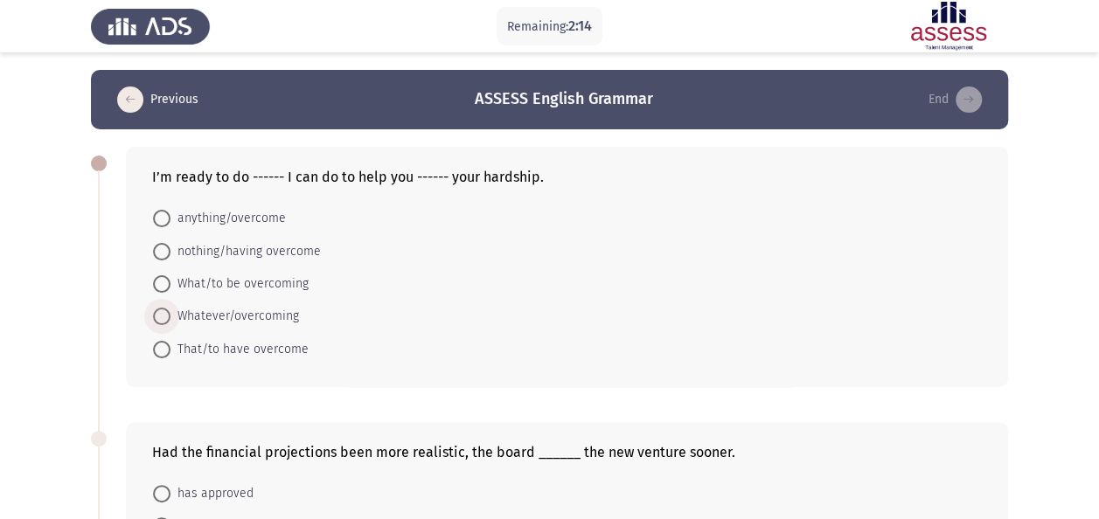
click at [206, 315] on span "Whatever/overcoming" at bounding box center [235, 316] width 129 height 21
click at [171, 315] on input "Whatever/overcoming" at bounding box center [161, 316] width 17 height 17
radio input "true"
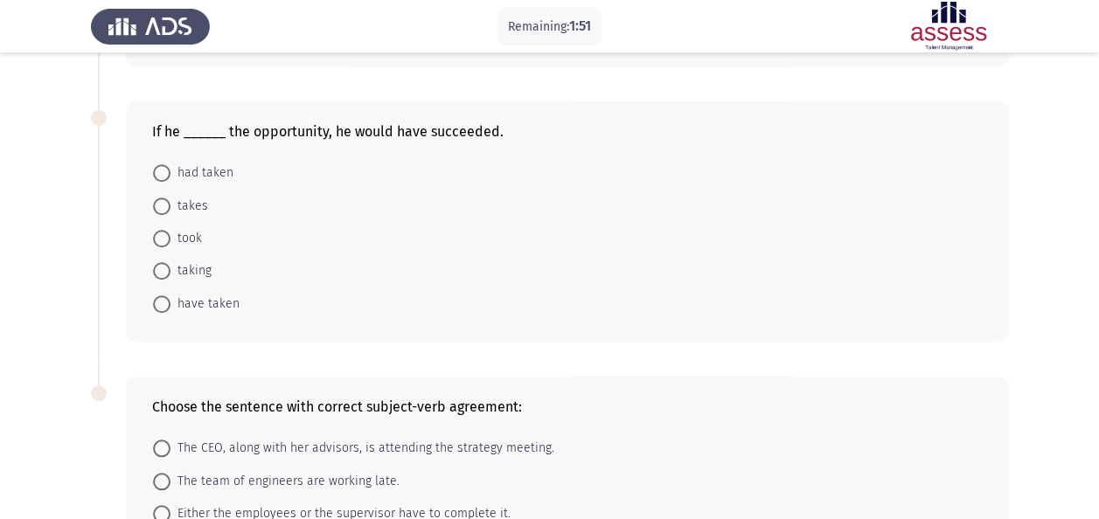
scroll to position [596, 0]
click at [187, 171] on span "had taken" at bounding box center [202, 172] width 63 height 21
click at [171, 171] on input "had taken" at bounding box center [161, 172] width 17 height 17
radio input "true"
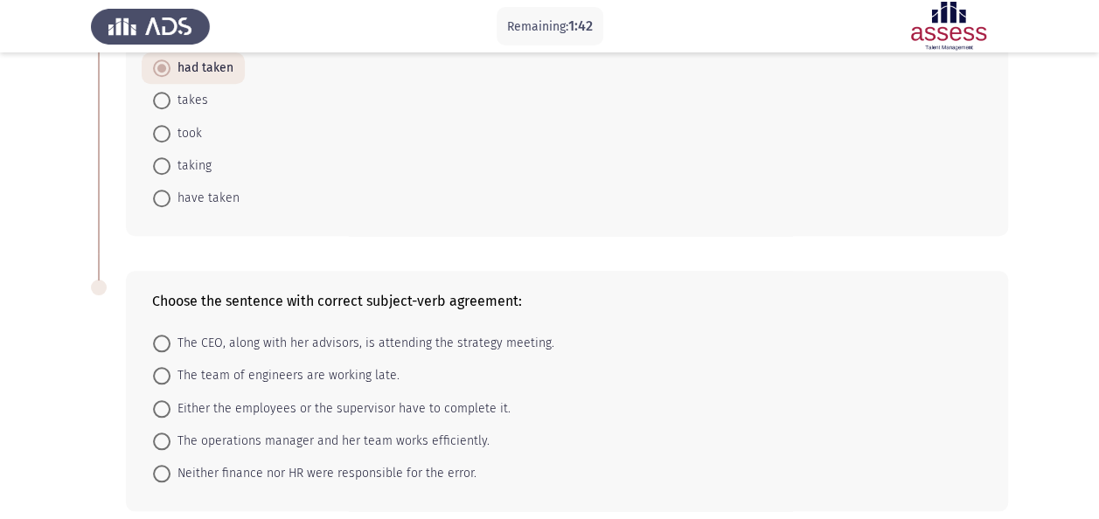
scroll to position [771, 0]
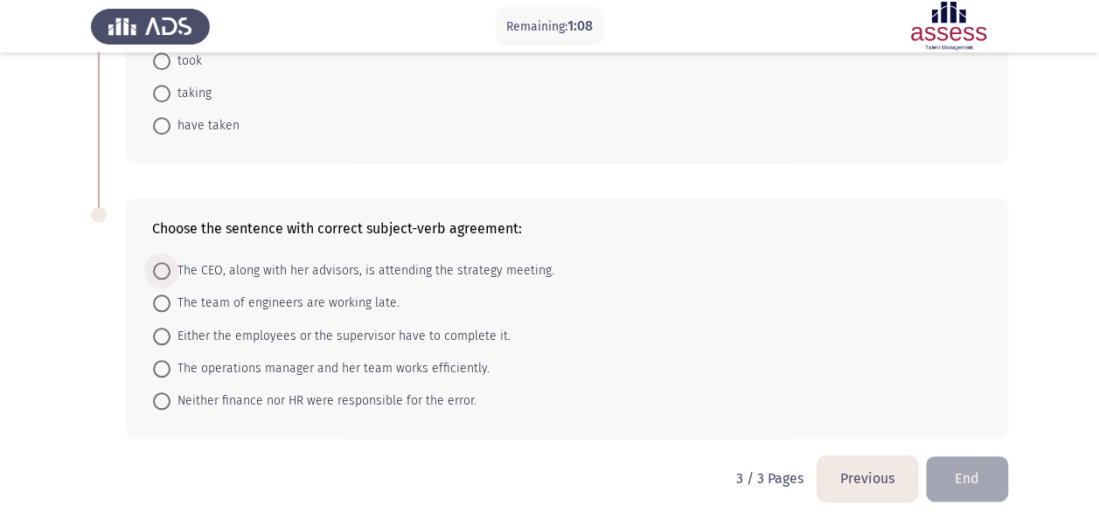
click at [241, 270] on span "The CEO, along with her advisors, is attending the strategy meeting." at bounding box center [363, 271] width 384 height 21
click at [171, 270] on input "The CEO, along with her advisors, is attending the strategy meeting." at bounding box center [161, 270] width 17 height 17
radio input "true"
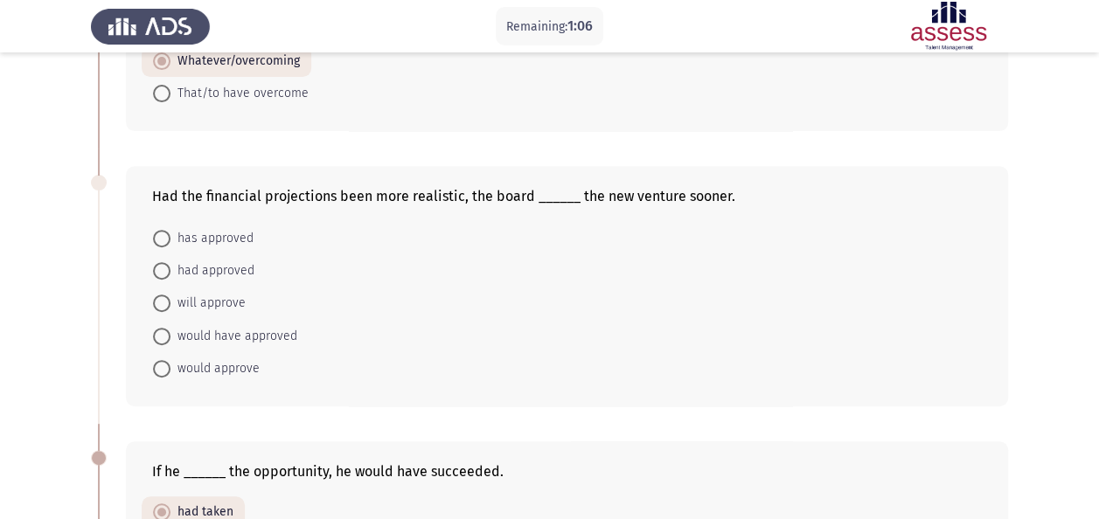
scroll to position [253, 0]
click at [176, 338] on span "would have approved" at bounding box center [234, 338] width 127 height 21
click at [171, 338] on input "would have approved" at bounding box center [161, 338] width 17 height 17
radio input "true"
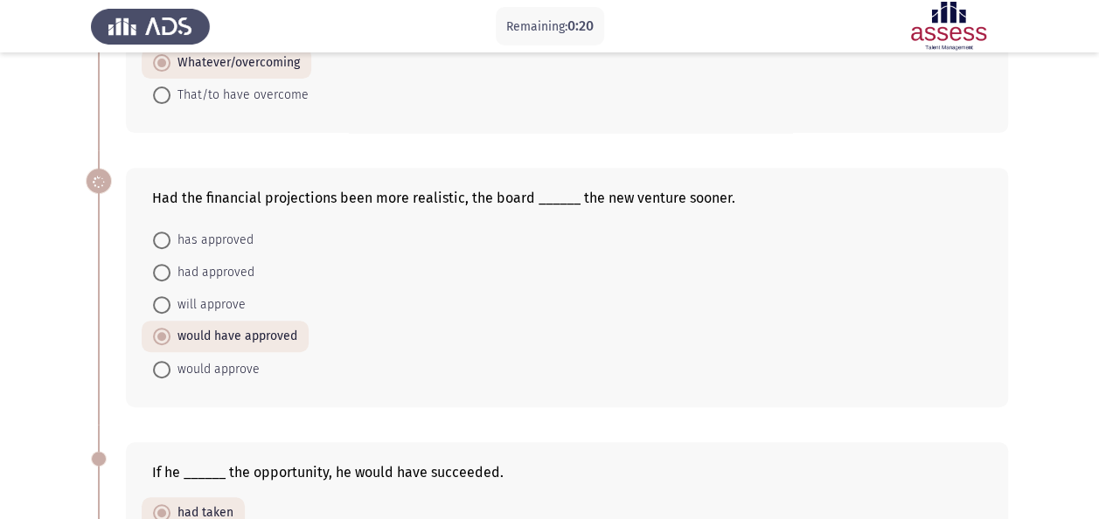
scroll to position [770, 0]
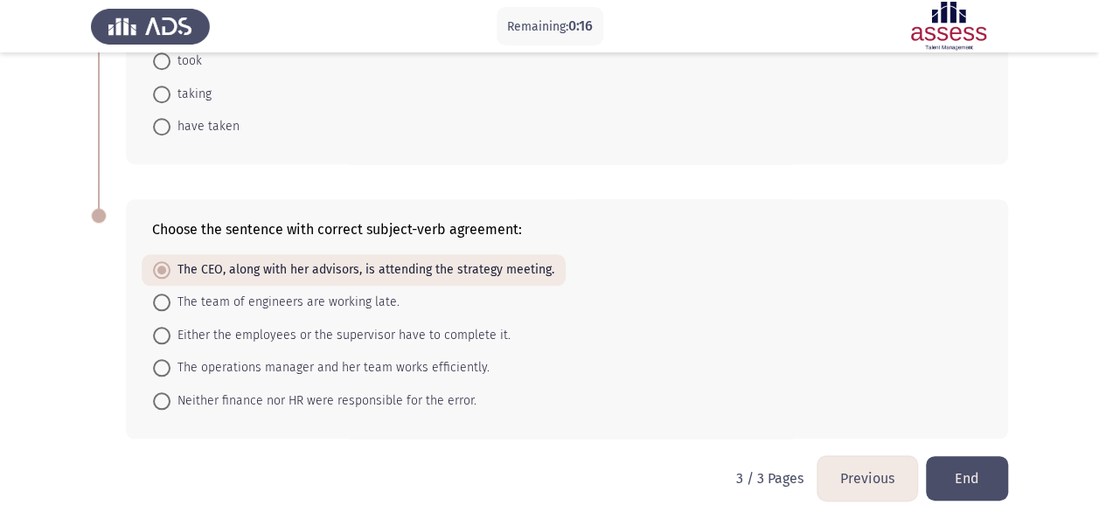
click at [876, 473] on button "Previous" at bounding box center [868, 479] width 100 height 45
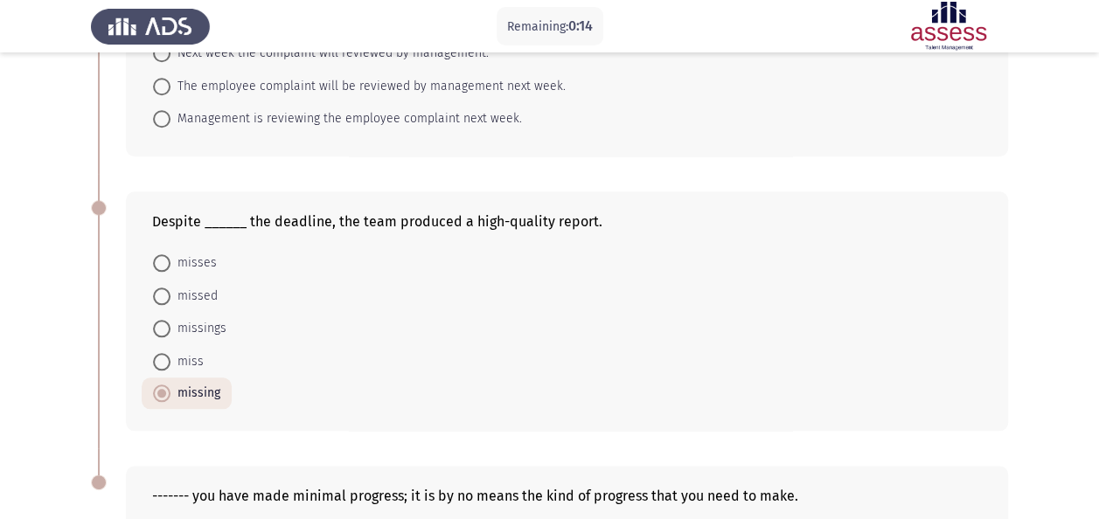
scroll to position [1042, 0]
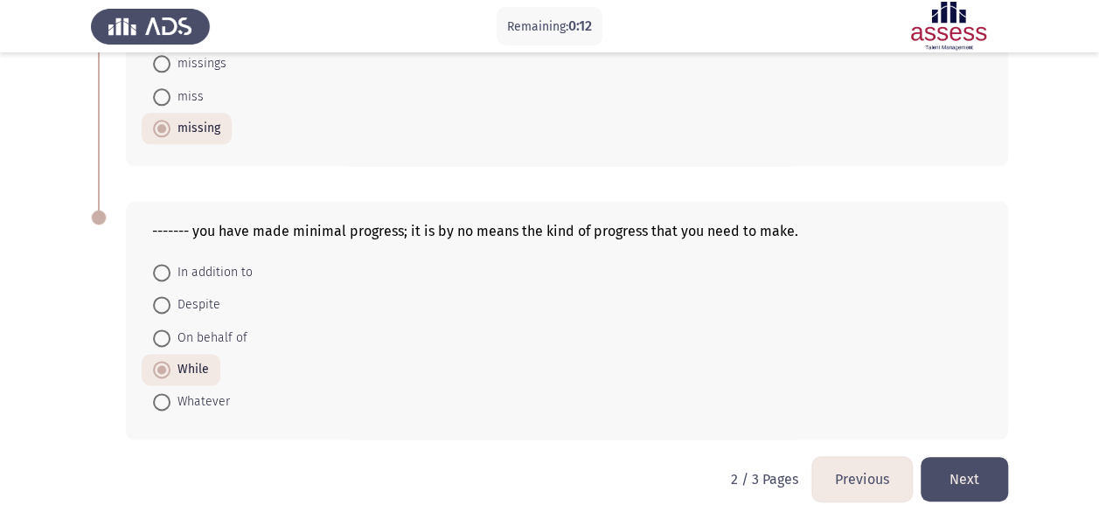
click at [977, 484] on button "Next" at bounding box center [964, 479] width 87 height 45
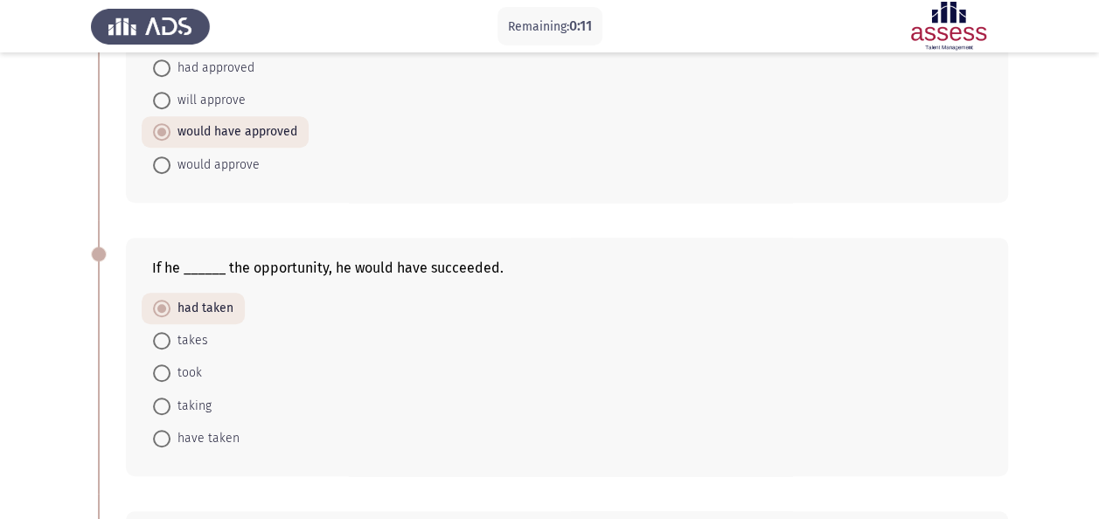
scroll to position [770, 0]
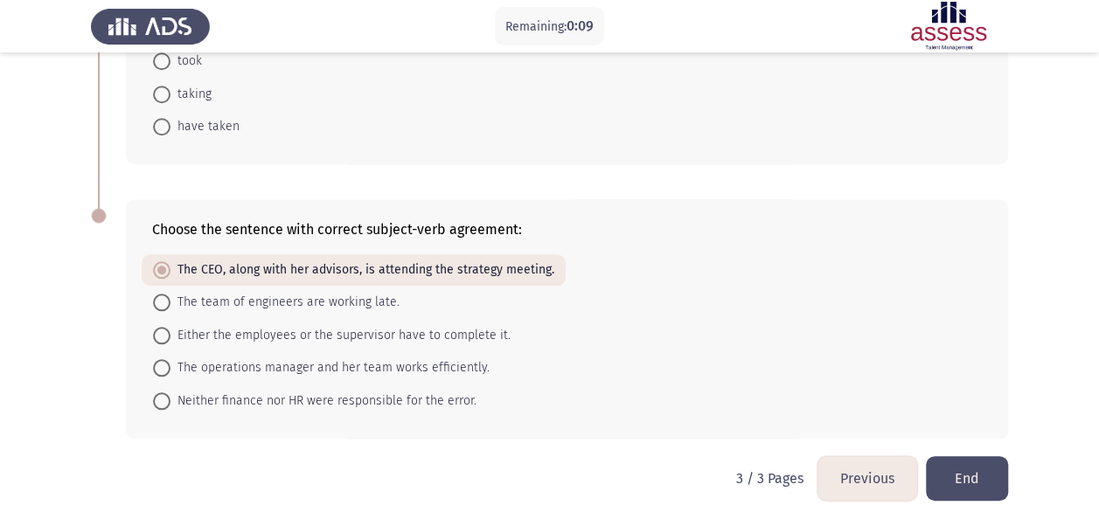
click at [965, 479] on button "End" at bounding box center [967, 479] width 82 height 45
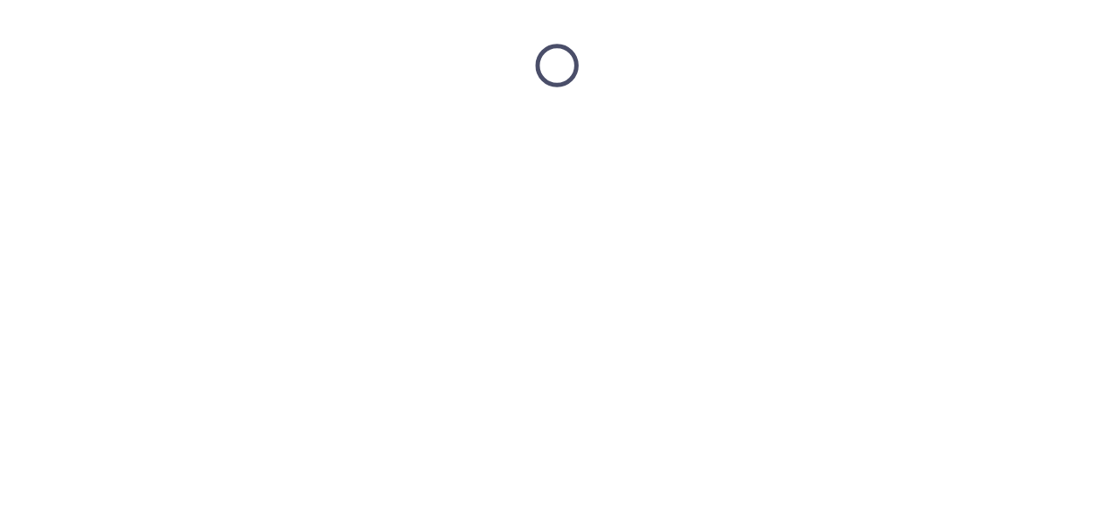
scroll to position [0, 0]
